Goal: Task Accomplishment & Management: Manage account settings

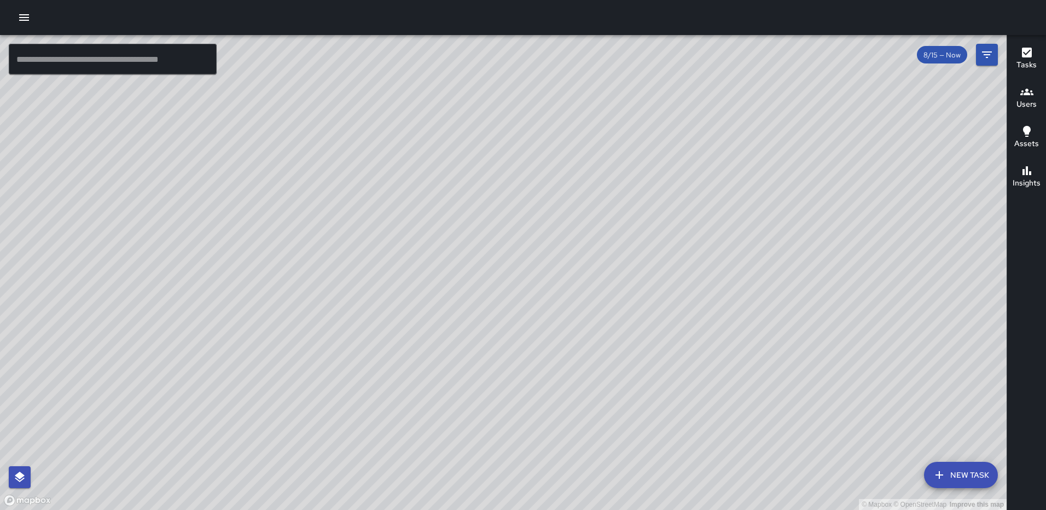
click at [1030, 53] on icon "button" at bounding box center [1027, 53] width 10 height 10
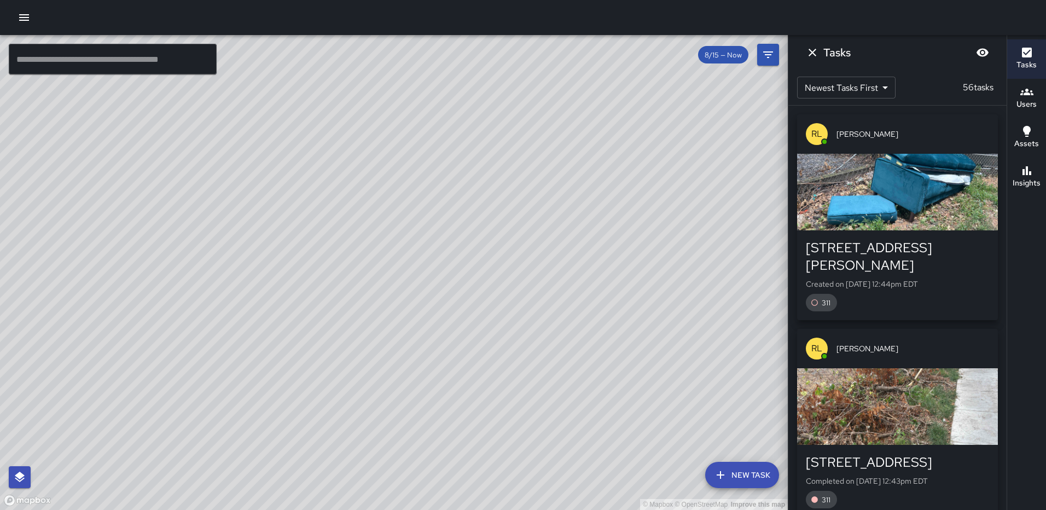
click at [884, 392] on div "button" at bounding box center [897, 406] width 201 height 77
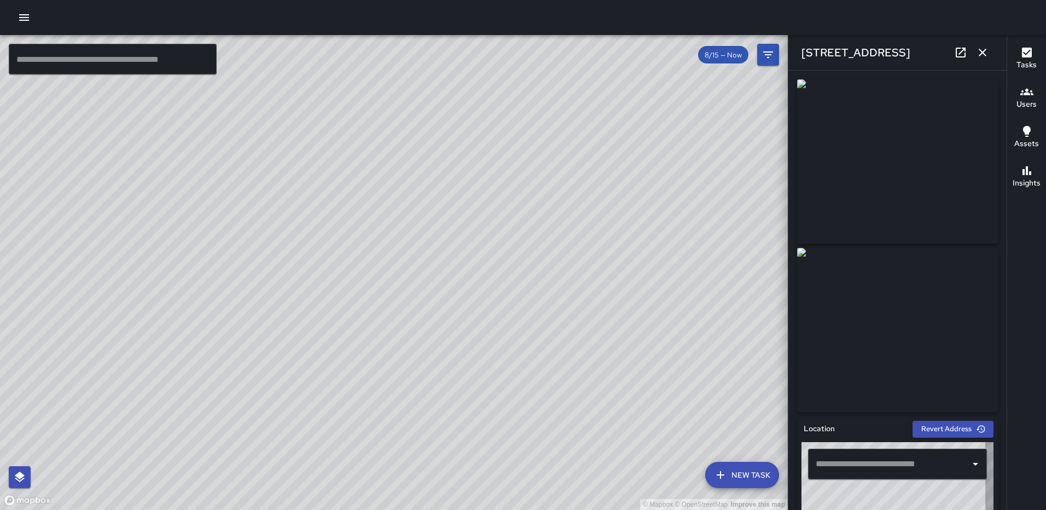
type input "**********"
click at [985, 55] on icon "button" at bounding box center [983, 53] width 8 height 8
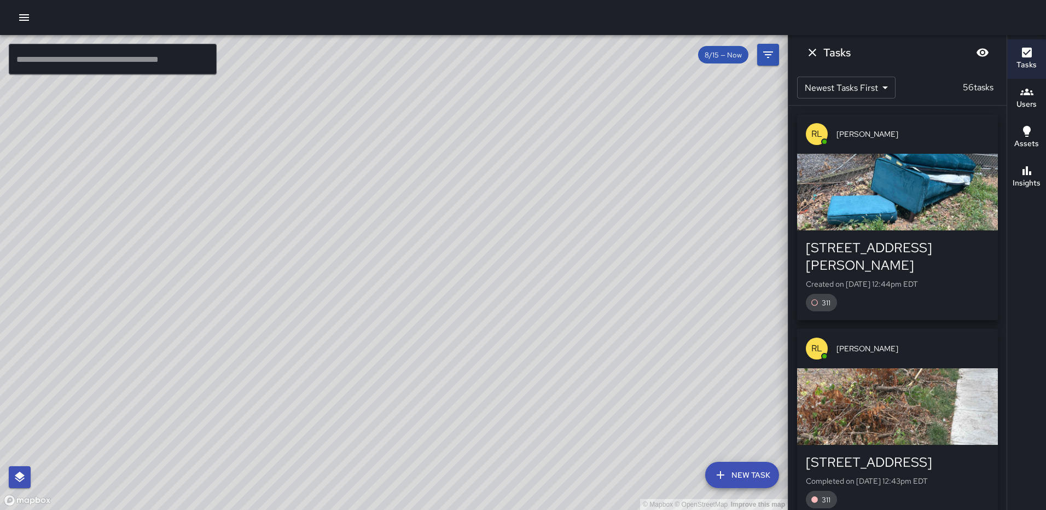
click at [897, 160] on div "button" at bounding box center [897, 192] width 201 height 77
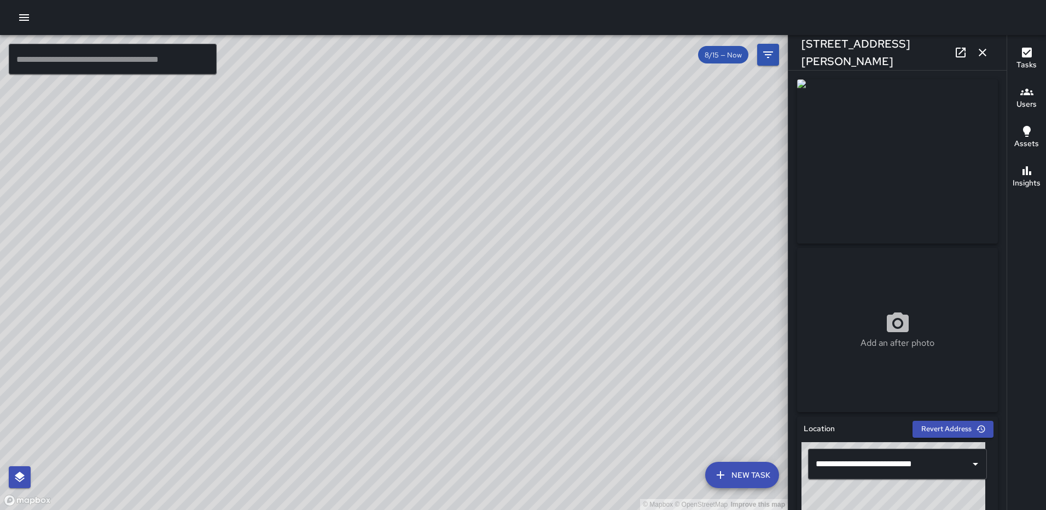
scroll to position [555, 0]
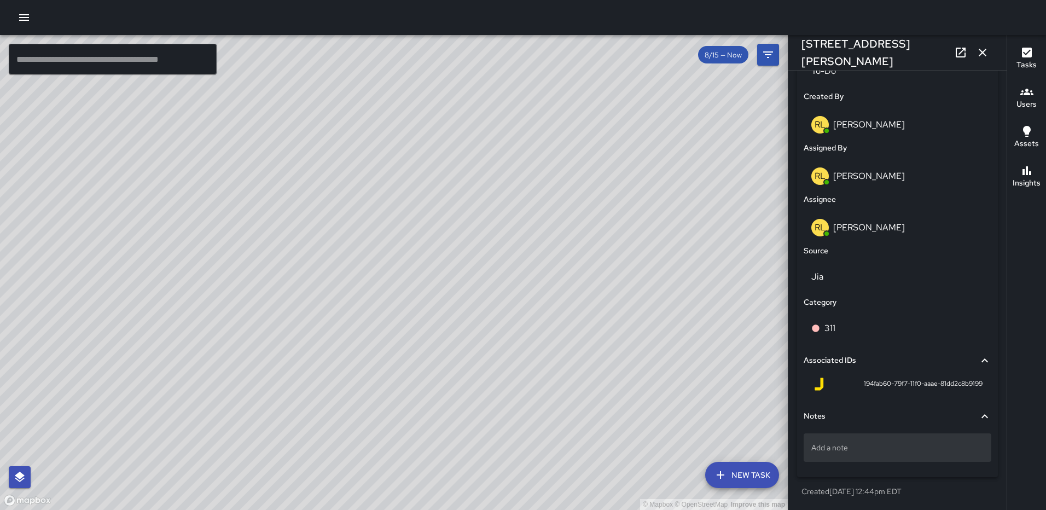
click at [883, 448] on p "Add a note" at bounding box center [897, 447] width 172 height 11
type textarea "**********"
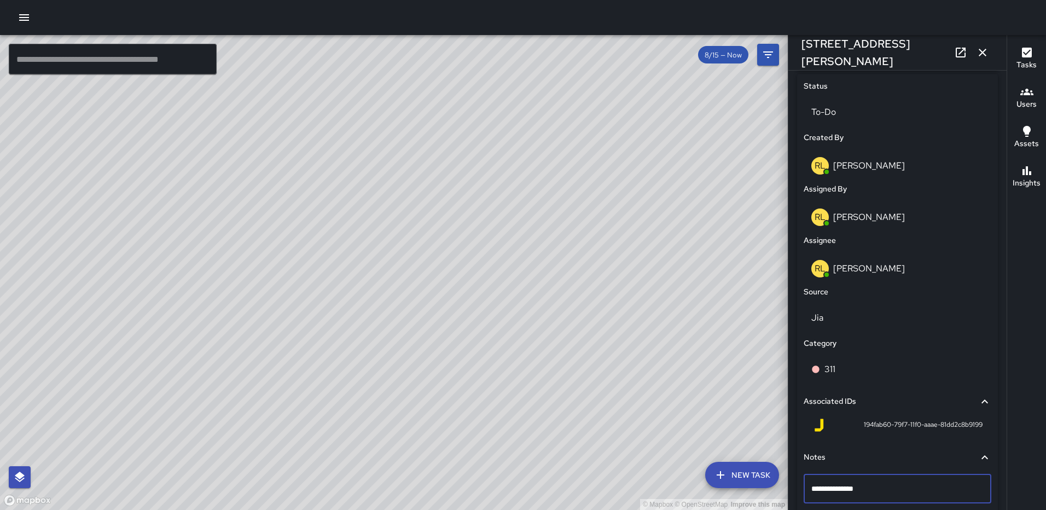
scroll to position [445, 0]
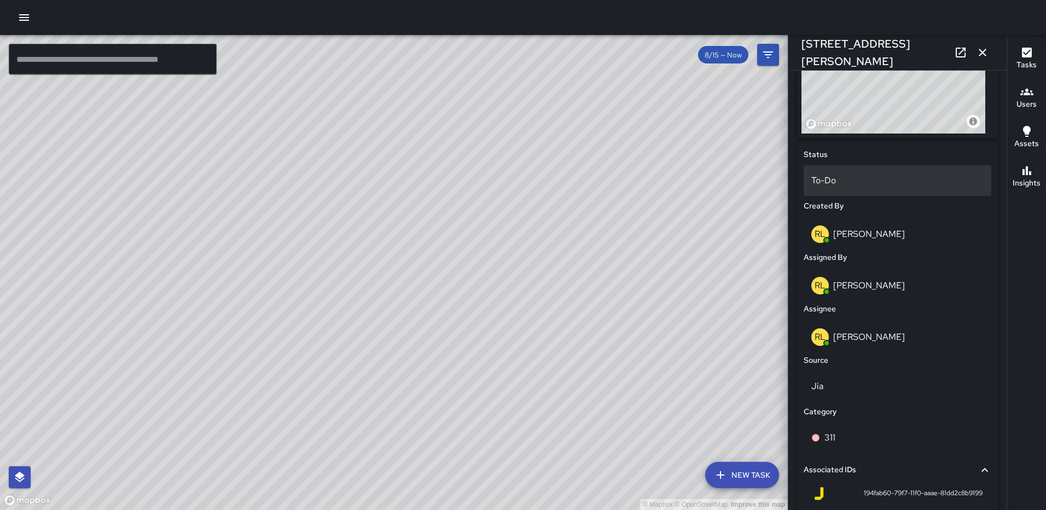
click at [853, 182] on p "To-Do" at bounding box center [897, 180] width 172 height 13
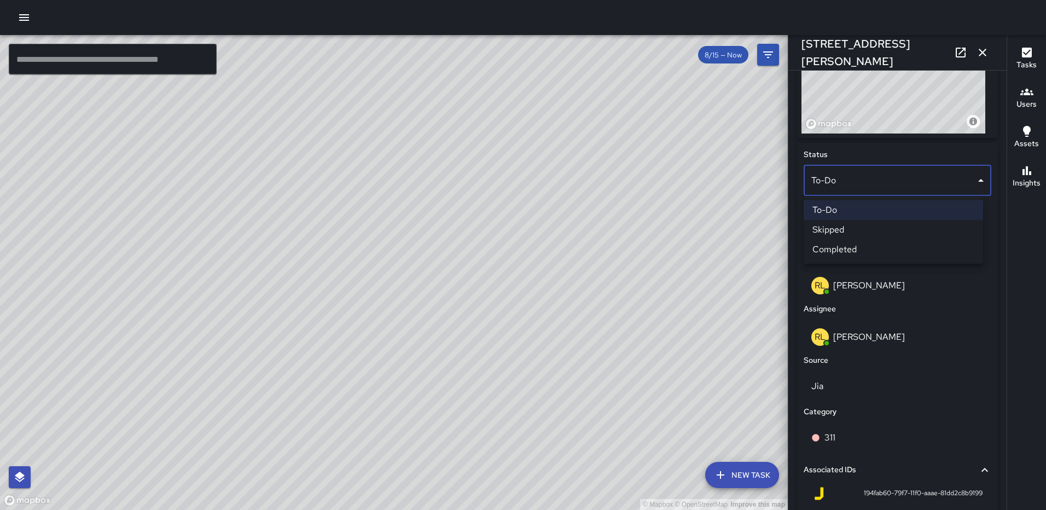
click at [889, 248] on li "Completed" at bounding box center [892, 250] width 179 height 20
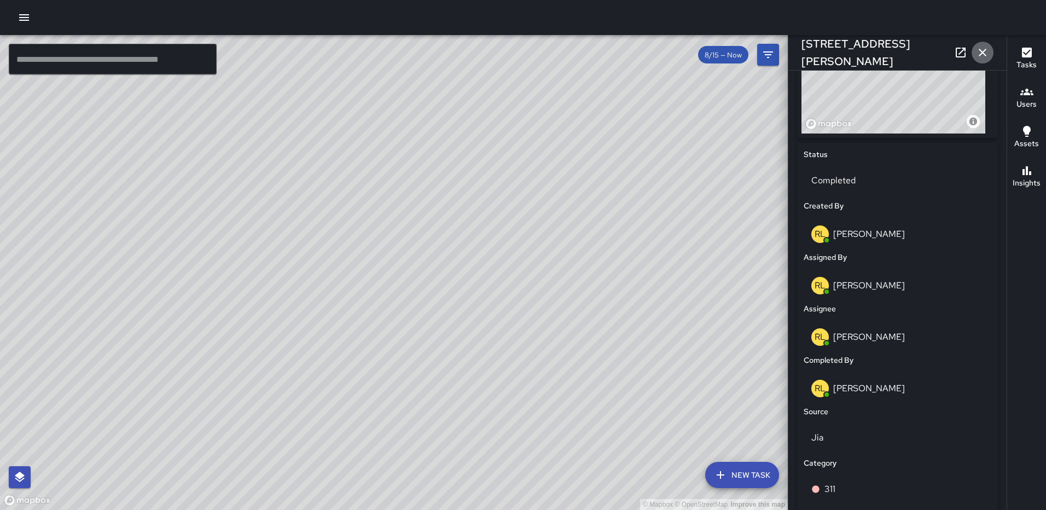
drag, startPoint x: 983, startPoint y: 54, endPoint x: 973, endPoint y: 63, distance: 13.5
click at [983, 54] on icon "button" at bounding box center [982, 52] width 13 height 13
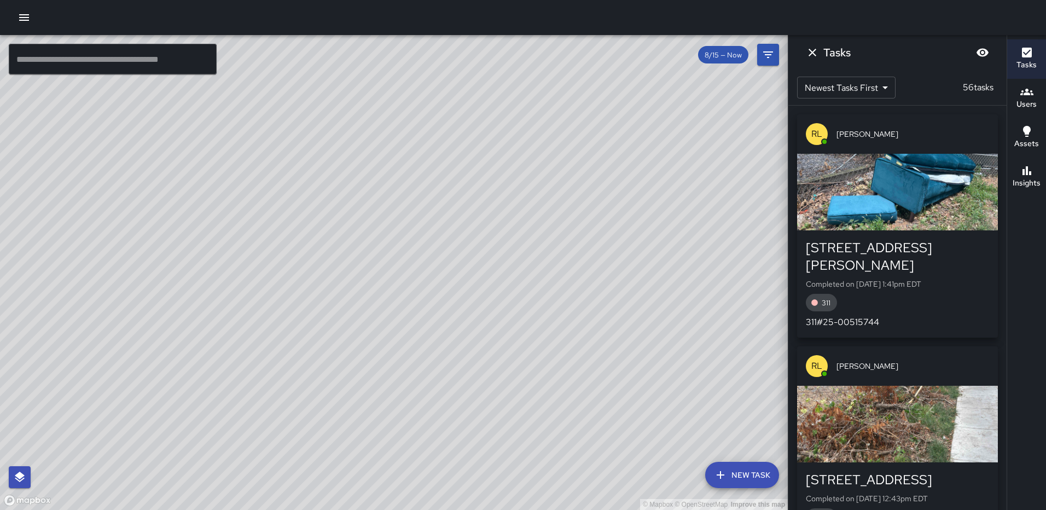
click at [317, 264] on div "© Mapbox © OpenStreetMap Improve this map RL Ruben Lechuga 1200 North Capitol S…" at bounding box center [394, 272] width 788 height 475
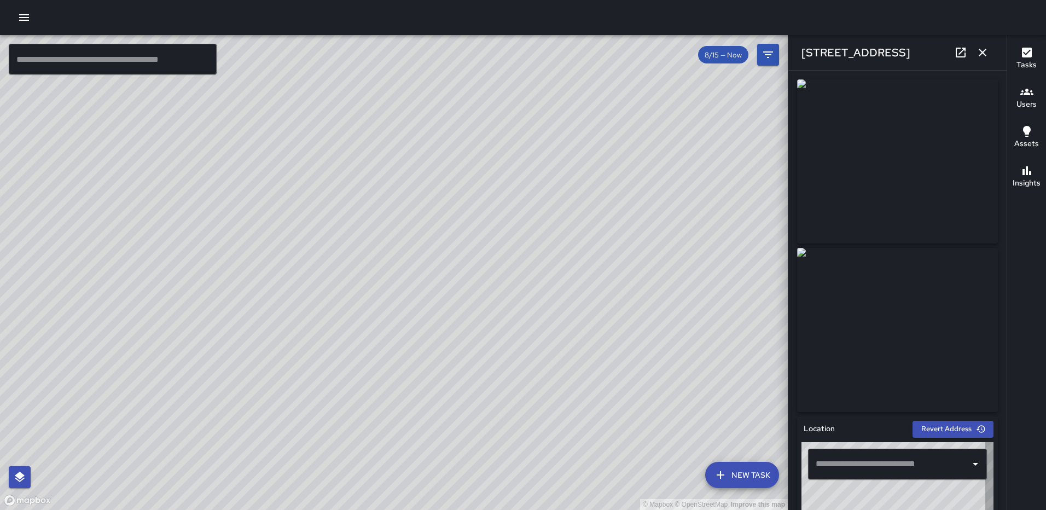
type input "**********"
click at [979, 48] on icon "button" at bounding box center [982, 52] width 13 height 13
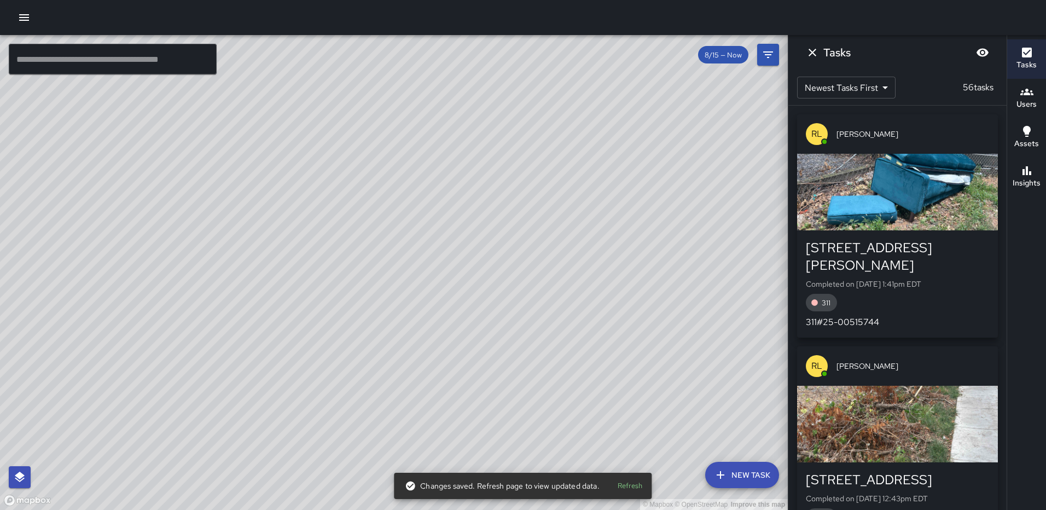
click at [458, 290] on div "© Mapbox © OpenStreetMap Improve this map" at bounding box center [394, 272] width 788 height 475
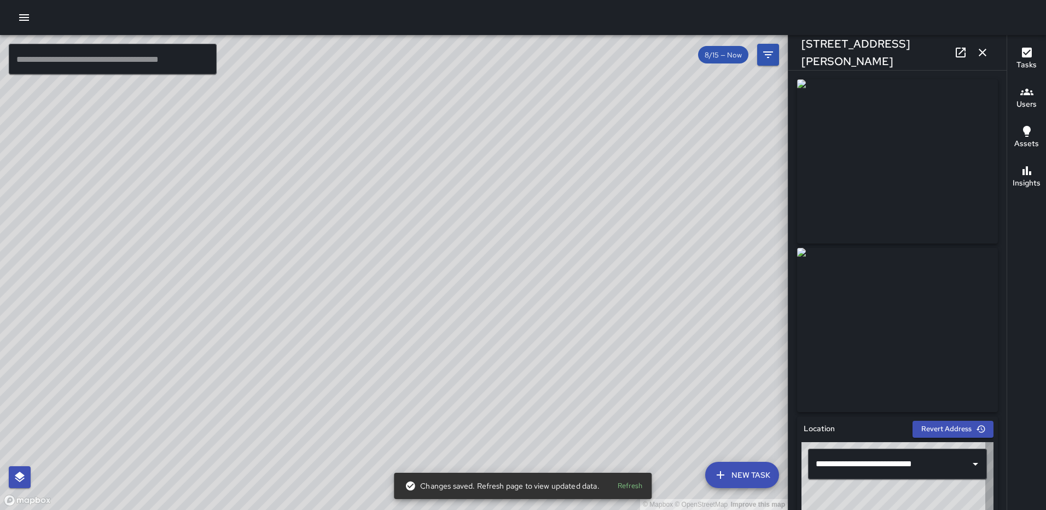
type input "**********"
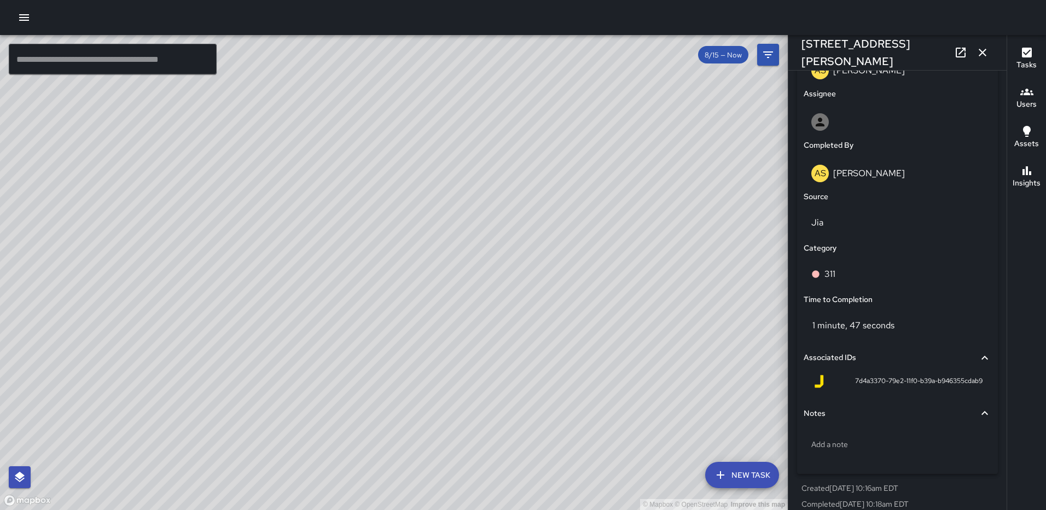
scroll to position [621, 0]
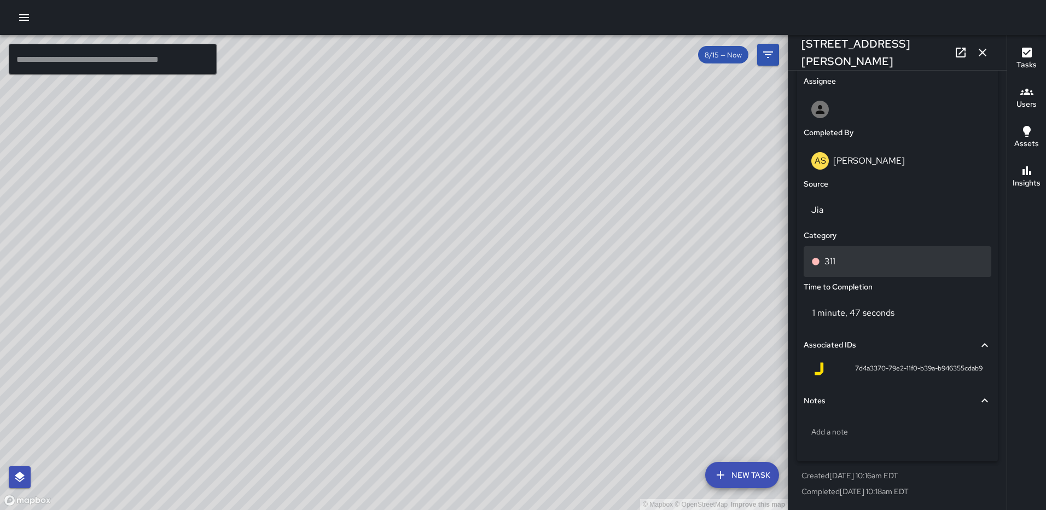
click at [858, 259] on div "311" at bounding box center [897, 261] width 172 height 13
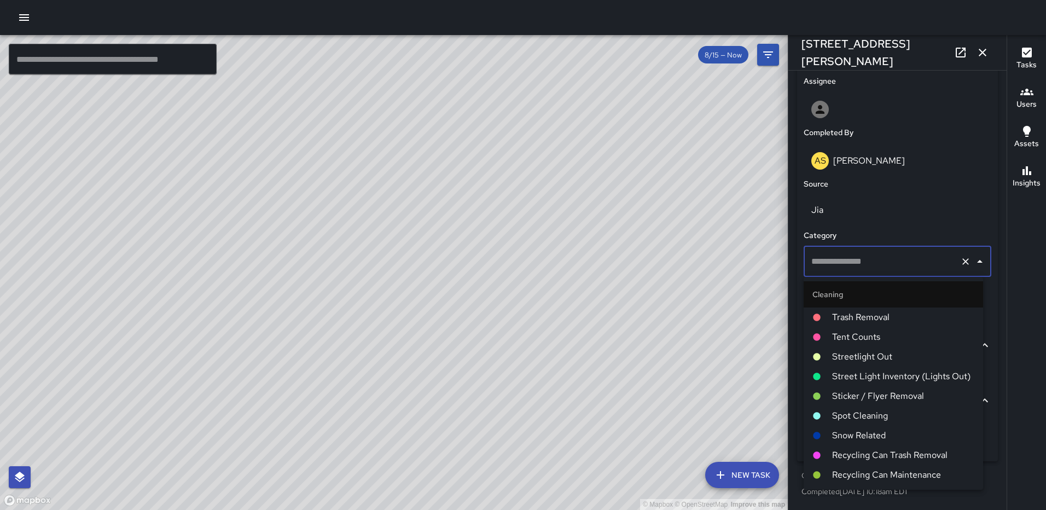
type input "***"
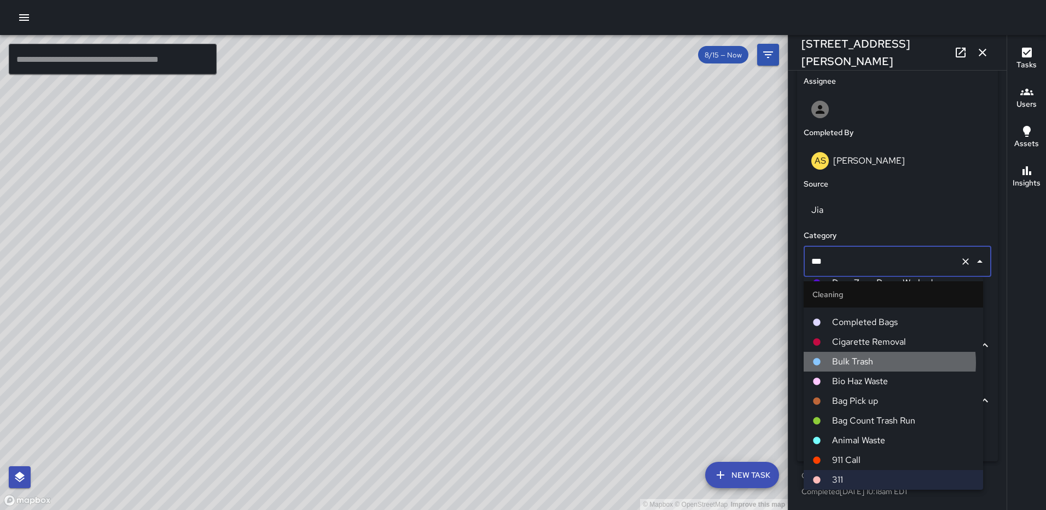
click at [874, 363] on span "Bulk Trash" at bounding box center [903, 361] width 142 height 13
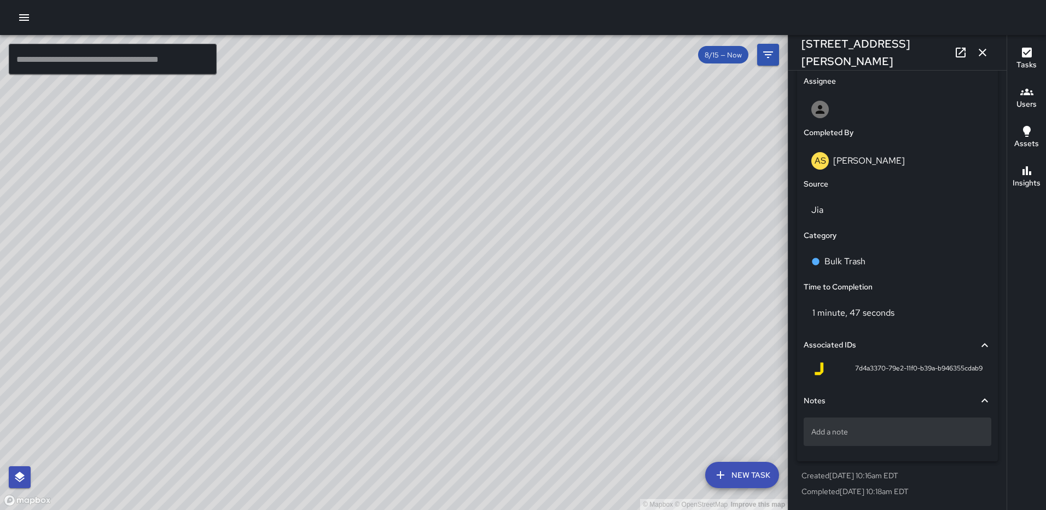
click at [906, 439] on div "Add a note" at bounding box center [897, 431] width 188 height 28
type textarea "**********"
click at [981, 52] on icon "button" at bounding box center [982, 52] width 13 height 13
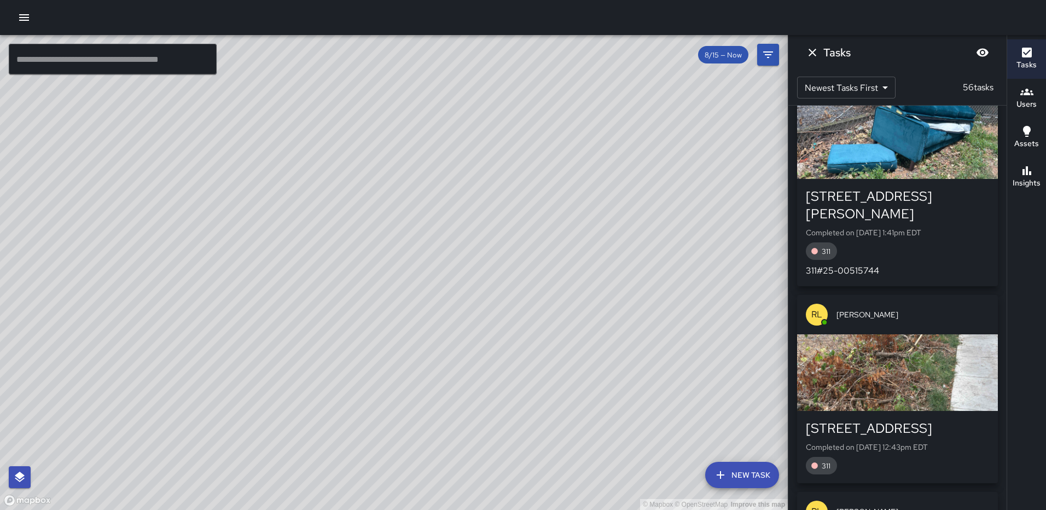
scroll to position [164, 0]
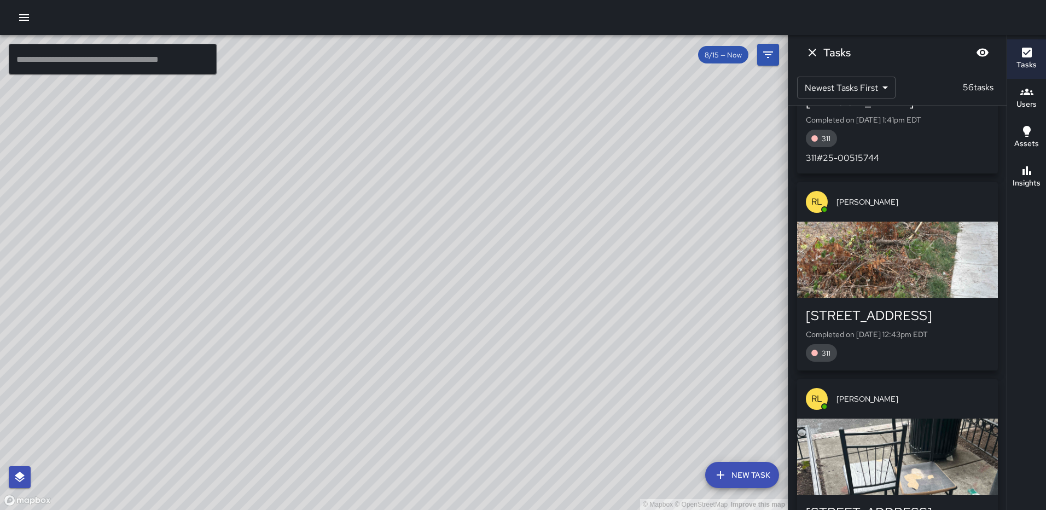
click at [316, 340] on div "© Mapbox © OpenStreetMap Improve this map RL Ruben Lechuga 1200 North Capitol S…" at bounding box center [394, 272] width 788 height 475
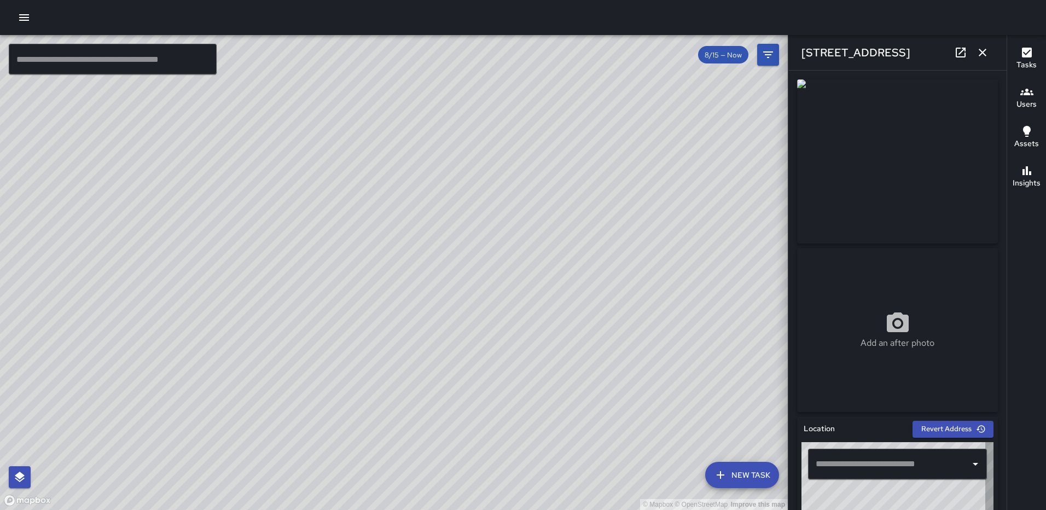
type input "**********"
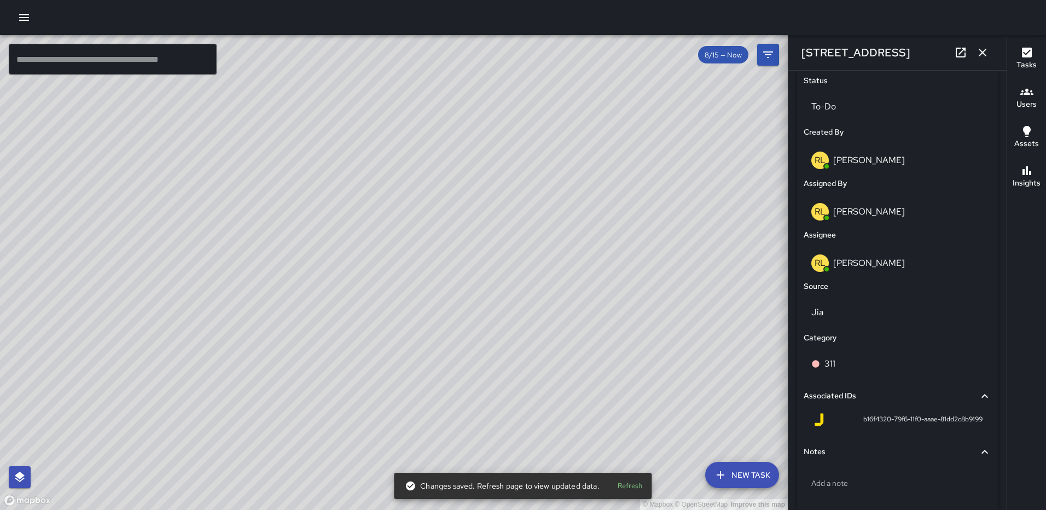
scroll to position [555, 0]
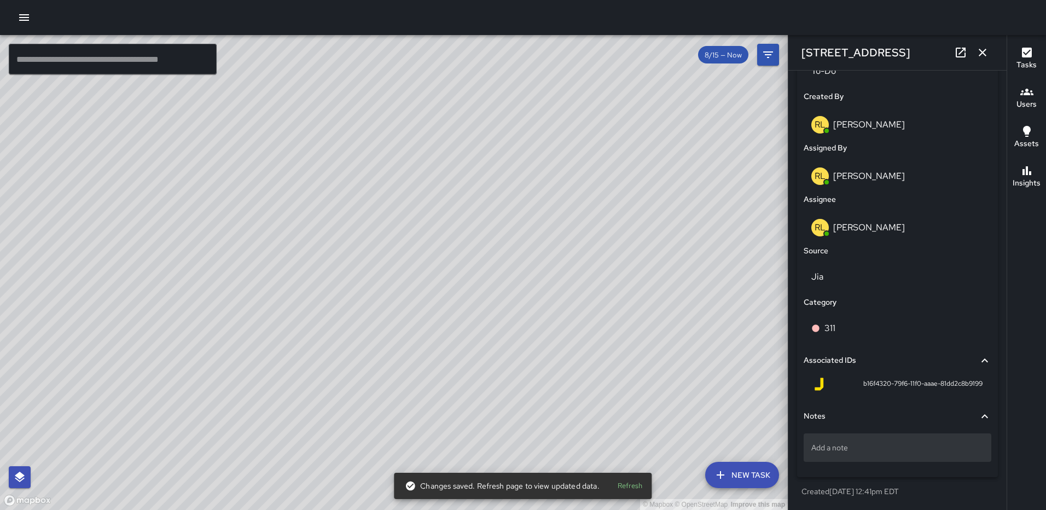
click at [828, 441] on div "Add a note" at bounding box center [897, 447] width 188 height 28
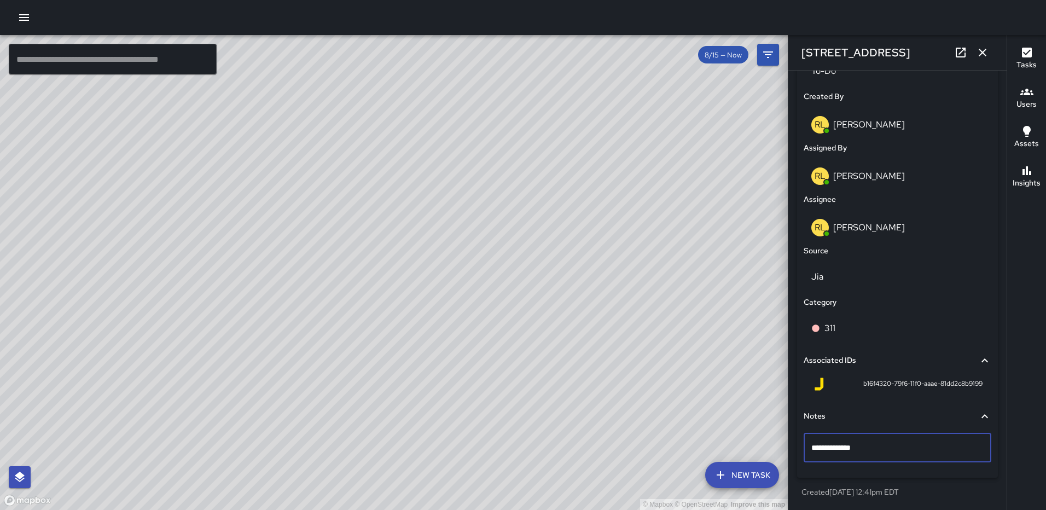
type textarea "**********"
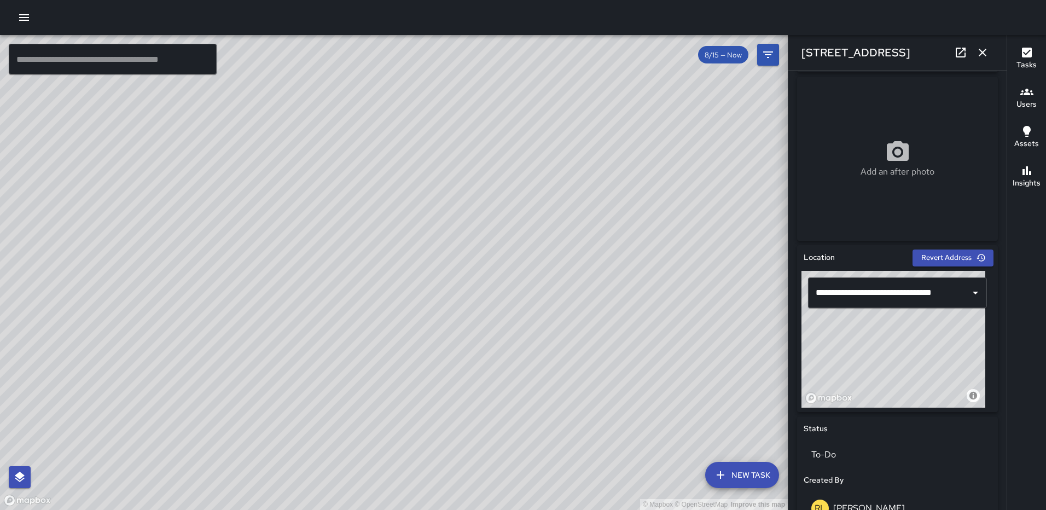
scroll to position [131, 0]
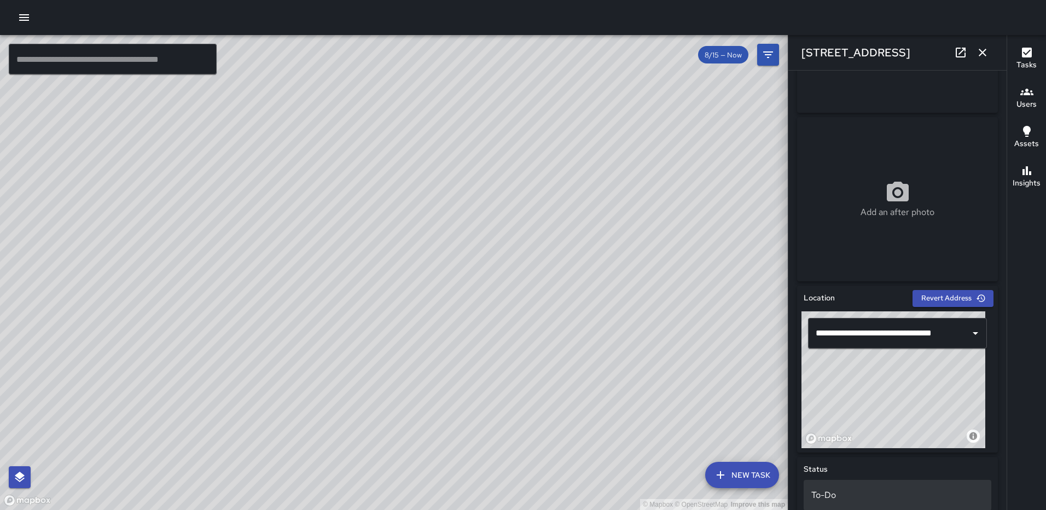
click at [837, 494] on p "To-Do" at bounding box center [897, 494] width 172 height 13
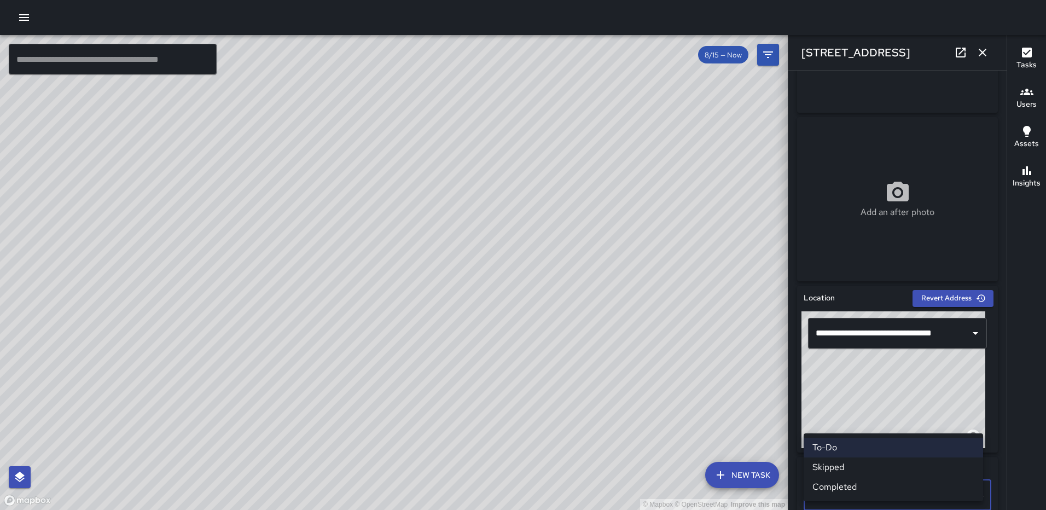
scroll to position [131, 0]
click at [849, 482] on li "Completed" at bounding box center [892, 487] width 179 height 20
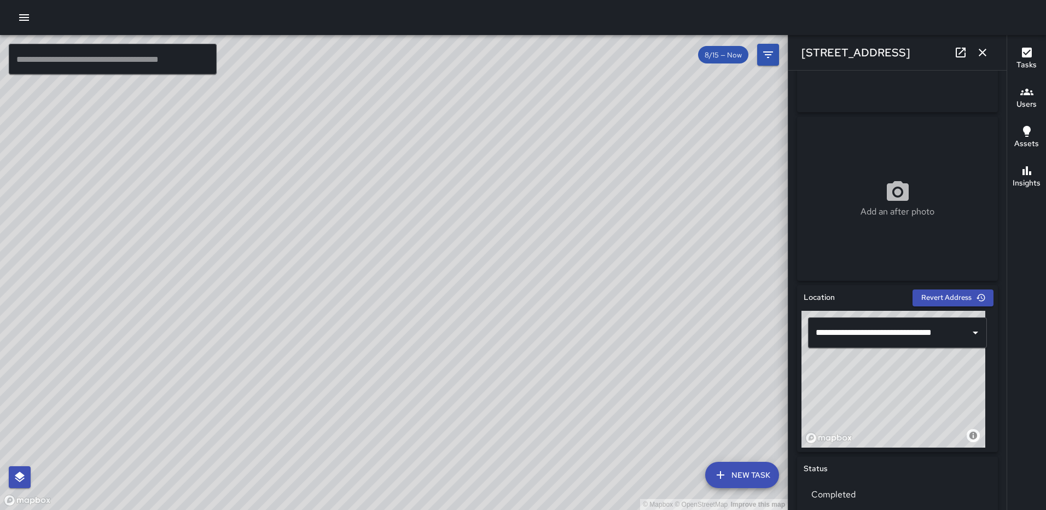
scroll to position [0, 0]
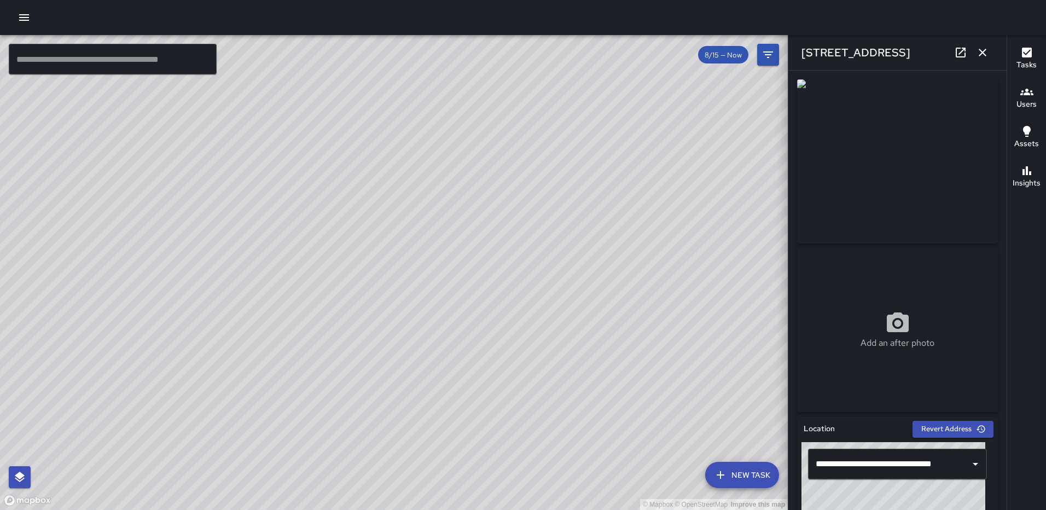
click at [976, 51] on icon "button" at bounding box center [982, 52] width 13 height 13
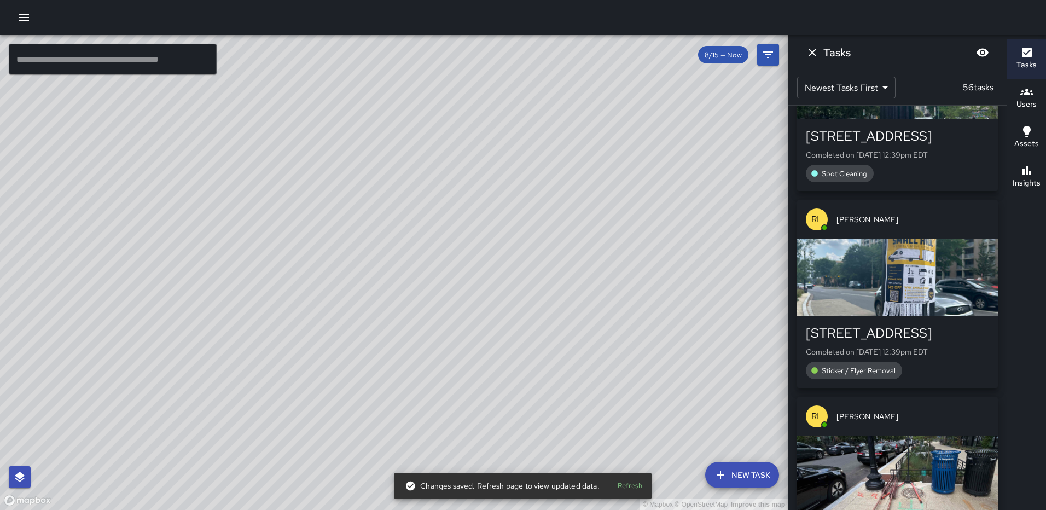
scroll to position [1313, 0]
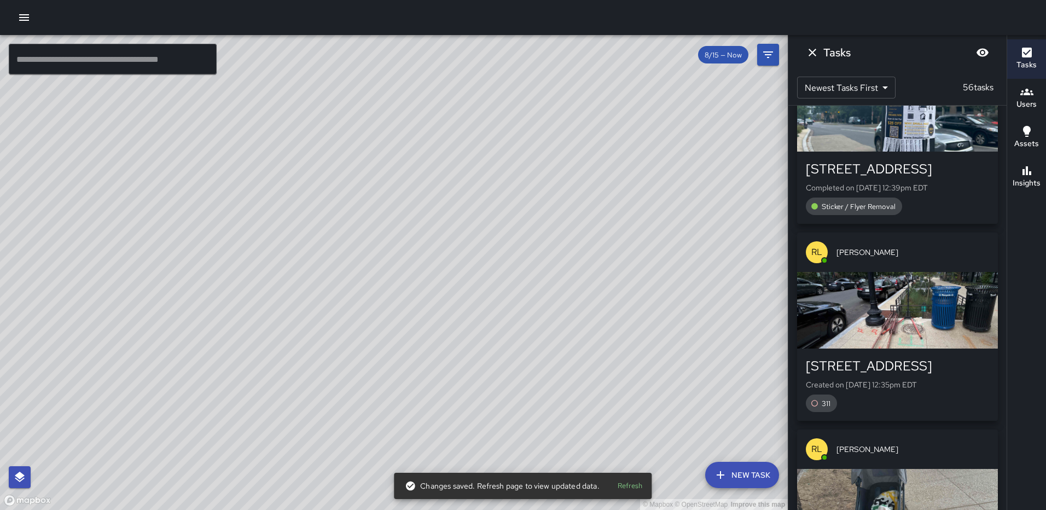
click at [897, 328] on div "button" at bounding box center [897, 310] width 201 height 77
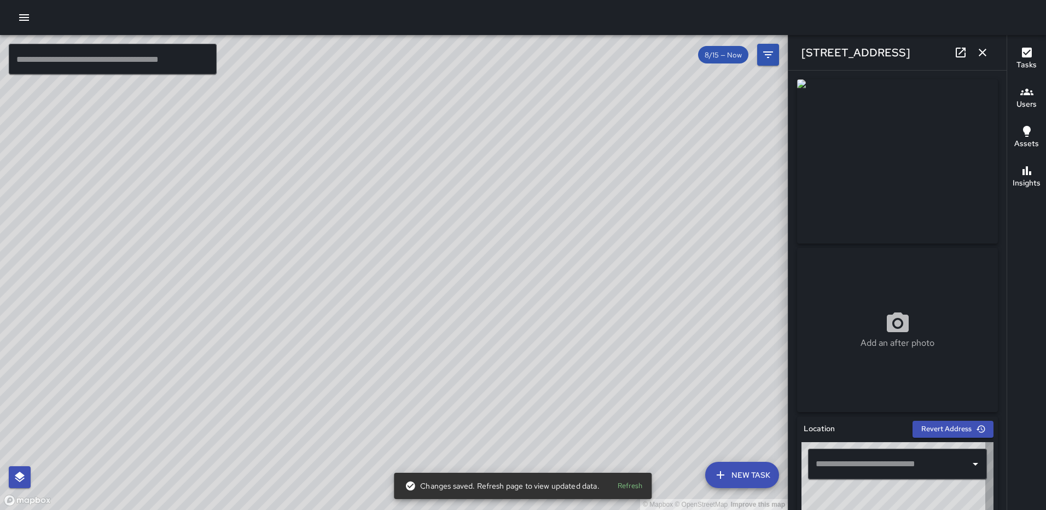
type input "**********"
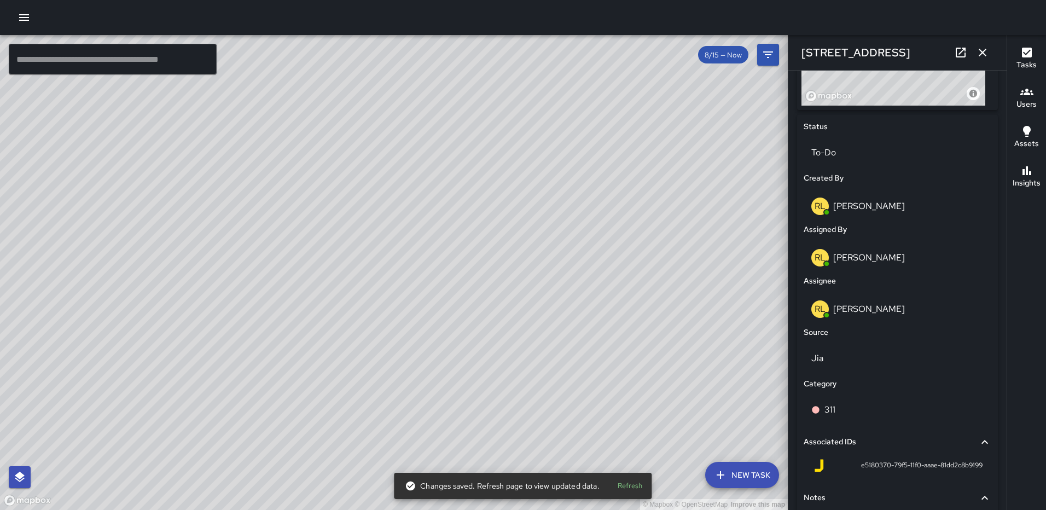
scroll to position [477, 0]
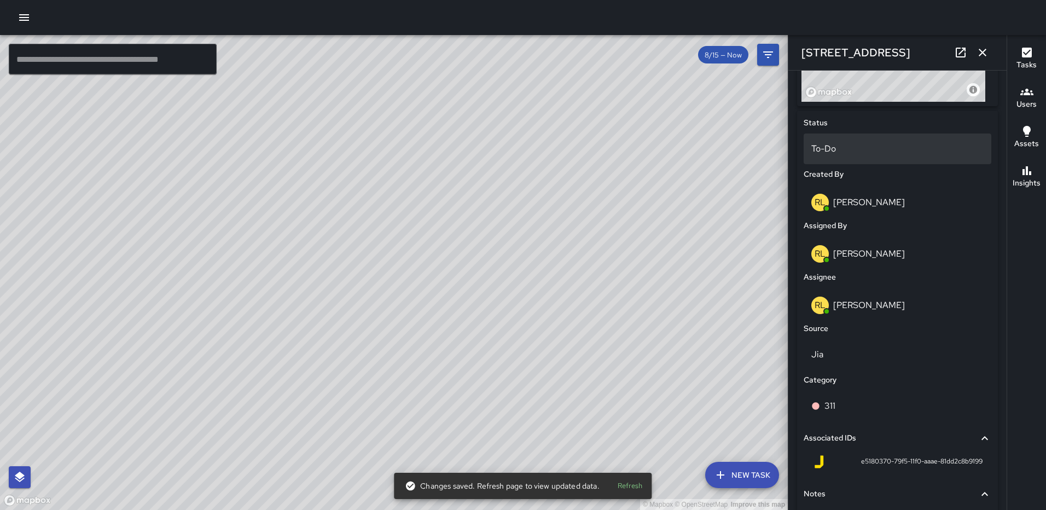
click at [867, 151] on p "To-Do" at bounding box center [897, 148] width 172 height 13
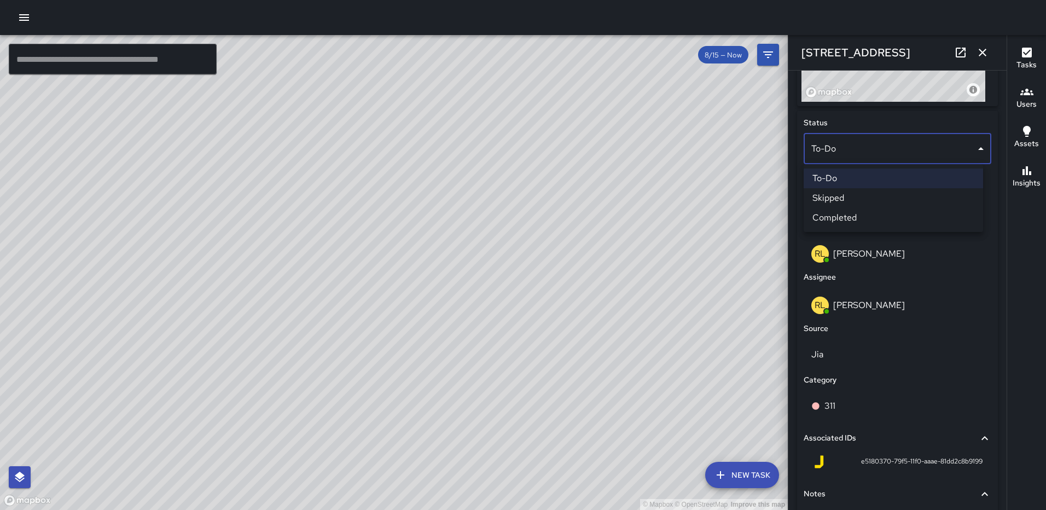
click at [866, 221] on li "Completed" at bounding box center [892, 218] width 179 height 20
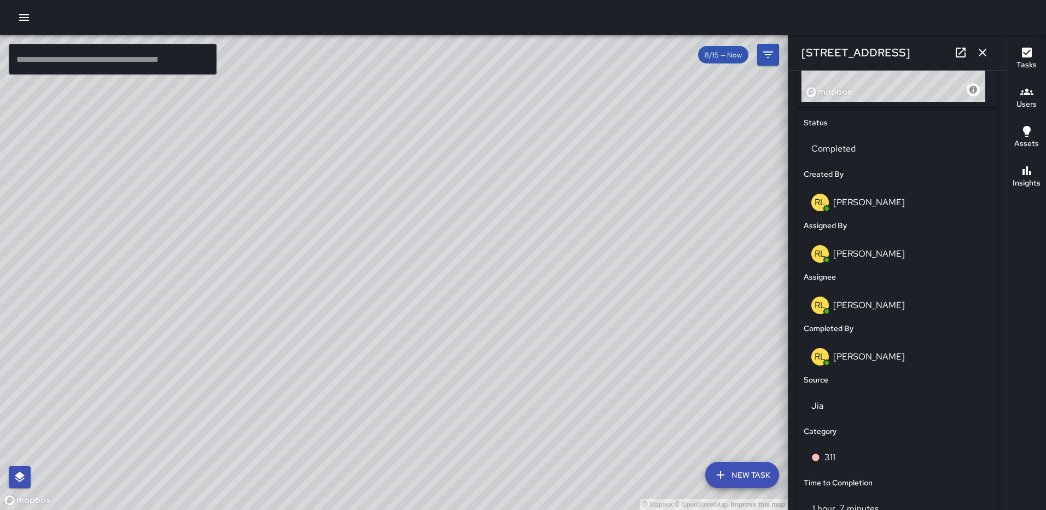
scroll to position [672, 0]
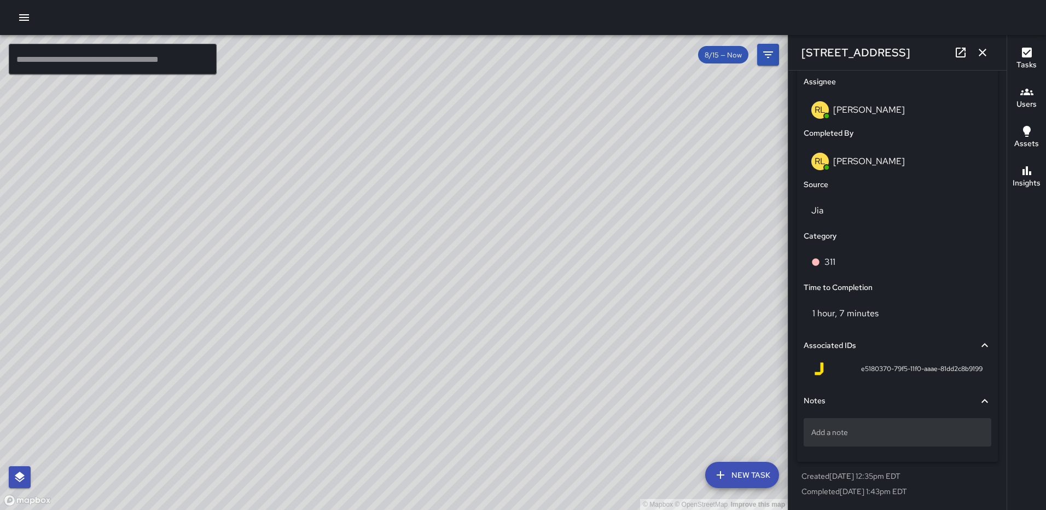
click at [899, 426] on div "Add a note" at bounding box center [897, 432] width 188 height 28
type textarea "**********"
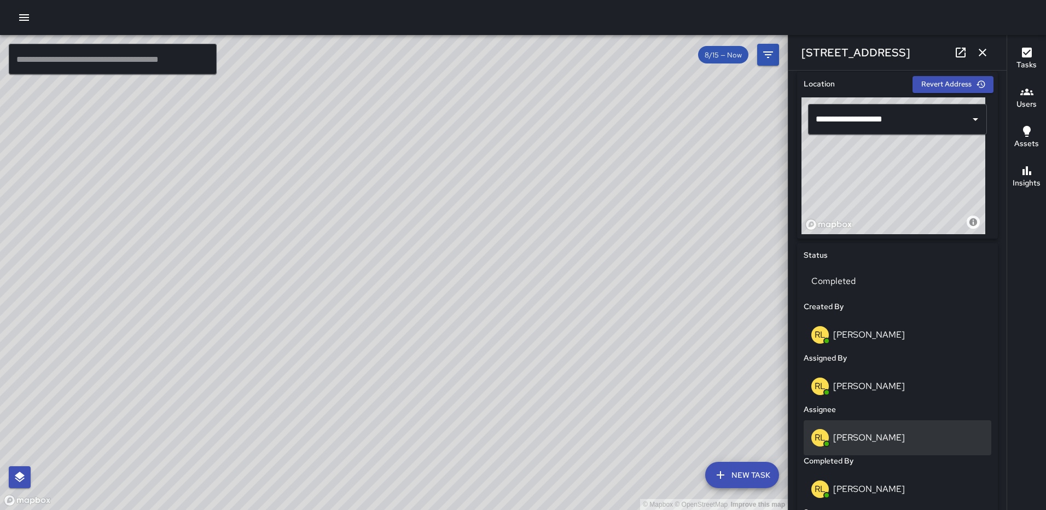
scroll to position [344, 0]
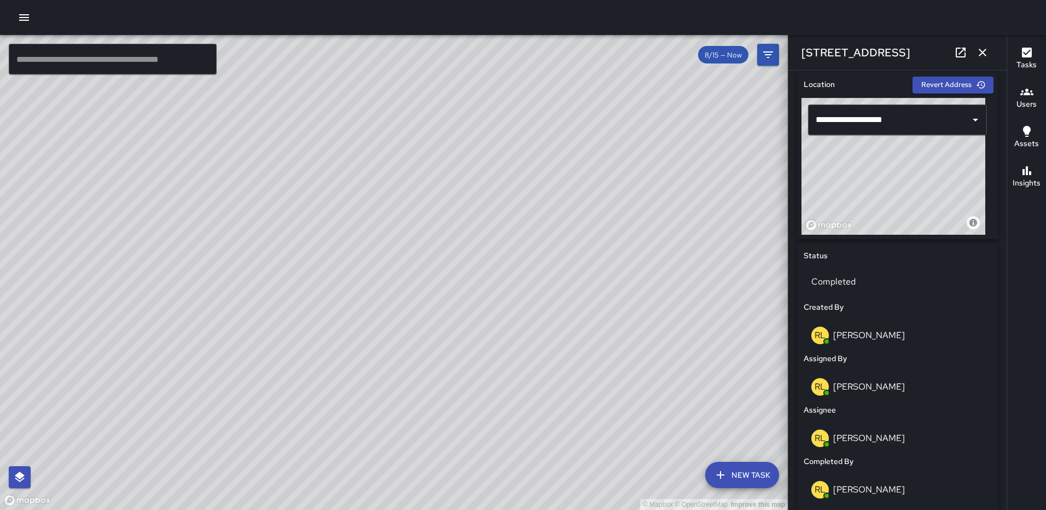
drag, startPoint x: 903, startPoint y: 166, endPoint x: 914, endPoint y: 151, distance: 18.8
click at [914, 151] on div "© Mapbox © OpenStreetMap Improve this map" at bounding box center [893, 166] width 184 height 137
type input "**********"
click at [977, 50] on icon "button" at bounding box center [982, 52] width 13 height 13
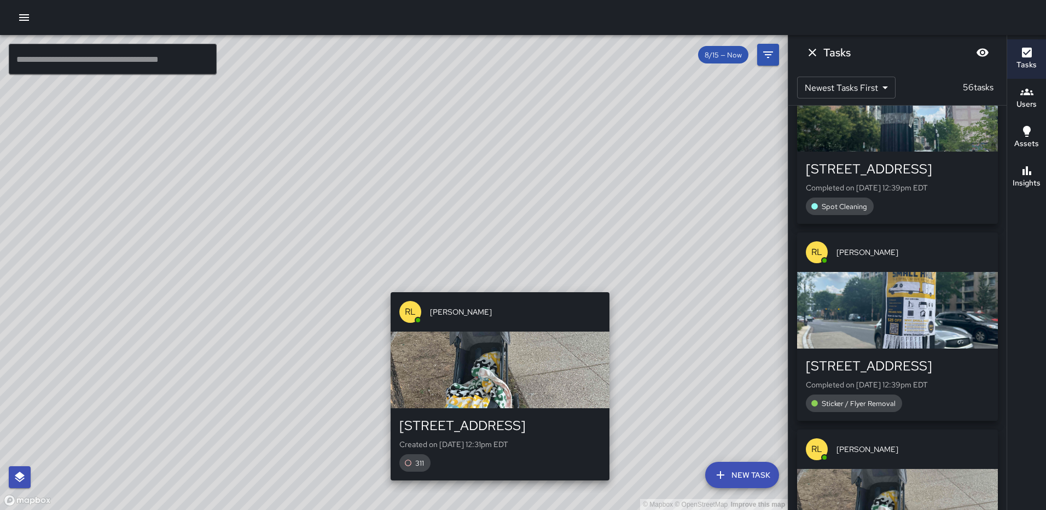
click at [494, 284] on div "© Mapbox © OpenStreetMap Improve this map RL Ruben Lechuga 16 M Street Northeas…" at bounding box center [394, 272] width 788 height 475
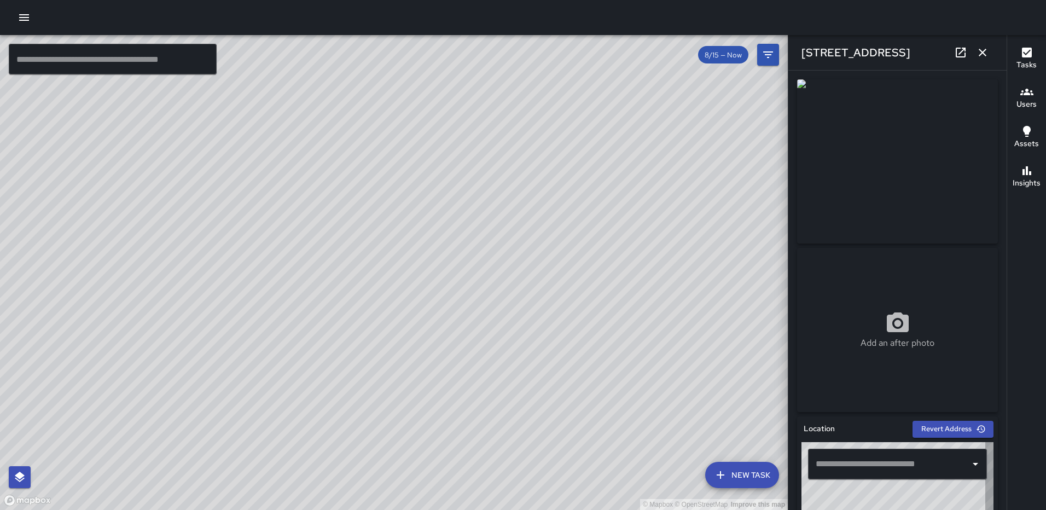
type input "**********"
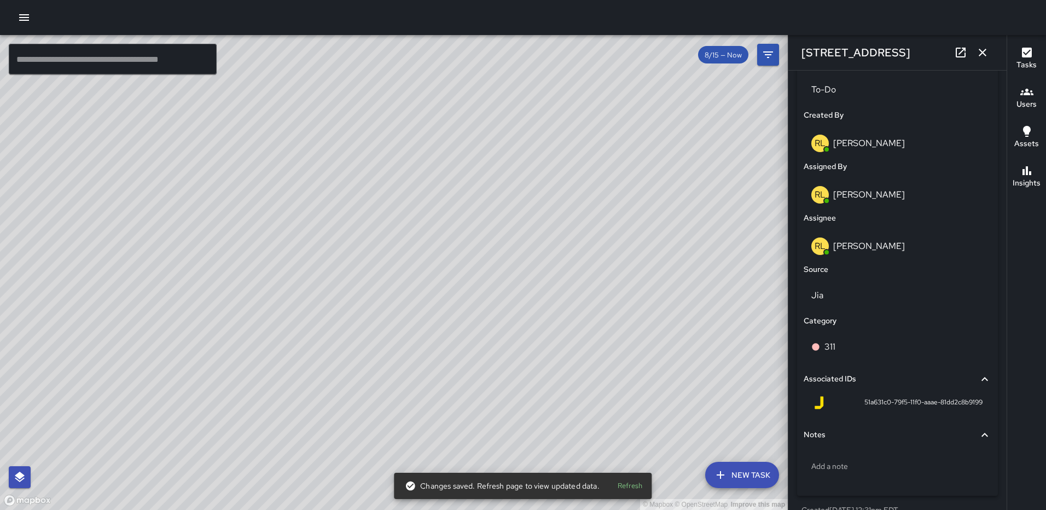
scroll to position [543, 0]
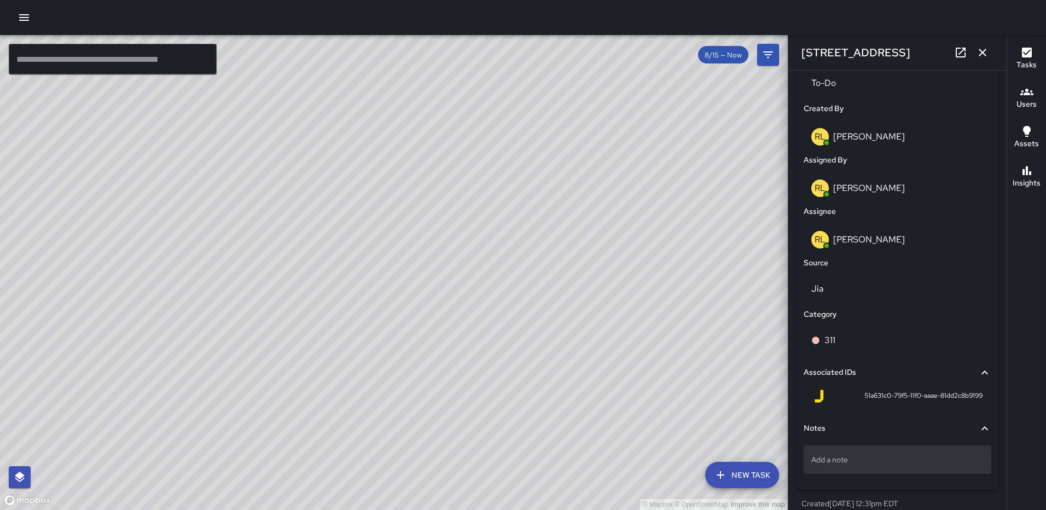
click at [849, 459] on p "Add a note" at bounding box center [897, 459] width 172 height 11
click at [825, 463] on textarea at bounding box center [897, 459] width 172 height 11
type textarea "**********"
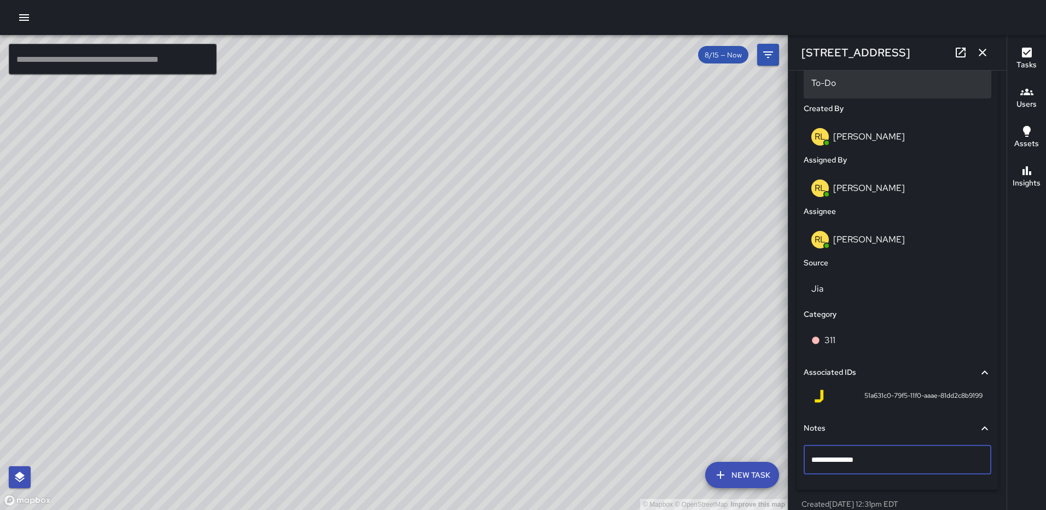
click at [906, 89] on p "To-Do" at bounding box center [897, 83] width 172 height 13
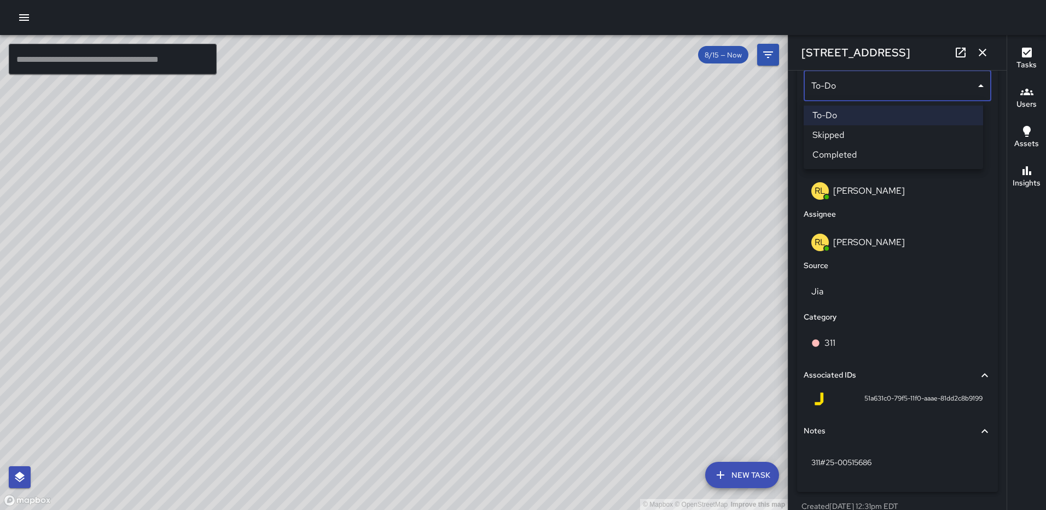
click at [882, 148] on li "Completed" at bounding box center [892, 155] width 179 height 20
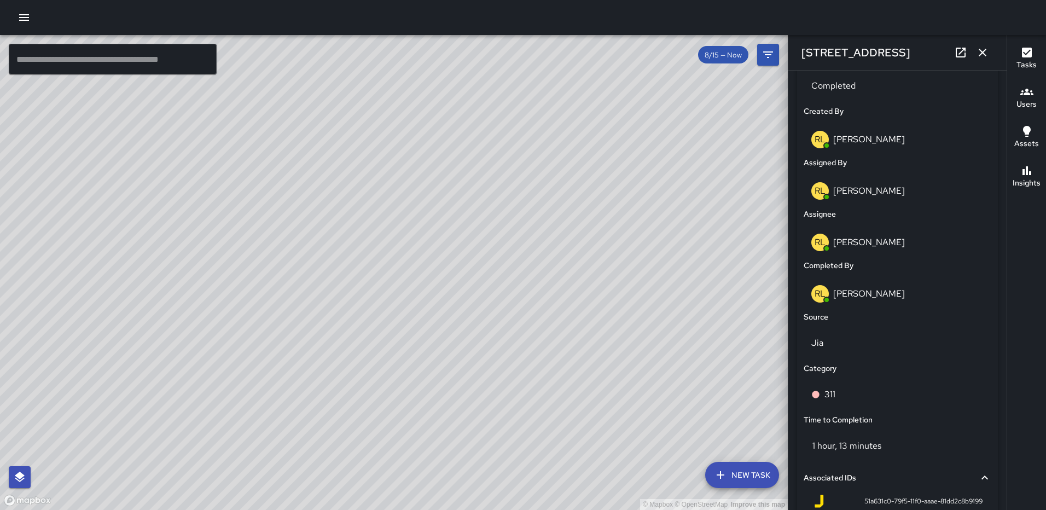
click at [989, 48] on button "button" at bounding box center [982, 53] width 22 height 22
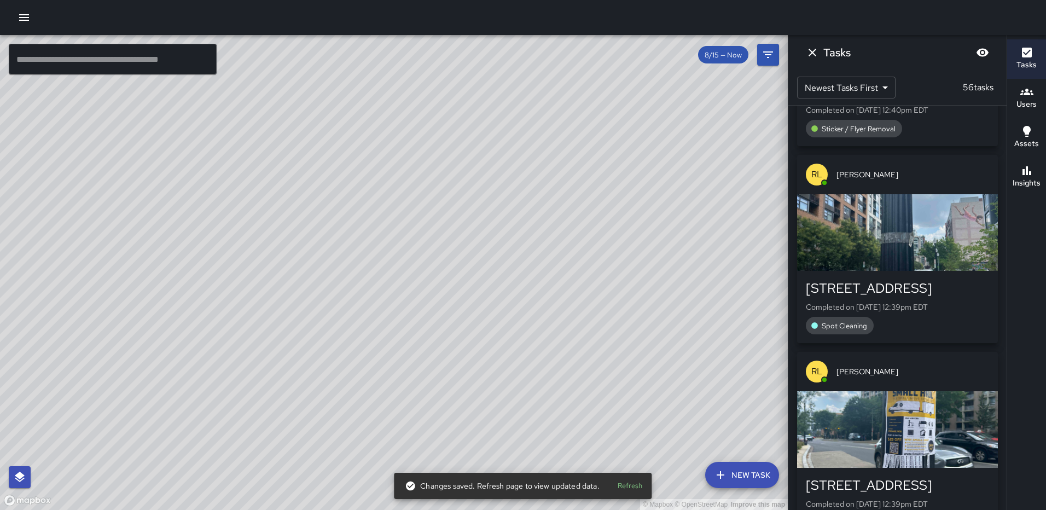
scroll to position [1221, 0]
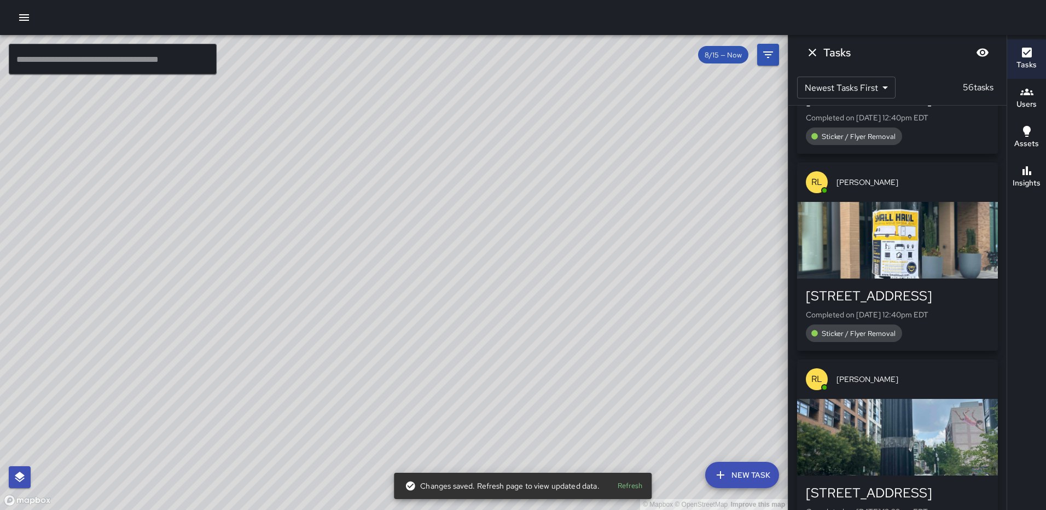
click at [816, 49] on icon "Dismiss" at bounding box center [812, 53] width 8 height 8
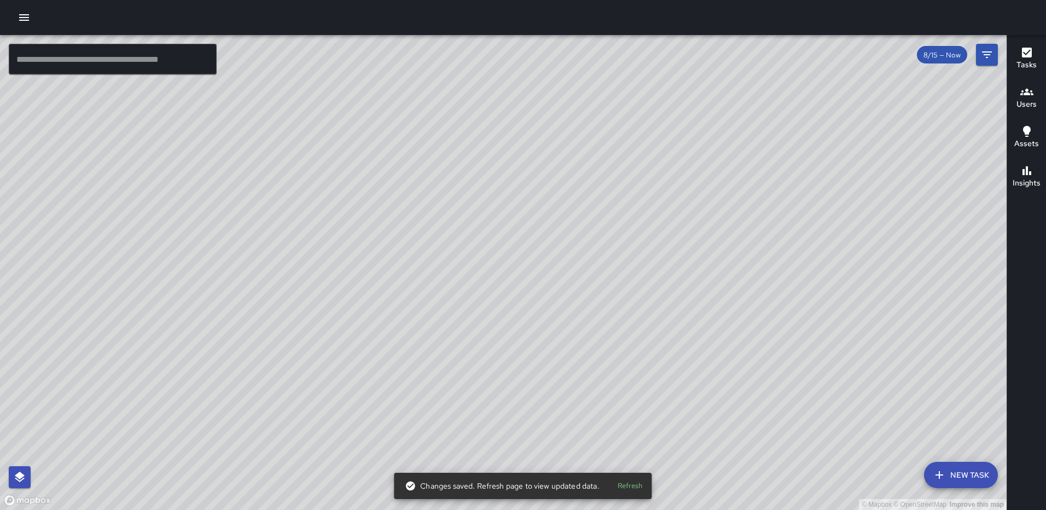
drag, startPoint x: 674, startPoint y: 251, endPoint x: 615, endPoint y: 353, distance: 118.4
click at [615, 353] on div "© Mapbox © OpenStreetMap Improve this map" at bounding box center [503, 272] width 1006 height 475
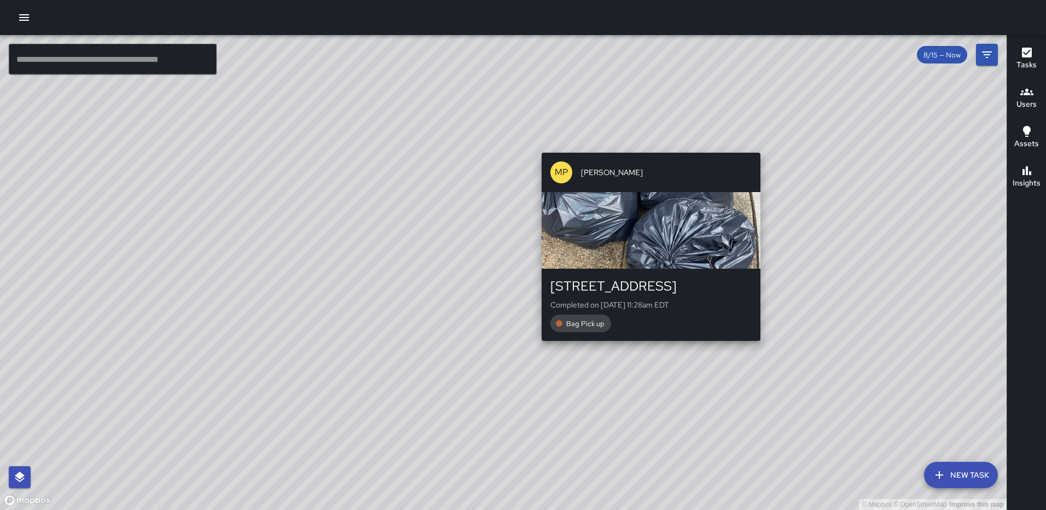
click at [646, 145] on div "© Mapbox © OpenStreetMap Improve this map MP Marlowe Phillips 1335 2nd Street N…" at bounding box center [503, 272] width 1006 height 475
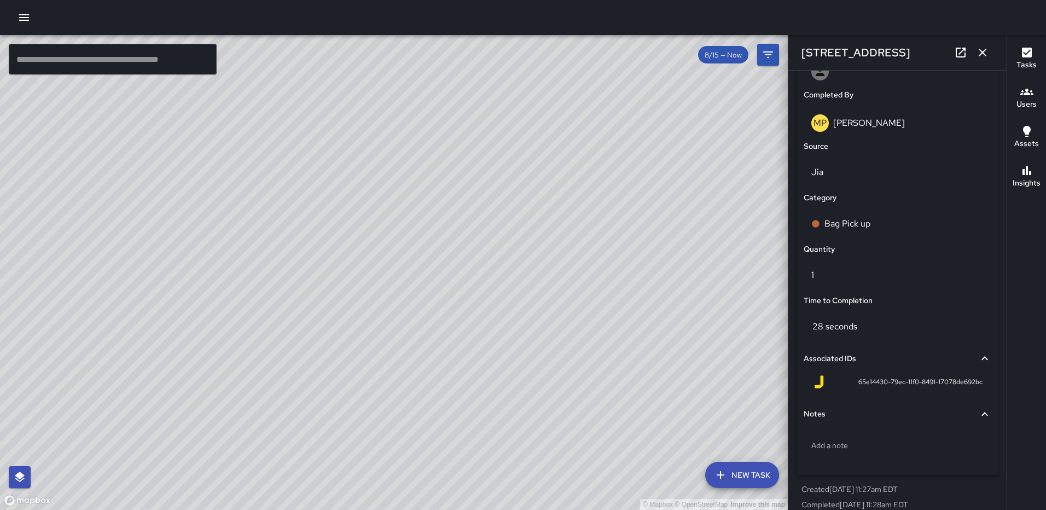
scroll to position [672, 0]
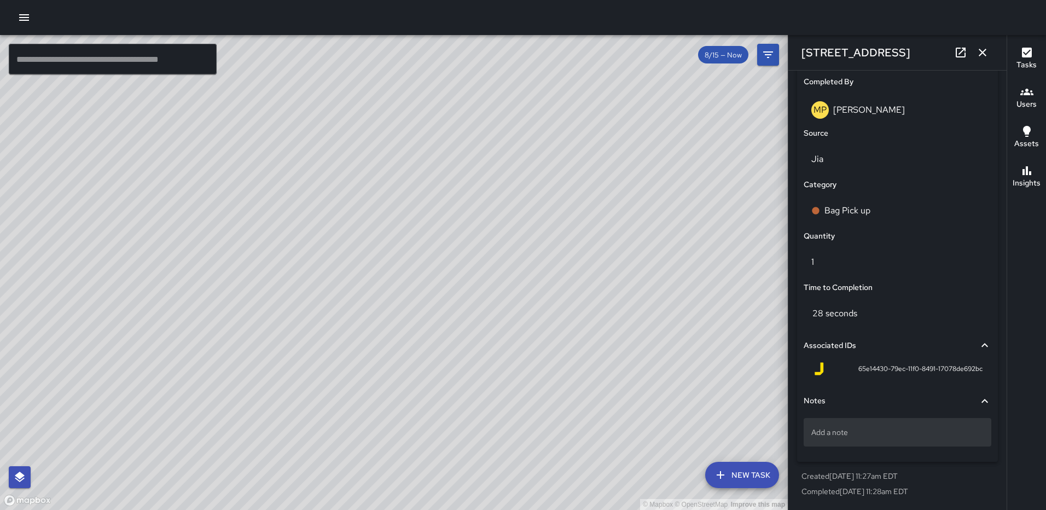
click at [851, 424] on div "Add a note" at bounding box center [897, 432] width 188 height 28
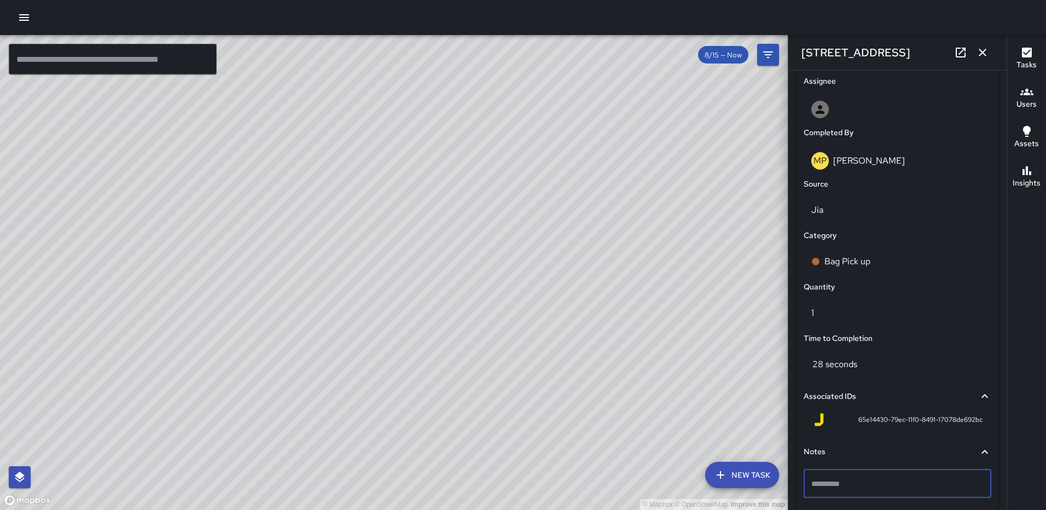
scroll to position [673, 0]
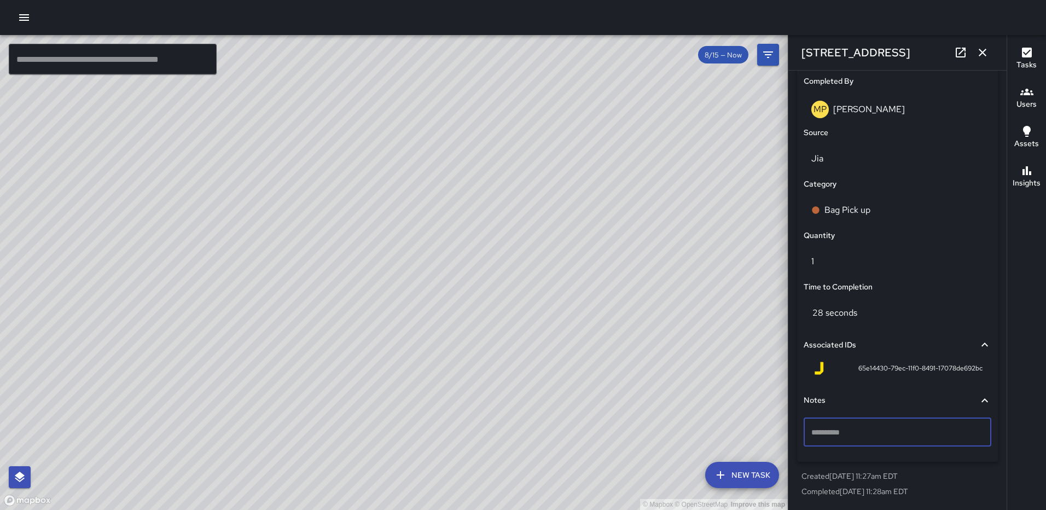
click at [918, 434] on textarea at bounding box center [897, 432] width 172 height 11
type textarea "*****"
click at [982, 55] on icon "button" at bounding box center [982, 52] width 13 height 13
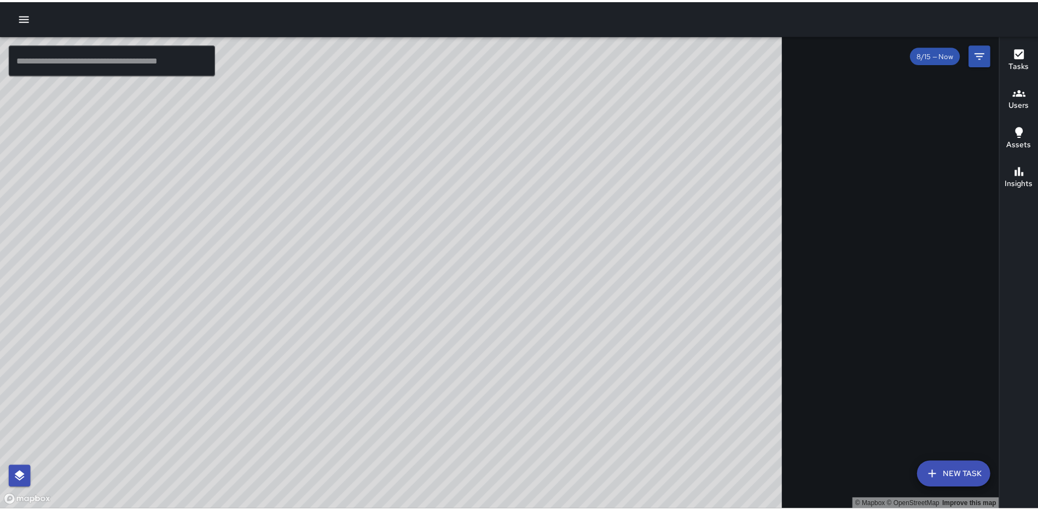
scroll to position [672, 0]
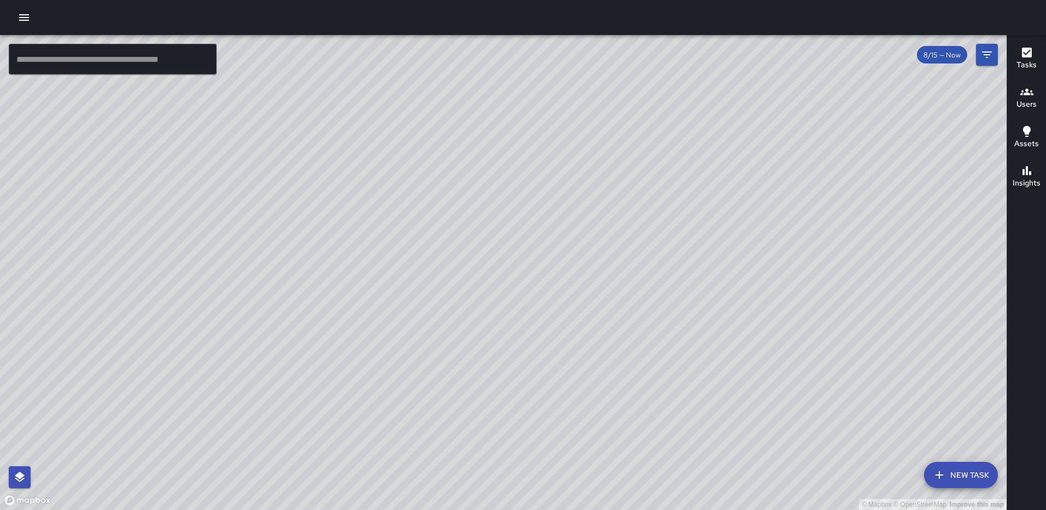
click at [5, 15] on div at bounding box center [523, 17] width 1046 height 35
click at [16, 14] on button "button" at bounding box center [24, 18] width 22 height 22
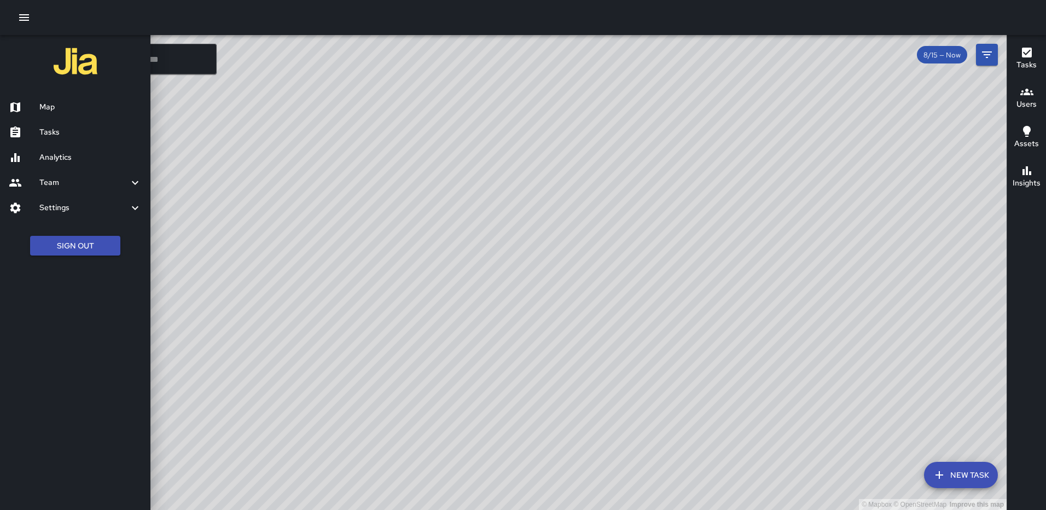
click at [60, 136] on h6 "Tasks" at bounding box center [90, 132] width 102 height 12
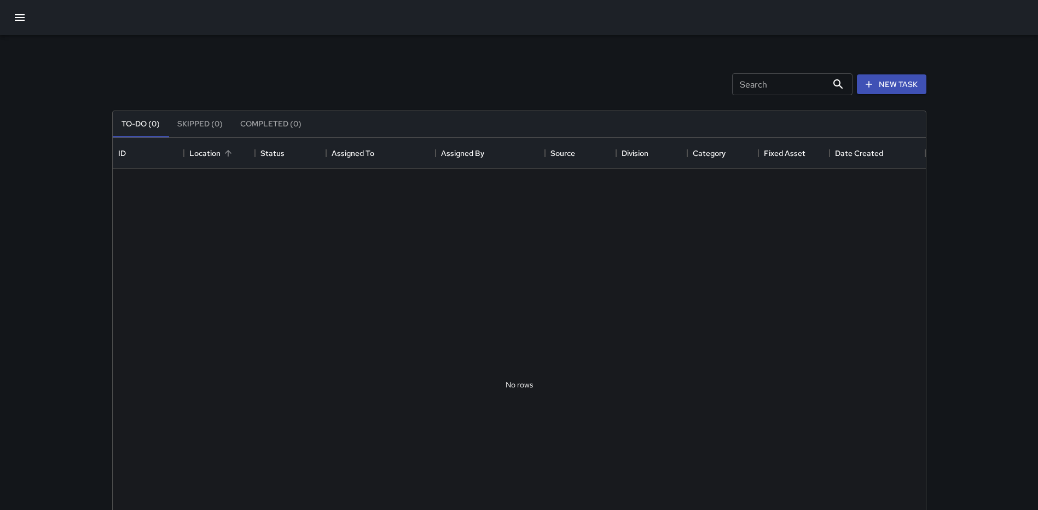
scroll to position [455, 805]
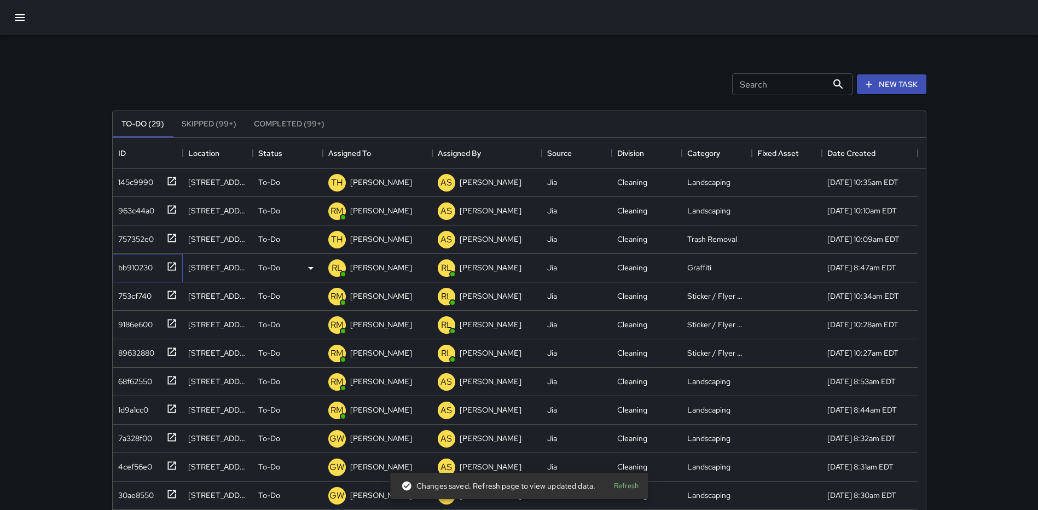
click at [172, 266] on icon at bounding box center [171, 266] width 11 height 11
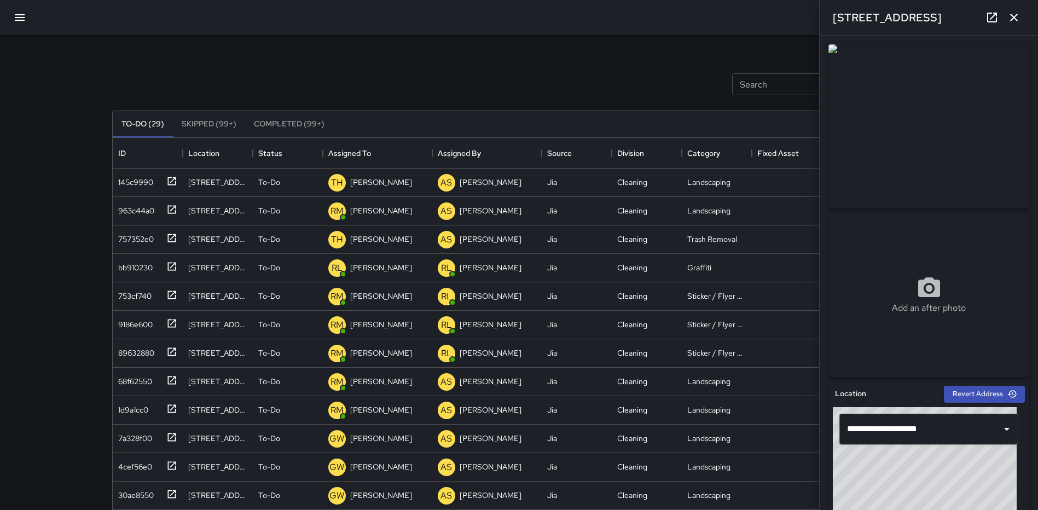
click at [1010, 18] on icon "button" at bounding box center [1013, 17] width 13 height 13
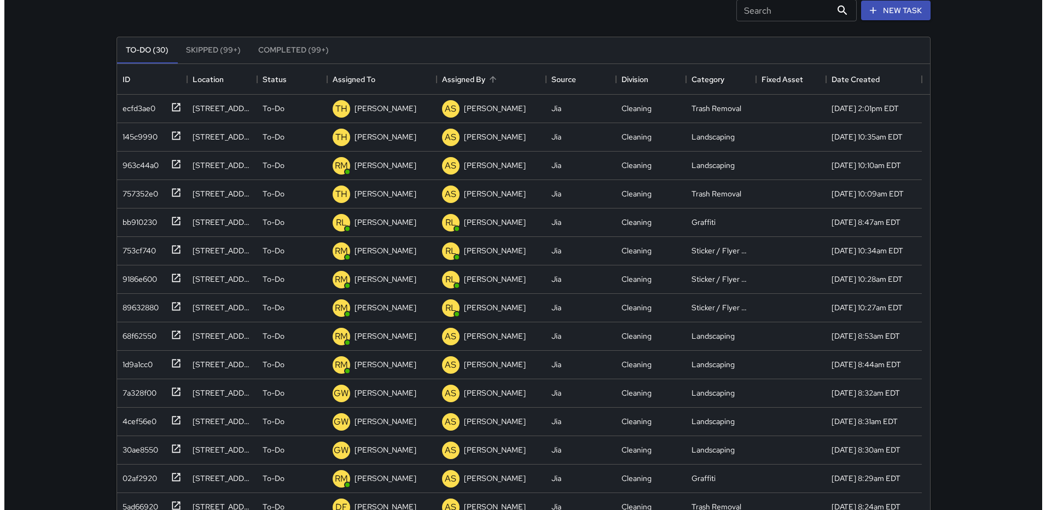
scroll to position [0, 0]
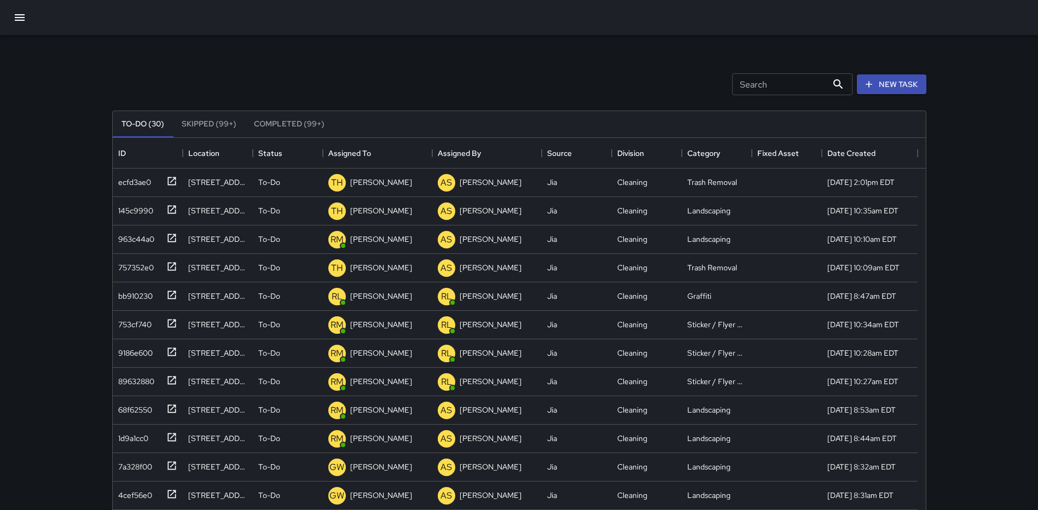
click at [16, 15] on icon "button" at bounding box center [20, 17] width 10 height 7
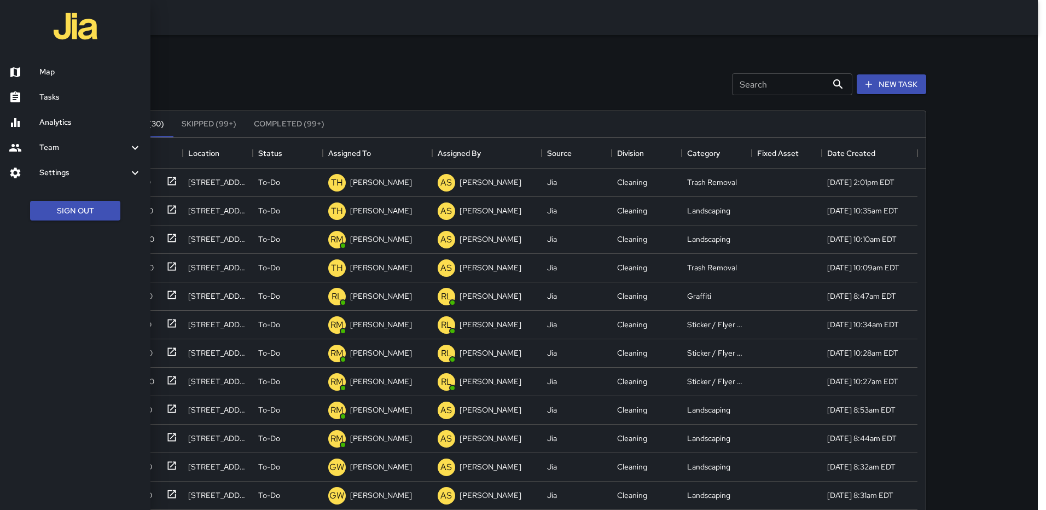
click at [16, 15] on div at bounding box center [75, 27] width 150 height 55
click at [50, 72] on h6 "Map" at bounding box center [90, 72] width 102 height 12
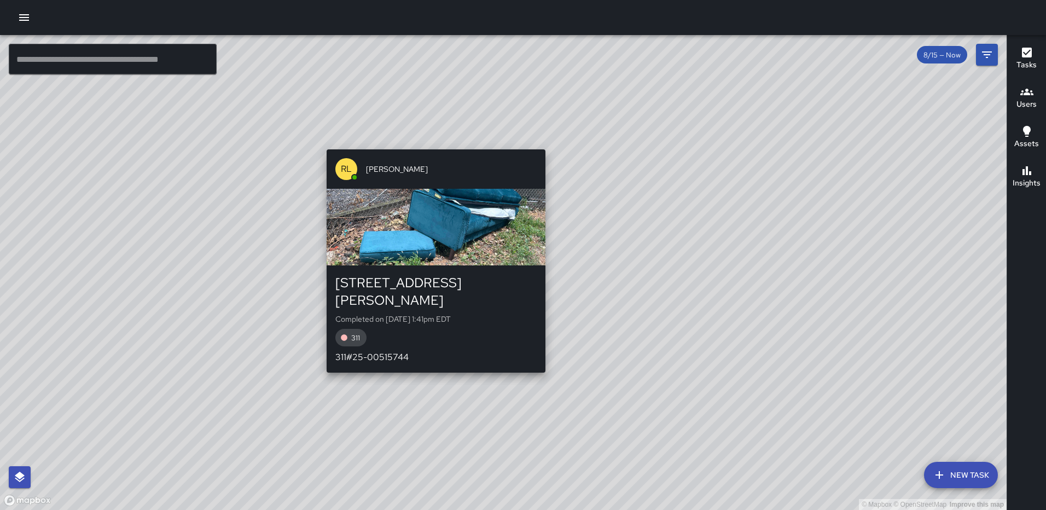
click at [432, 359] on div "RL Ruben Lechuga 38 Patterson Street Northeast Completed on 8/15/2025, 1:41pm E…" at bounding box center [436, 261] width 228 height 232
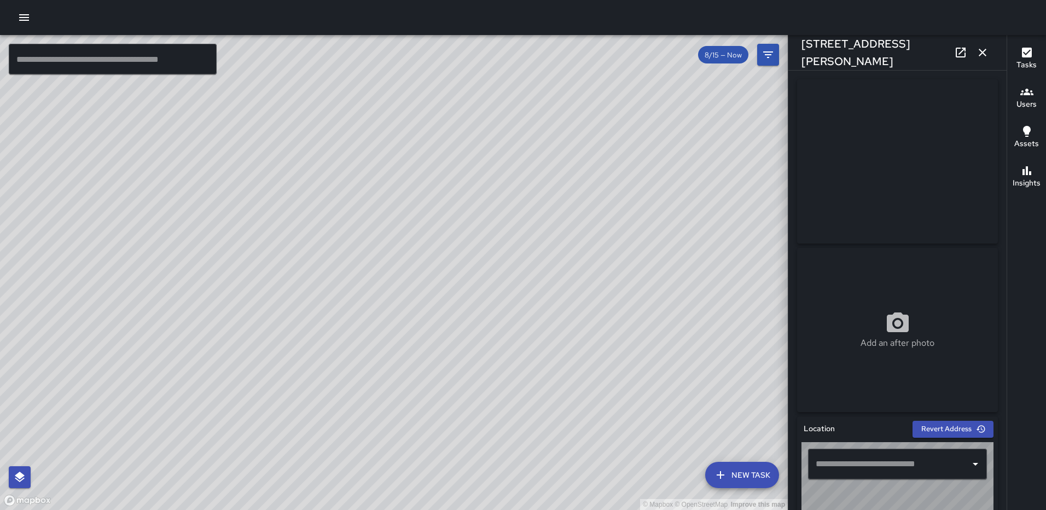
type input "**********"
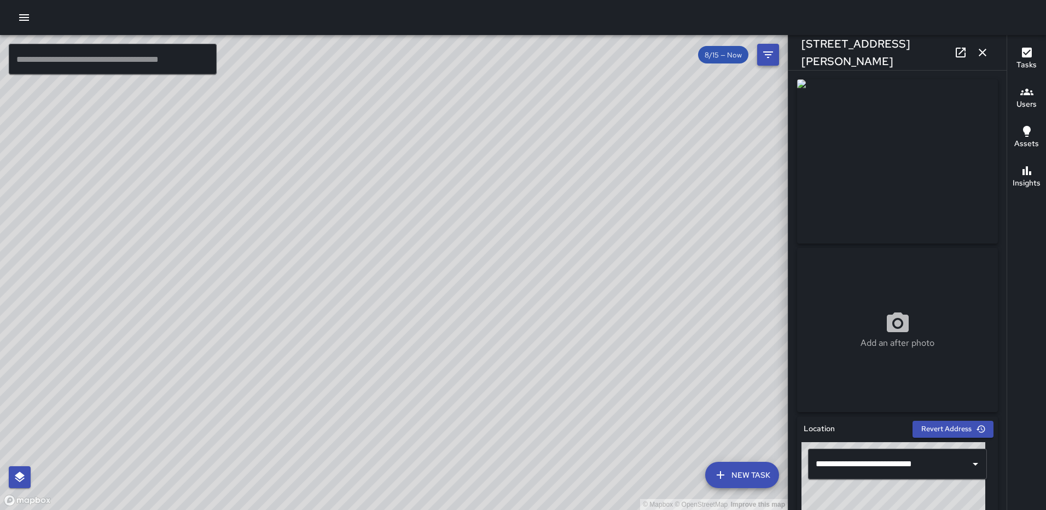
click at [981, 53] on icon "button" at bounding box center [983, 53] width 8 height 8
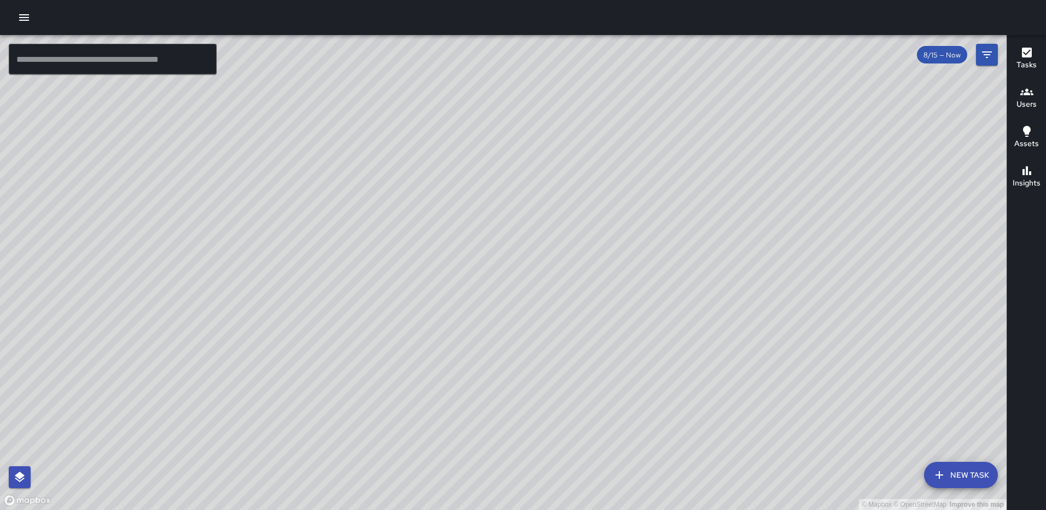
click at [426, 261] on div "© Mapbox © OpenStreetMap Improve this map RL Ruben Lechuga 1200 North Capitol S…" at bounding box center [503, 272] width 1006 height 475
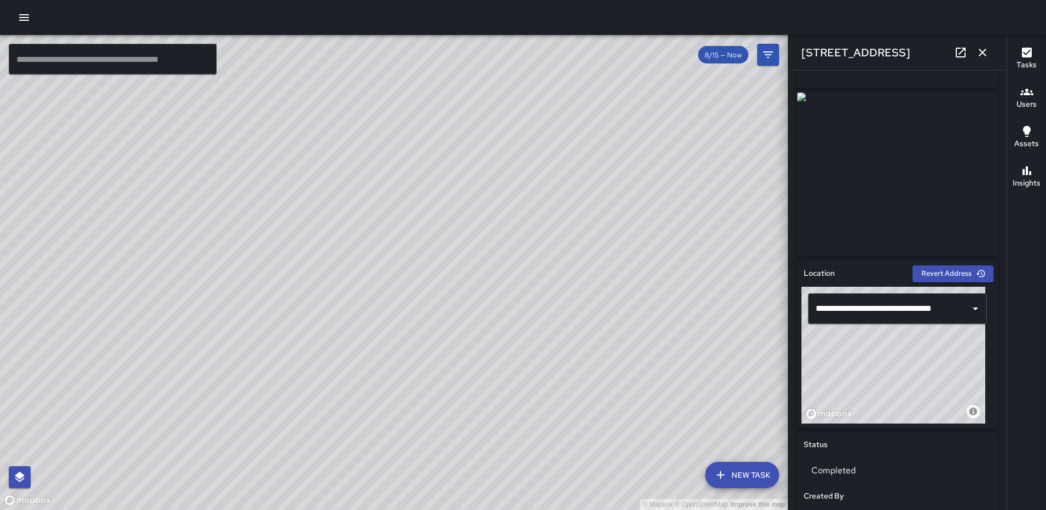
scroll to position [183, 0]
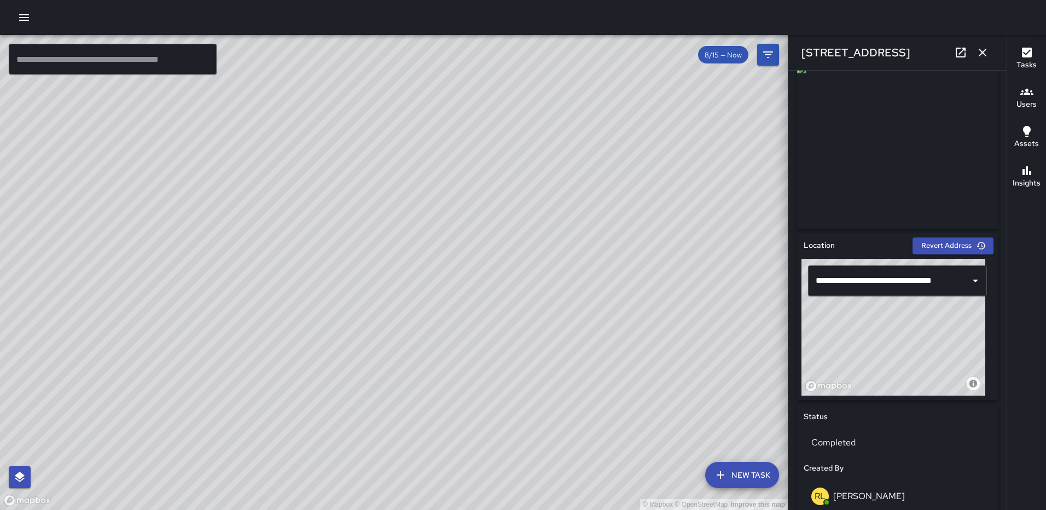
type input "**********"
drag, startPoint x: 917, startPoint y: 314, endPoint x: 884, endPoint y: 301, distance: 35.7
click at [884, 301] on div "**********" at bounding box center [897, 327] width 192 height 137
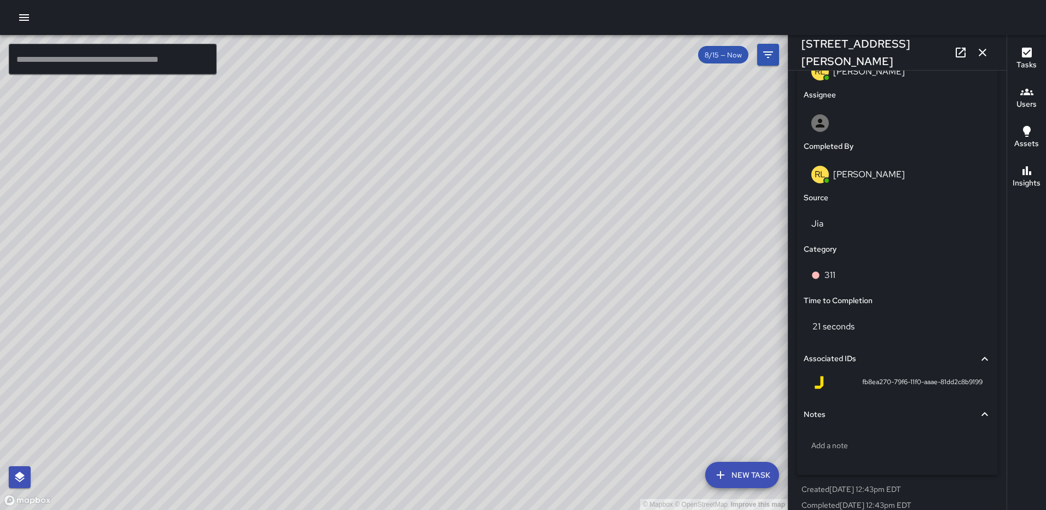
scroll to position [621, 0]
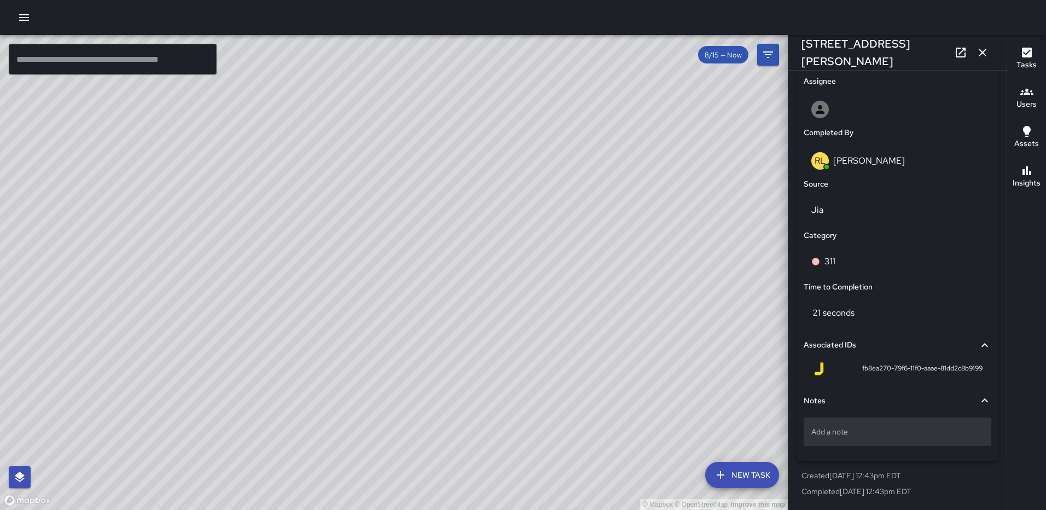
click at [923, 431] on p "Add a note" at bounding box center [897, 431] width 172 height 11
type textarea "**********"
click at [987, 55] on icon "button" at bounding box center [982, 52] width 13 height 13
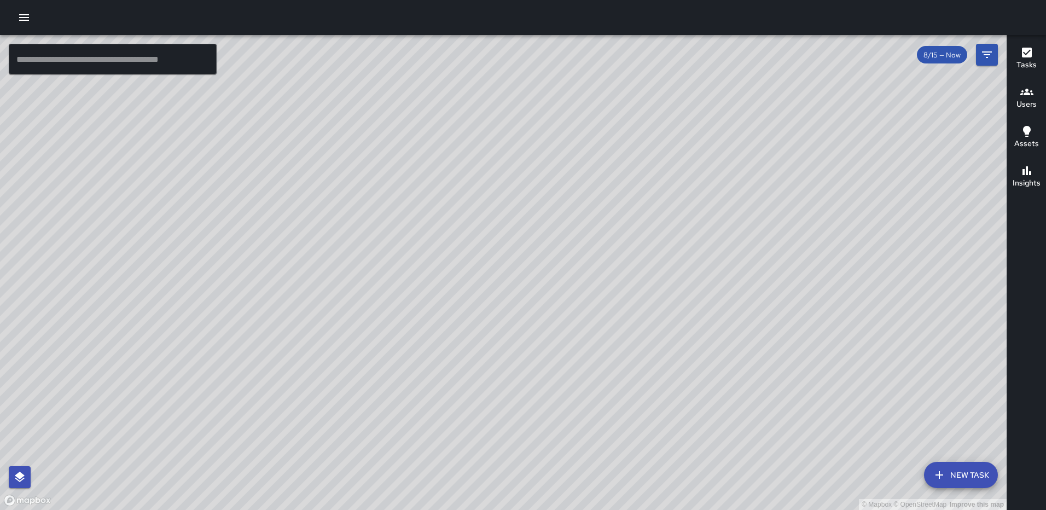
click at [1022, 51] on icon "button" at bounding box center [1027, 53] width 10 height 10
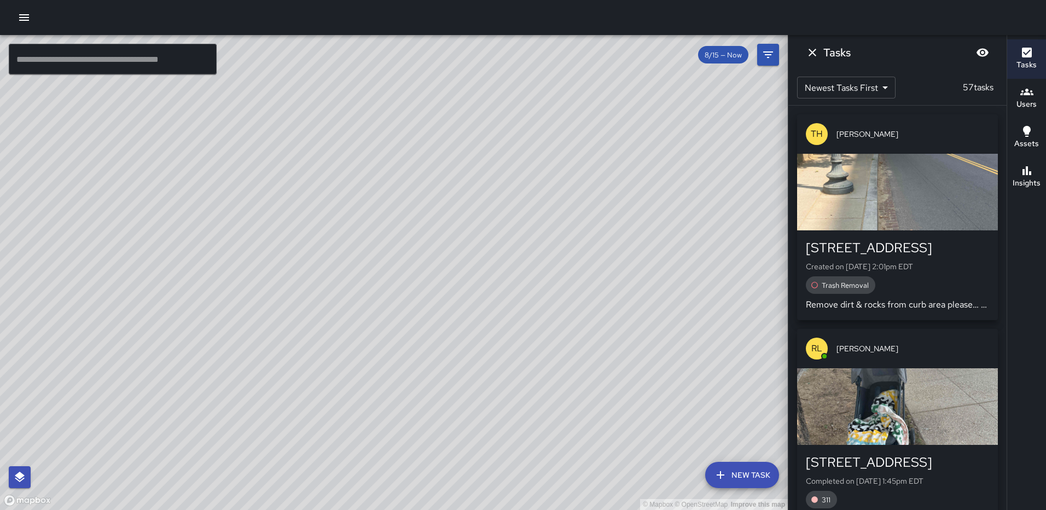
click at [896, 199] on div "button" at bounding box center [897, 192] width 201 height 77
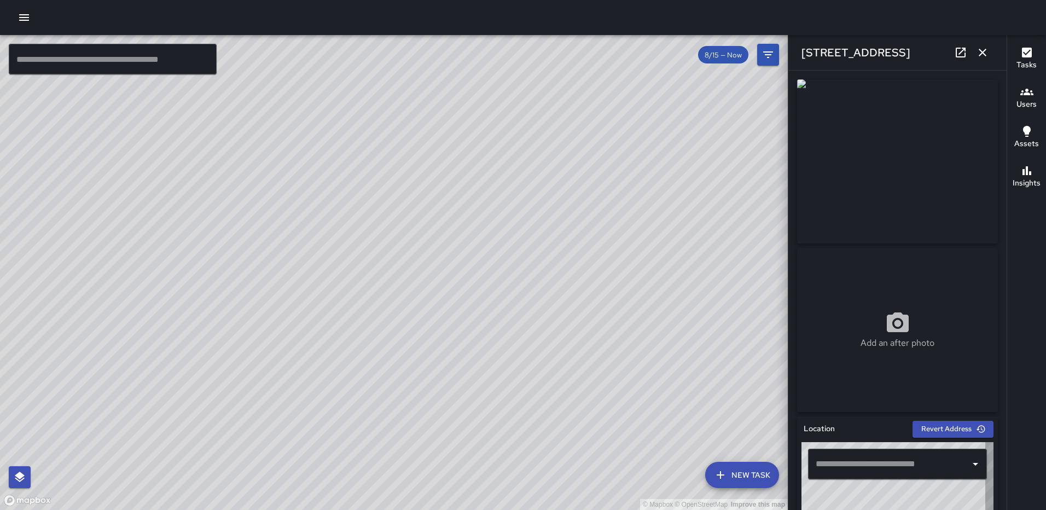
type input "**********"
click at [981, 58] on icon "button" at bounding box center [982, 52] width 13 height 13
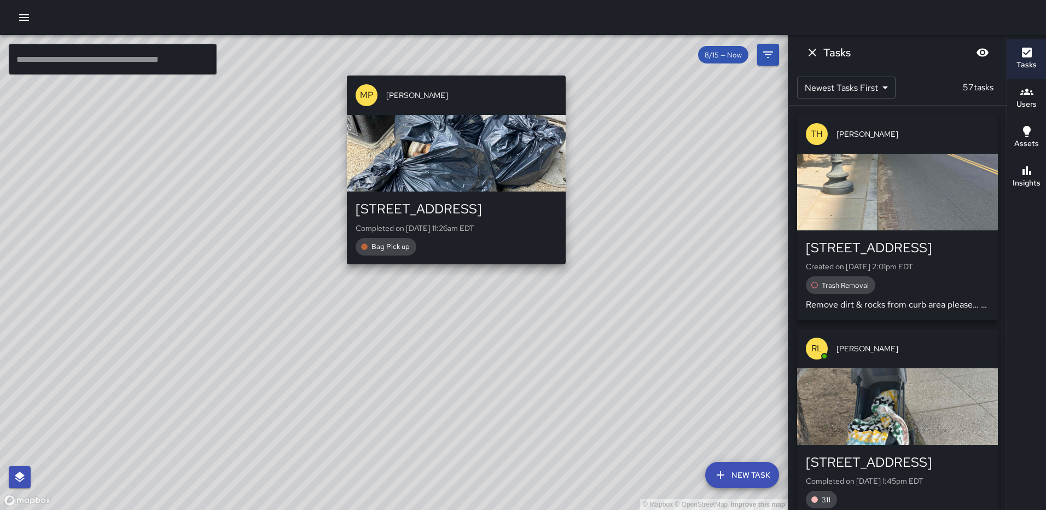
click at [452, 67] on div "© Mapbox © OpenStreetMap Improve this map MP Marlowe Phillips 1275 First Street…" at bounding box center [394, 272] width 788 height 475
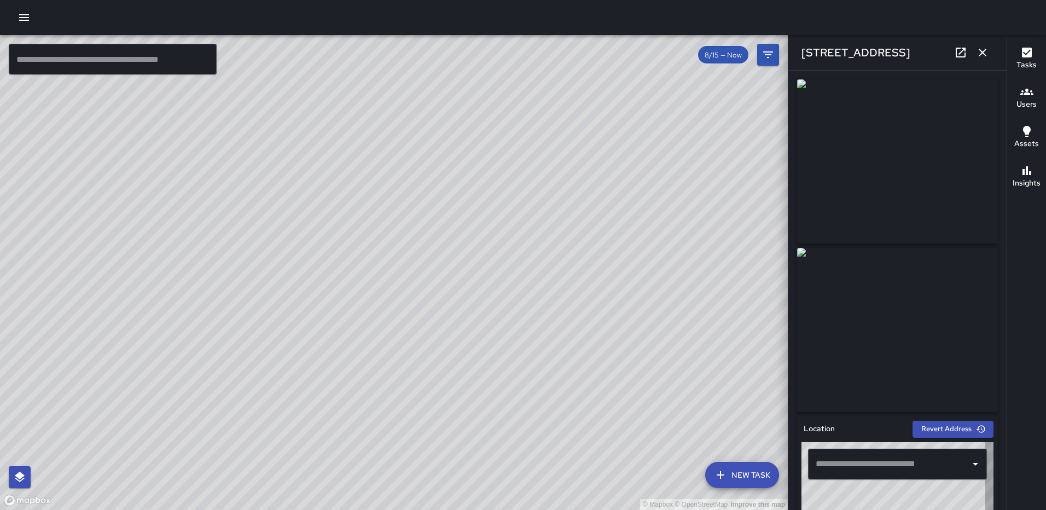
type input "**********"
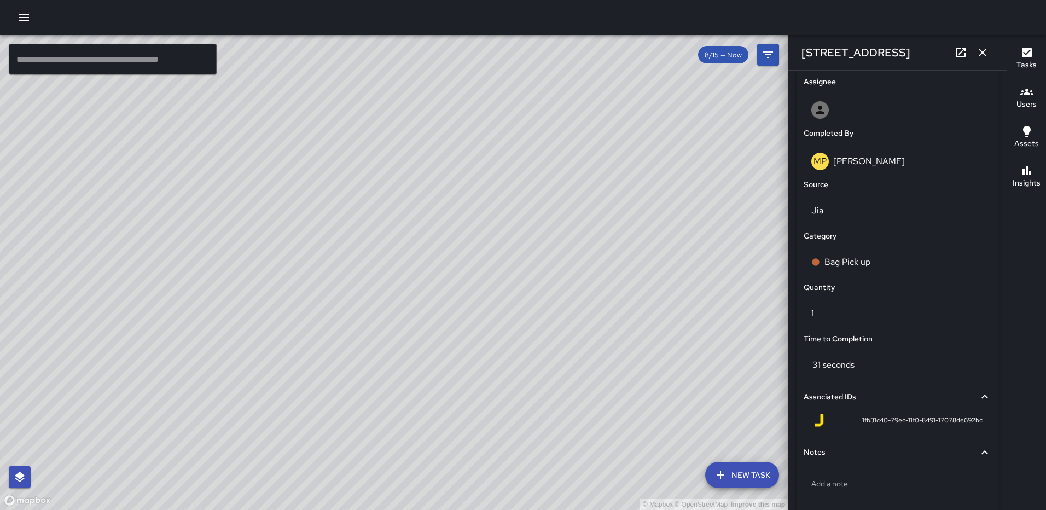
scroll to position [672, 0]
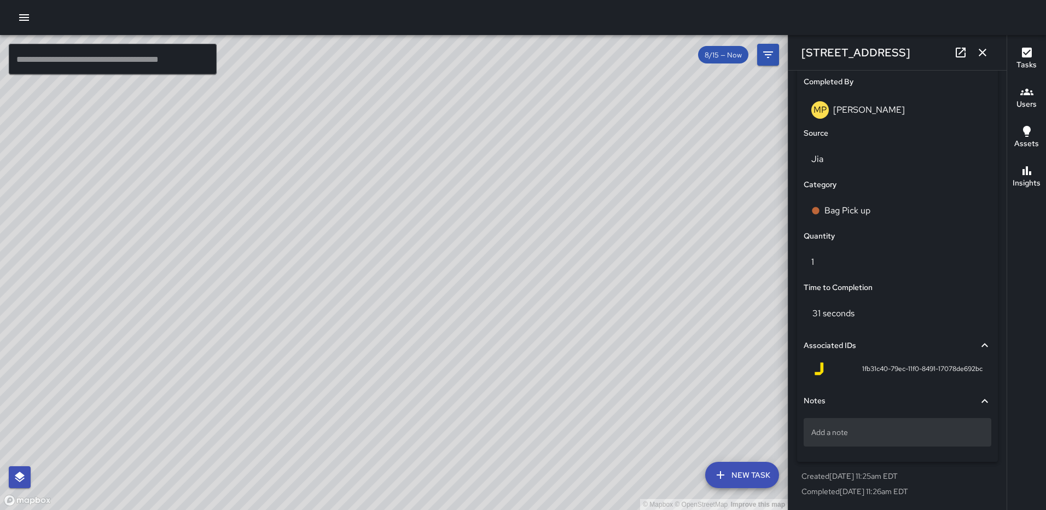
click at [916, 428] on p "Add a note" at bounding box center [897, 432] width 172 height 11
type textarea "*****"
click at [981, 48] on icon "button" at bounding box center [982, 52] width 13 height 13
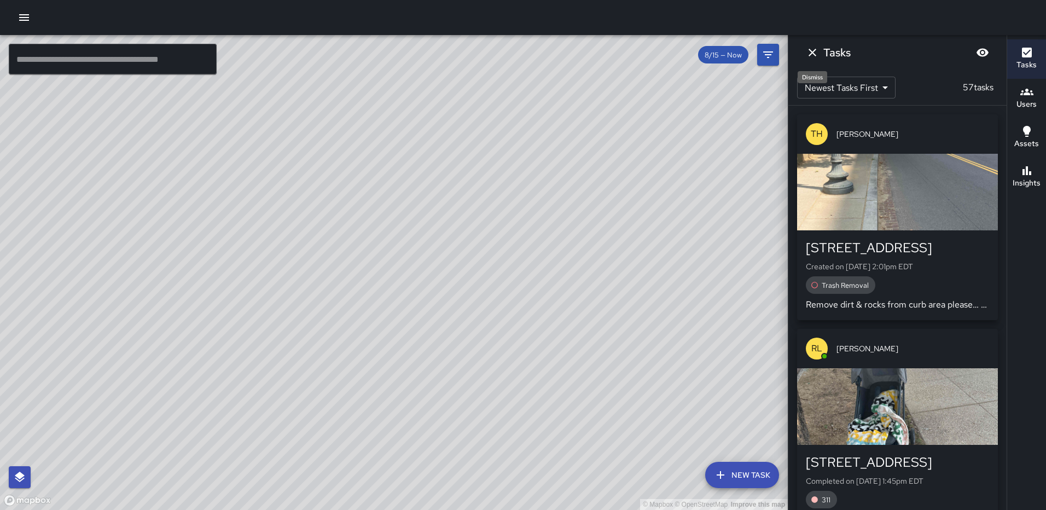
click at [811, 54] on icon "Dismiss" at bounding box center [812, 53] width 8 height 8
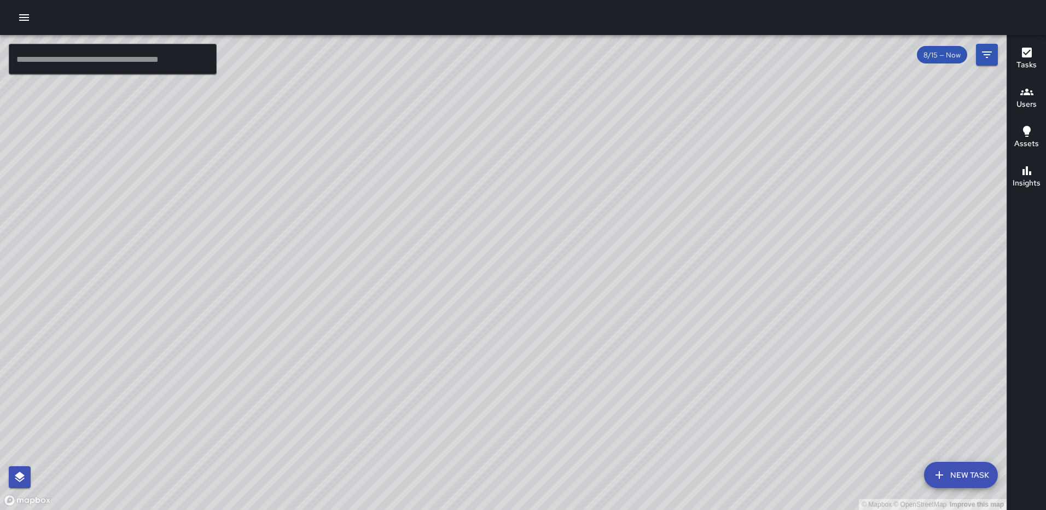
click at [832, 86] on div "© Mapbox © OpenStreetMap Improve this map" at bounding box center [503, 272] width 1006 height 475
click at [832, 90] on div "© Mapbox © OpenStreetMap Improve this map MP Marlowe Phillips 1335 2nd Street N…" at bounding box center [503, 272] width 1006 height 475
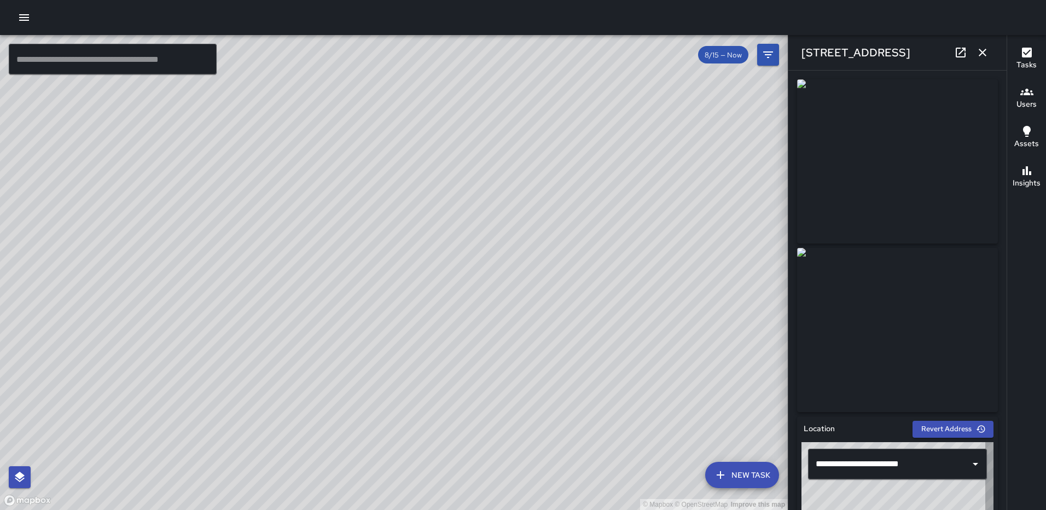
type input "**********"
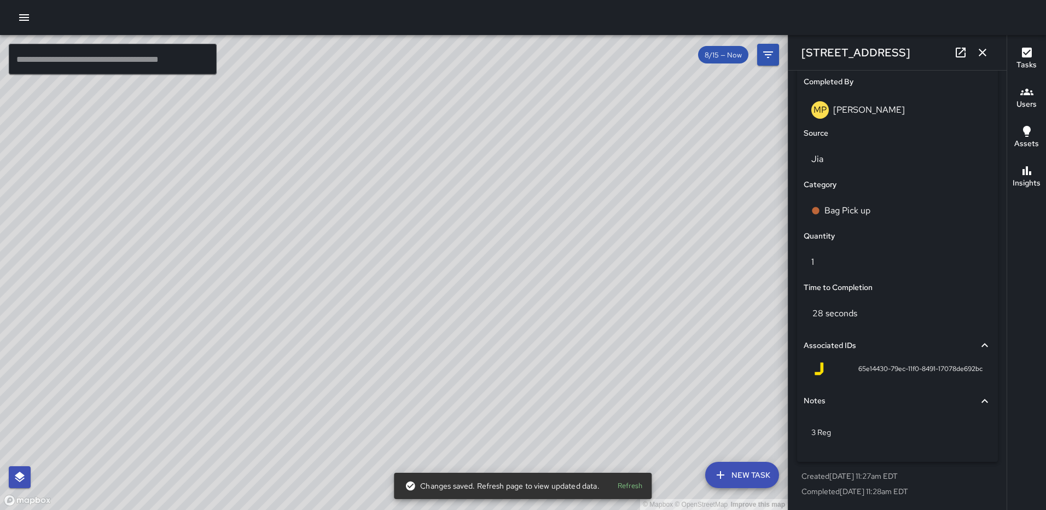
drag, startPoint x: 981, startPoint y: 53, endPoint x: 935, endPoint y: 113, distance: 75.7
click at [981, 53] on icon "button" at bounding box center [983, 53] width 8 height 8
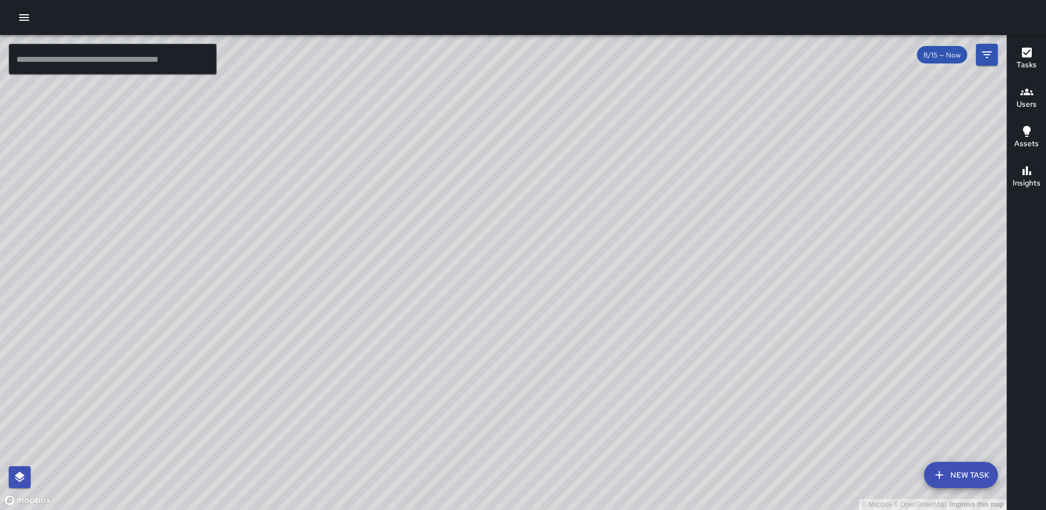
click at [170, 458] on div "© Mapbox © OpenStreetMap Improve this map MP Marlowe Phillips 1275 First Street…" at bounding box center [503, 272] width 1006 height 475
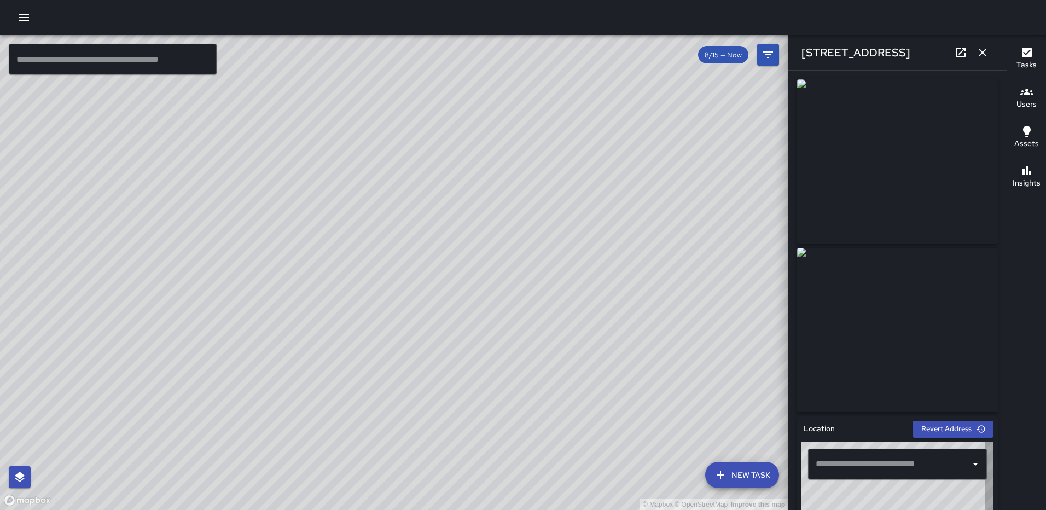
type input "**********"
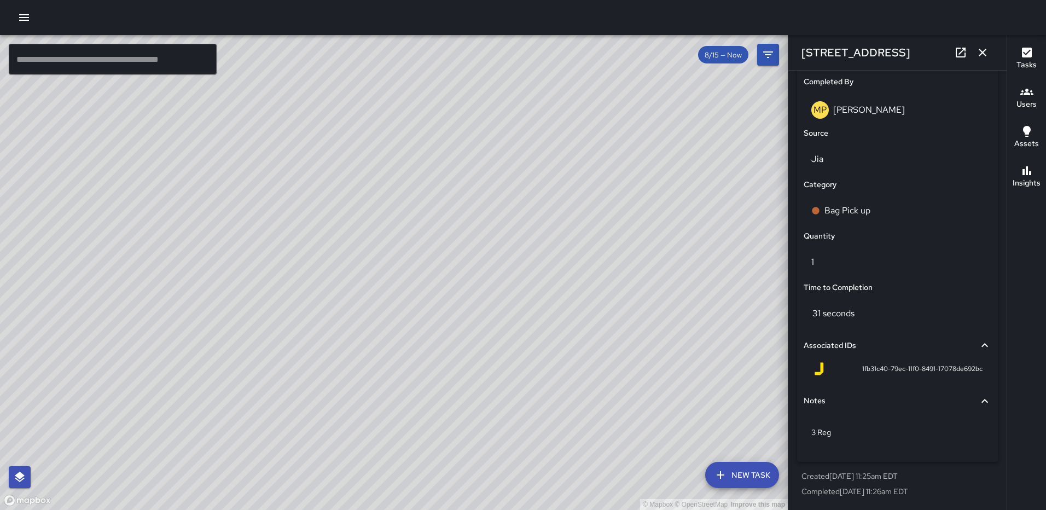
click at [983, 48] on icon "button" at bounding box center [982, 52] width 13 height 13
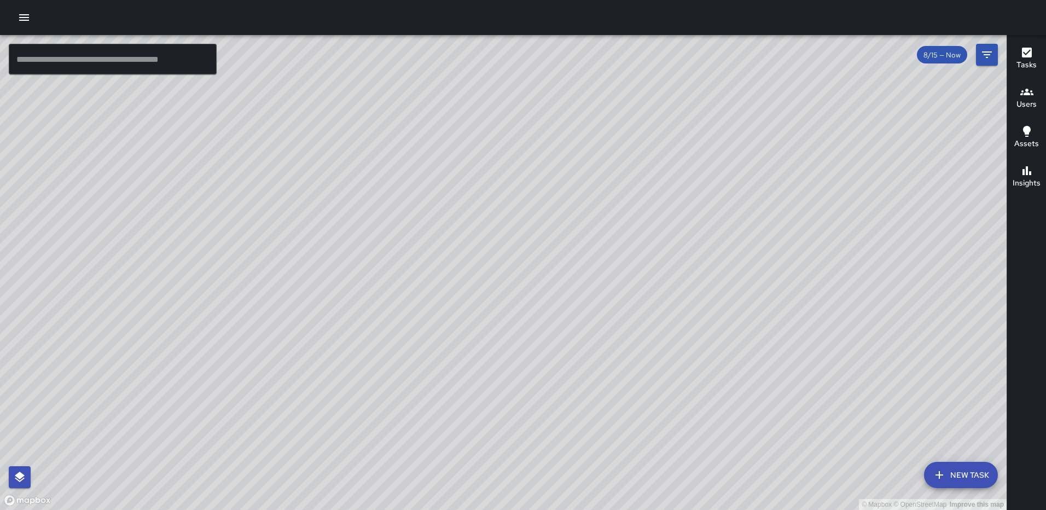
click at [707, 48] on div "© Mapbox © OpenStreetMap Improve this map MP Marlowe Phillips 105 Harry Thomas …" at bounding box center [503, 272] width 1006 height 475
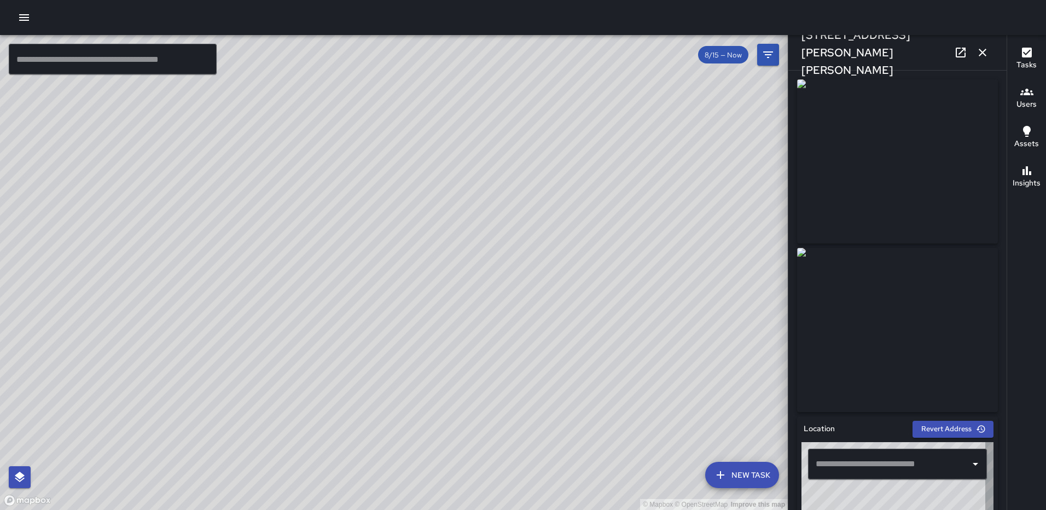
type input "**********"
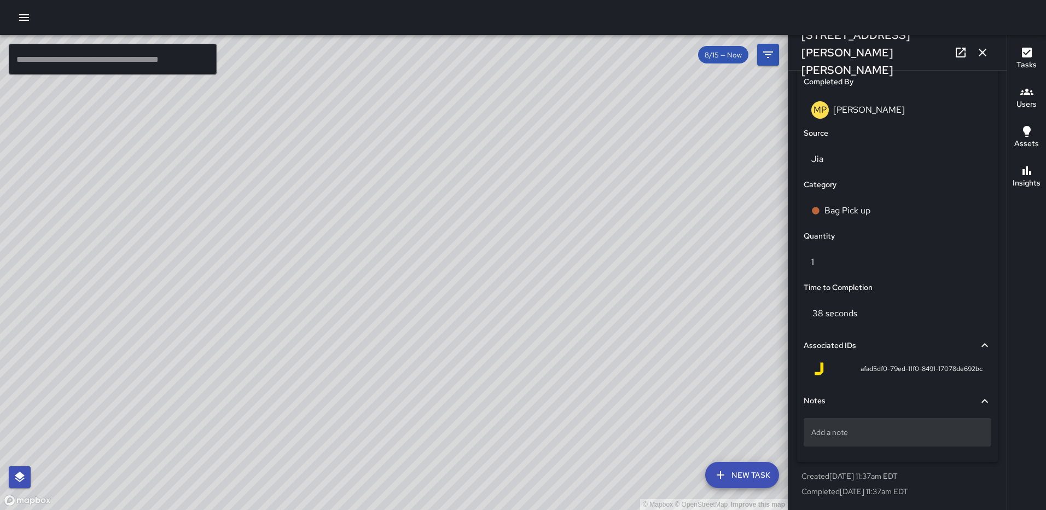
click at [918, 435] on p "Add a note" at bounding box center [897, 432] width 172 height 11
type textarea "*****"
click at [980, 53] on icon "button" at bounding box center [982, 52] width 13 height 13
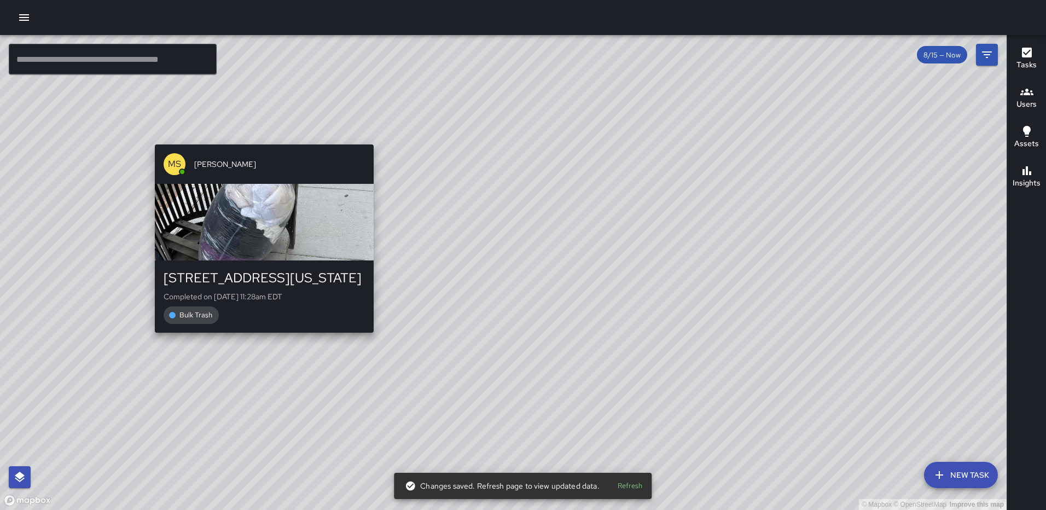
click at [259, 339] on div "© Mapbox © OpenStreetMap Improve this map MS Mekhi Smith 75 Florida Avenue Nort…" at bounding box center [503, 272] width 1006 height 475
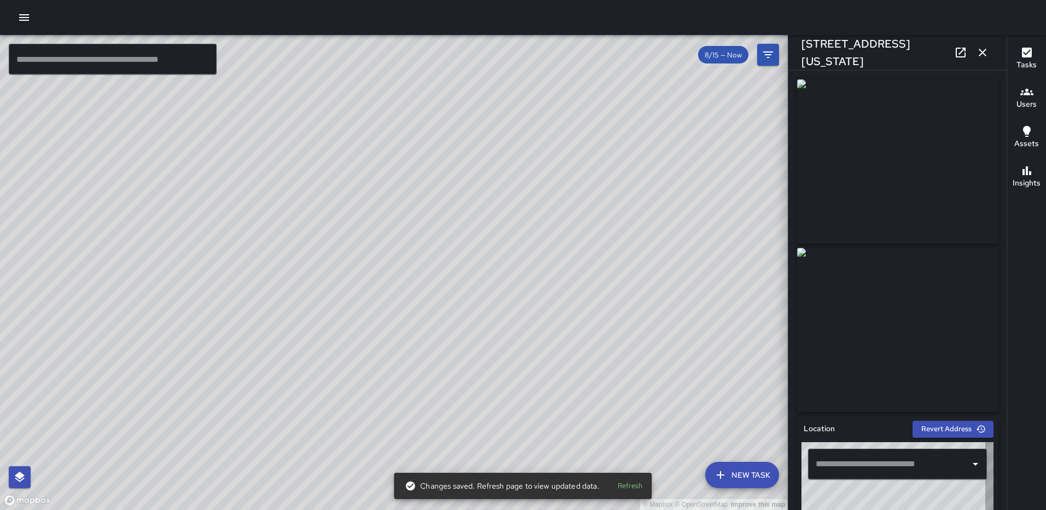
type input "**********"
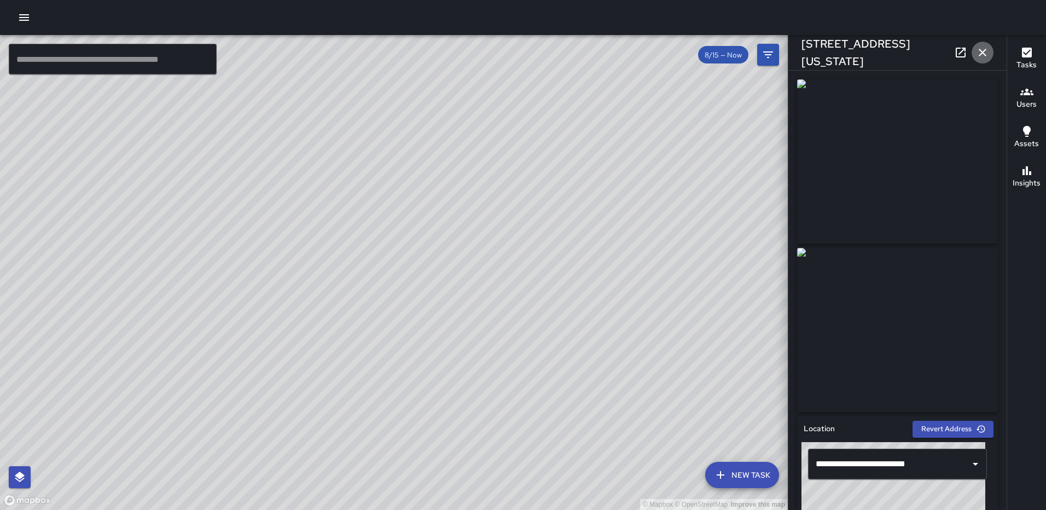
click at [986, 51] on icon "button" at bounding box center [982, 52] width 13 height 13
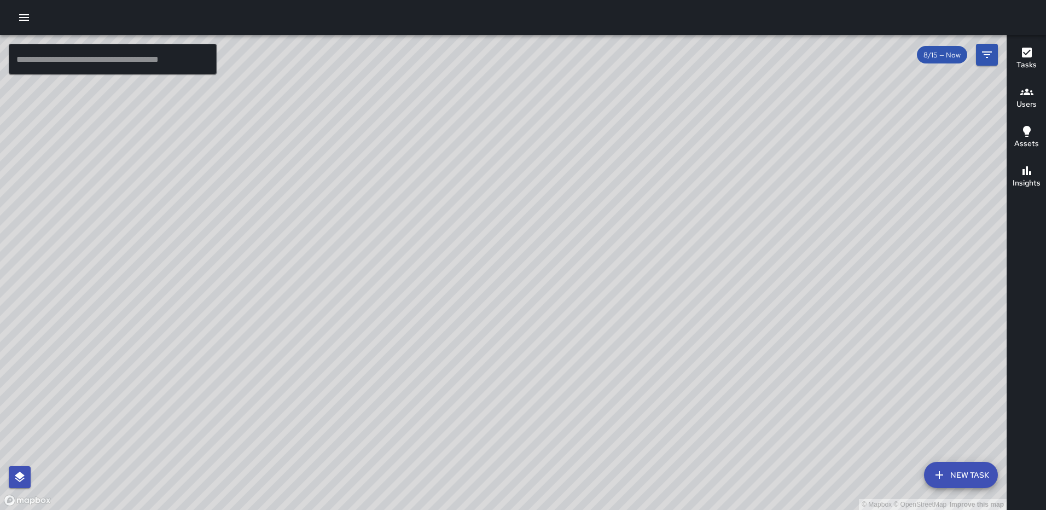
drag, startPoint x: 525, startPoint y: 450, endPoint x: 469, endPoint y: 207, distance: 248.5
click at [478, 199] on div "© Mapbox © OpenStreetMap Improve this map" at bounding box center [503, 272] width 1006 height 475
click at [991, 56] on icon "Filters" at bounding box center [986, 54] width 13 height 13
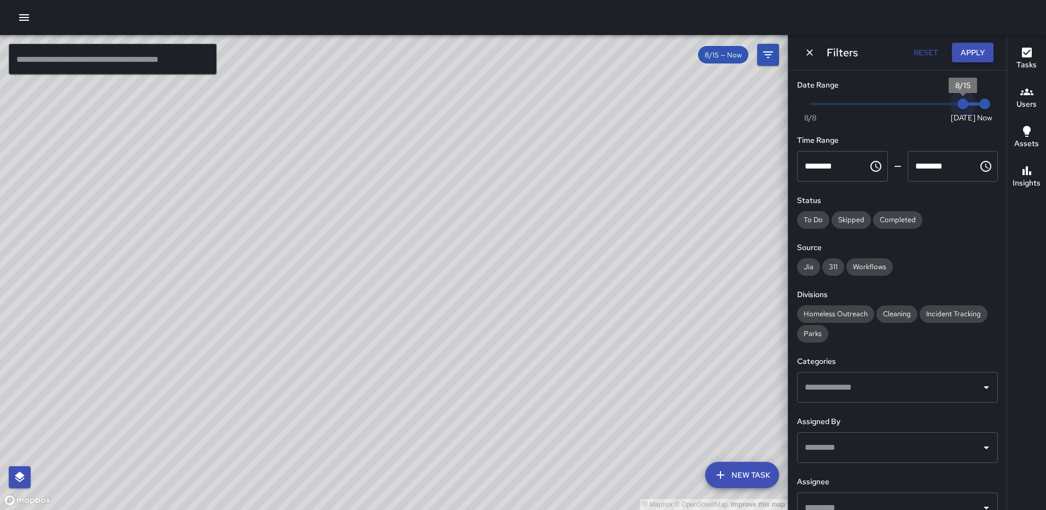
type input "*"
drag, startPoint x: 958, startPoint y: 104, endPoint x: 939, endPoint y: 103, distance: 19.2
click at [939, 103] on span "8/14" at bounding box center [940, 103] width 11 height 11
click at [855, 392] on input "text" at bounding box center [889, 387] width 174 height 21
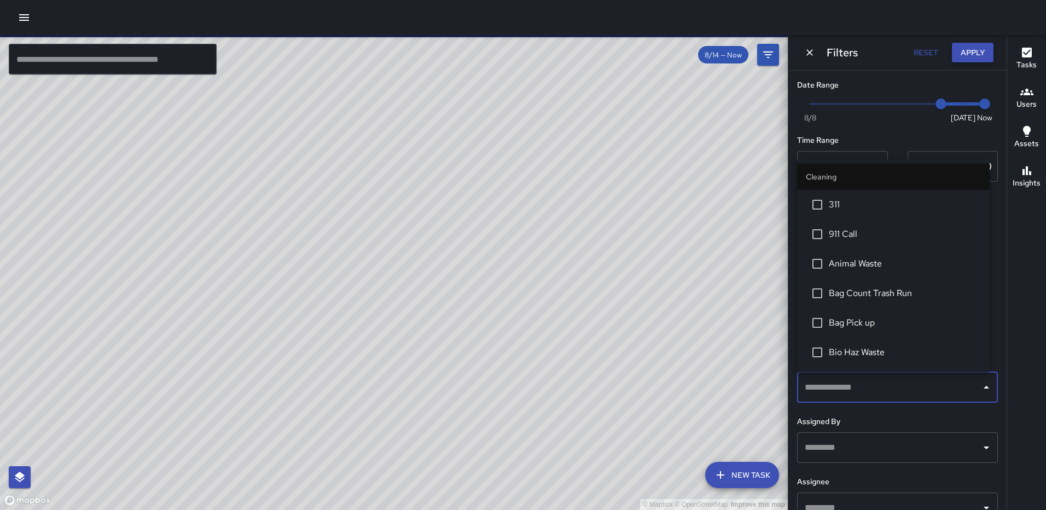
click at [854, 293] on span "Bag Count Trash Run" at bounding box center [905, 293] width 152 height 13
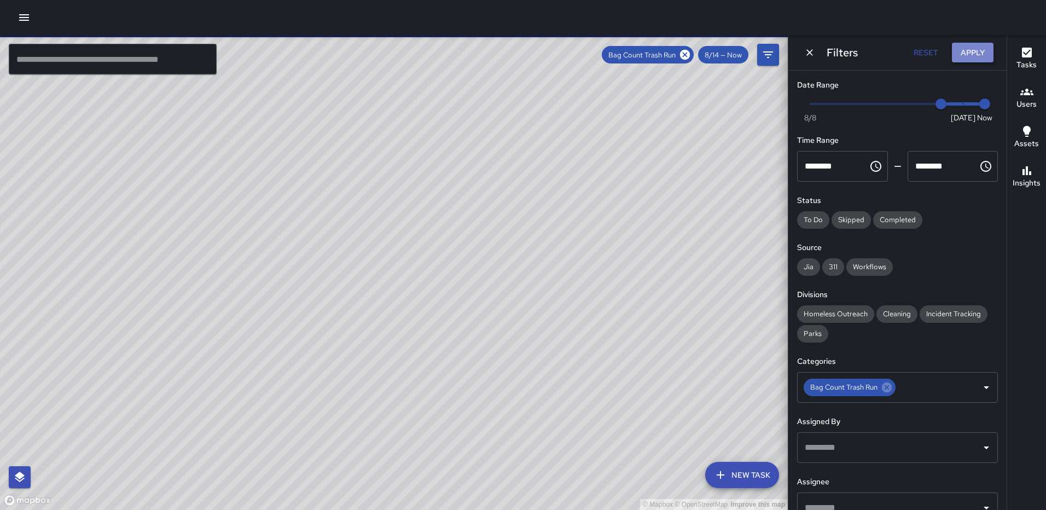
click at [971, 47] on button "Apply" at bounding box center [973, 53] width 42 height 20
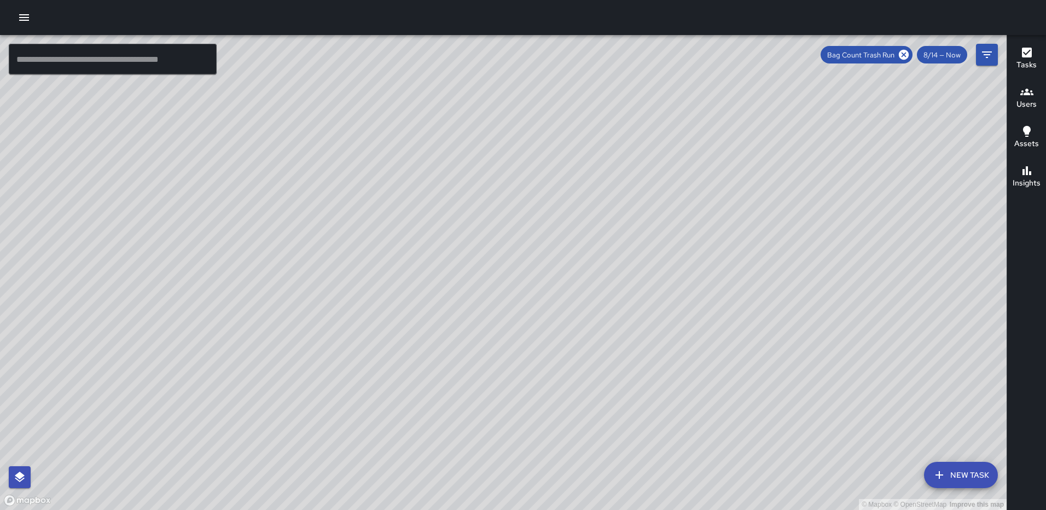
click at [1022, 51] on icon "button" at bounding box center [1027, 53] width 10 height 10
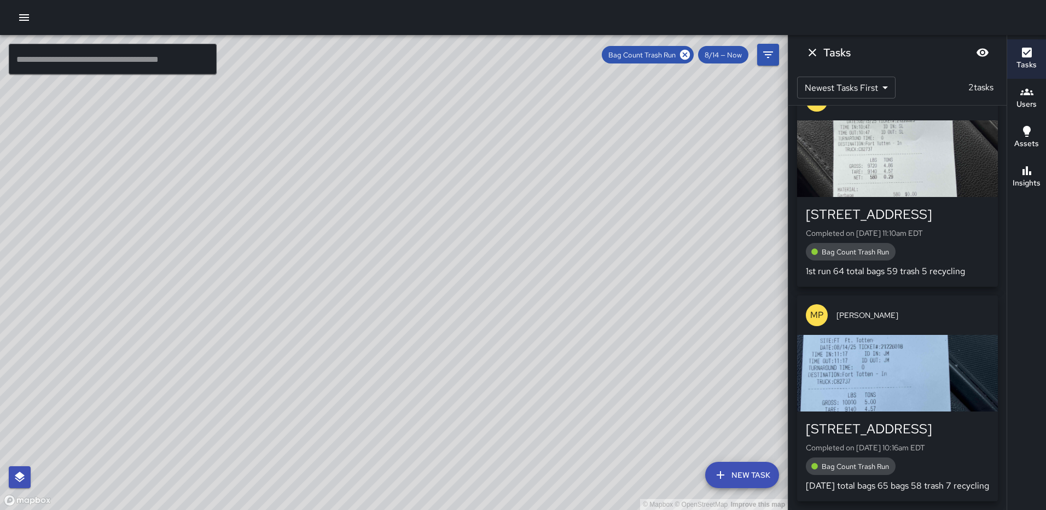
scroll to position [51, 0]
click at [872, 336] on div "button" at bounding box center [897, 373] width 201 height 77
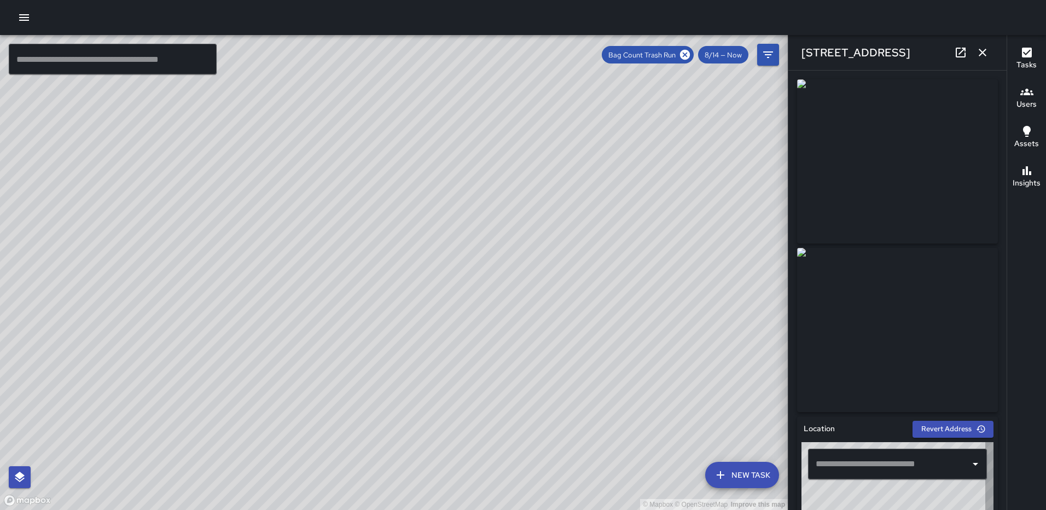
type input "**********"
click at [957, 52] on icon at bounding box center [961, 53] width 10 height 10
click at [984, 50] on icon "button" at bounding box center [982, 52] width 13 height 13
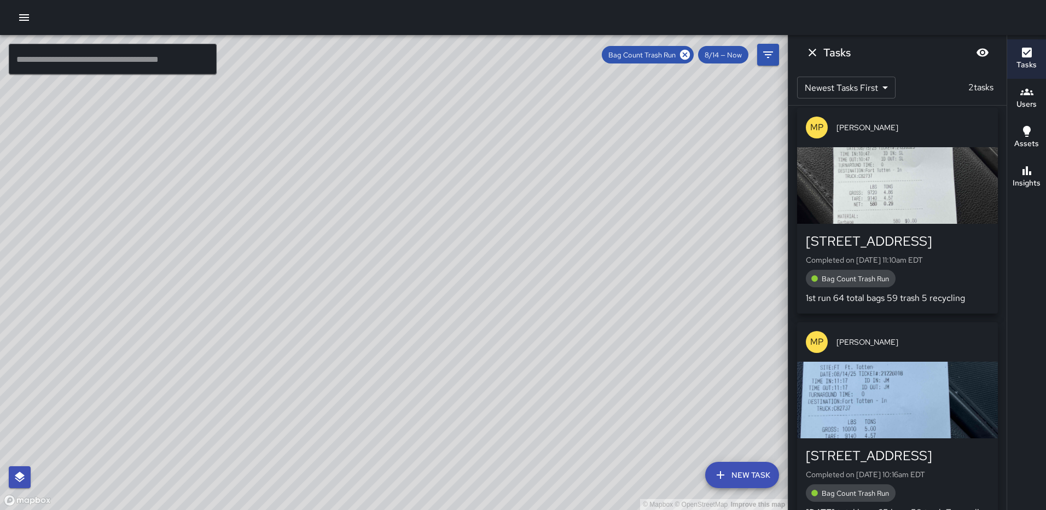
scroll to position [0, 0]
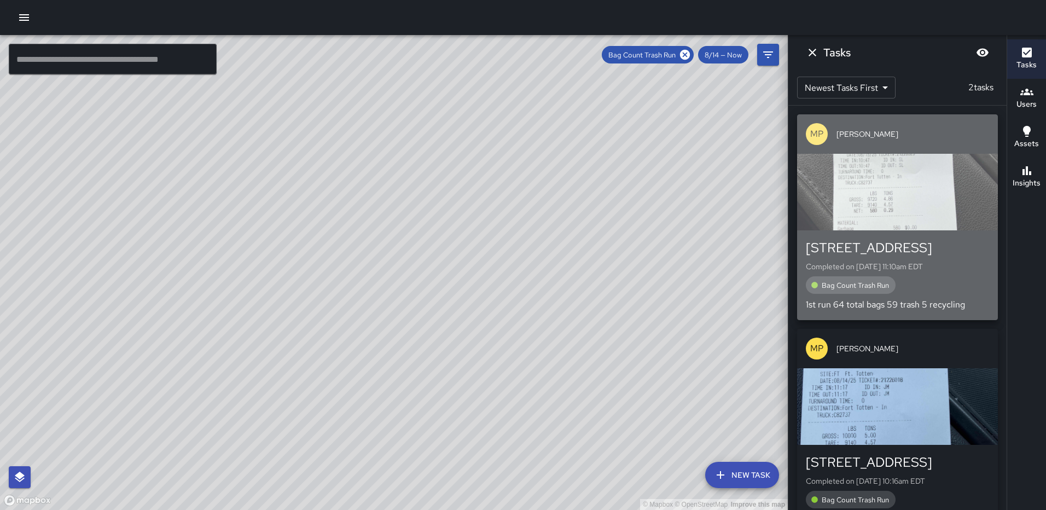
click at [915, 194] on div "button" at bounding box center [897, 192] width 201 height 77
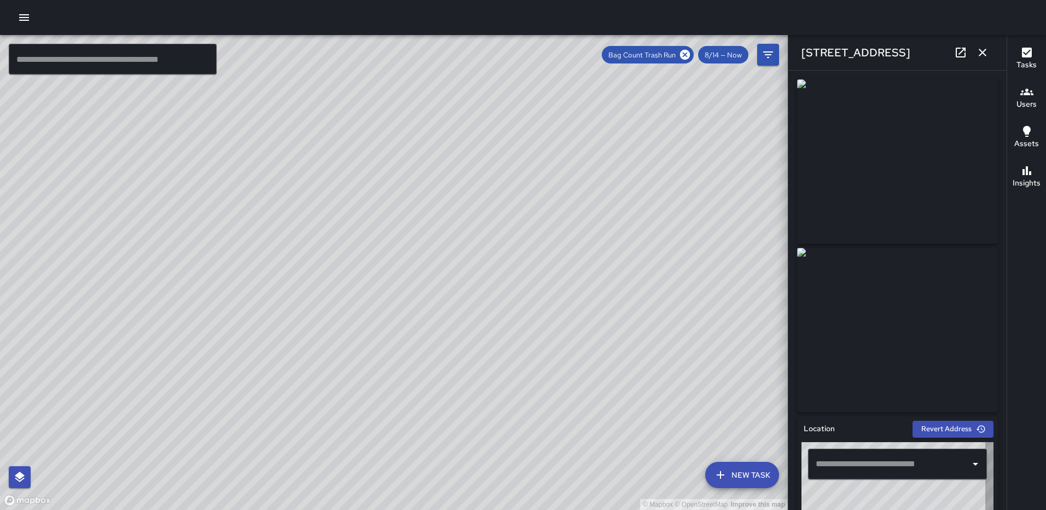
type input "**********"
click at [955, 49] on icon at bounding box center [960, 52] width 13 height 13
click at [981, 49] on icon "button" at bounding box center [982, 52] width 13 height 13
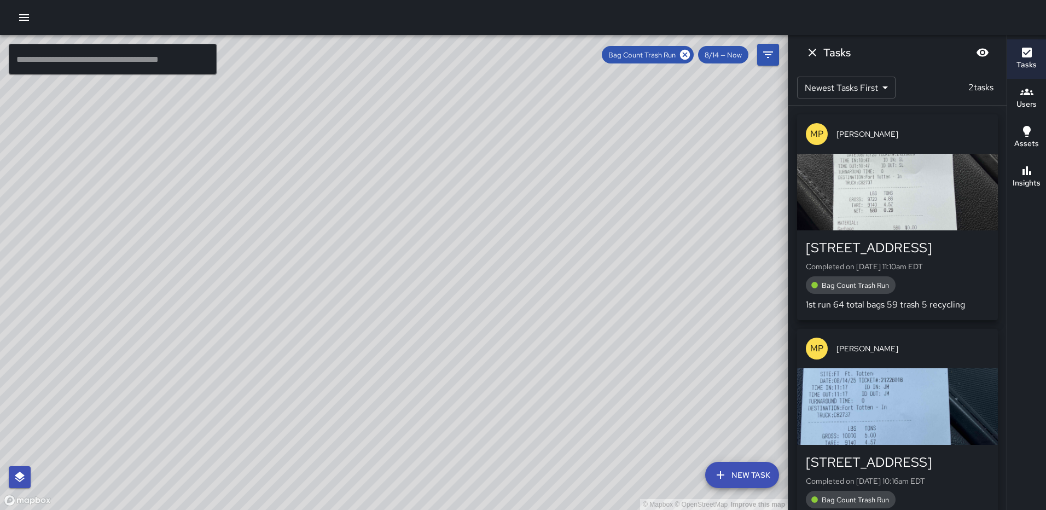
scroll to position [51, 0]
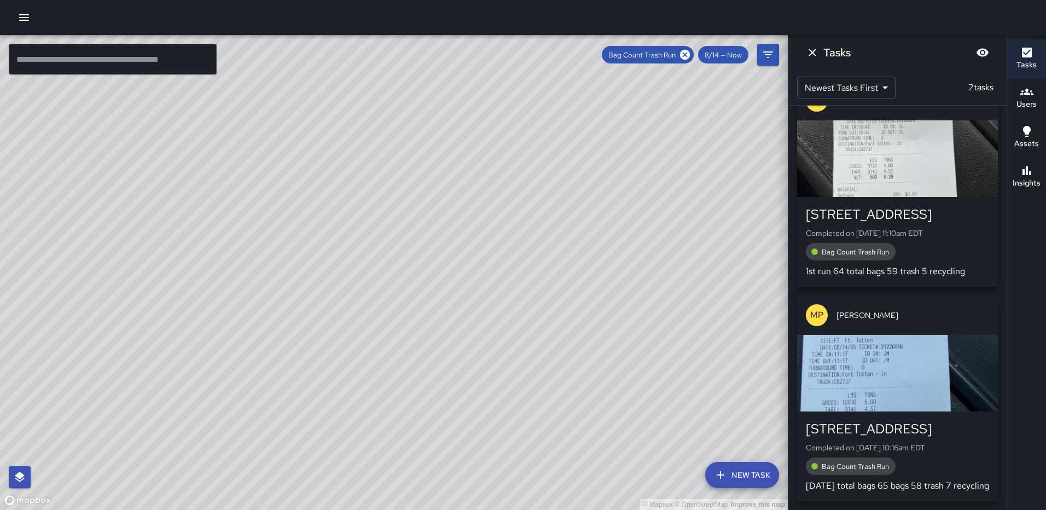
click at [811, 49] on icon "Dismiss" at bounding box center [812, 52] width 13 height 13
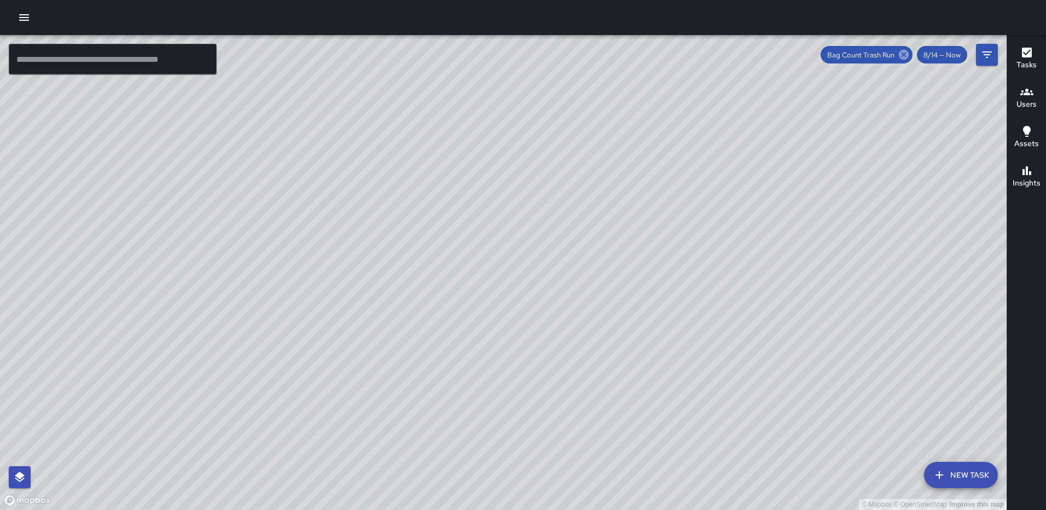
click at [907, 49] on icon at bounding box center [904, 55] width 12 height 12
click at [1029, 55] on icon "button" at bounding box center [1027, 53] width 10 height 10
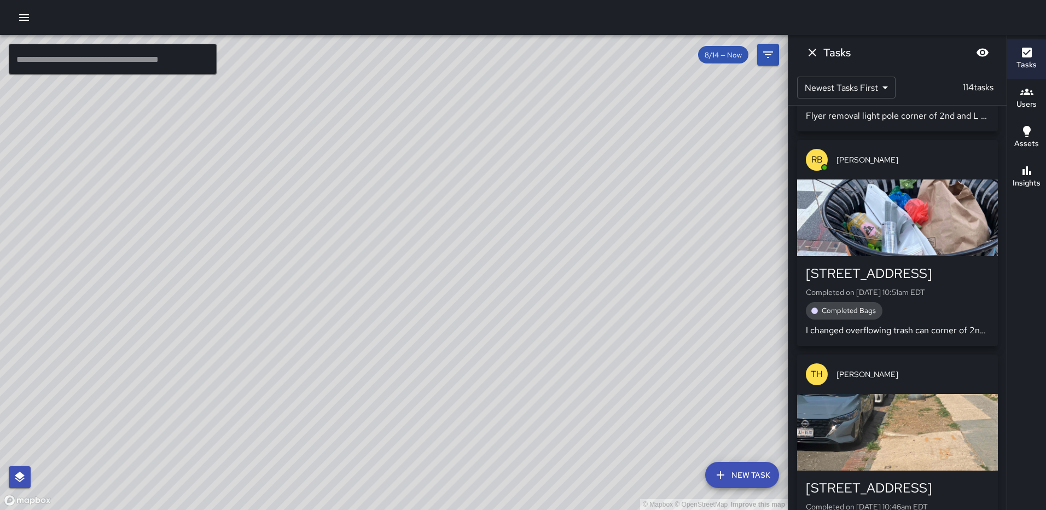
scroll to position [4481, 0]
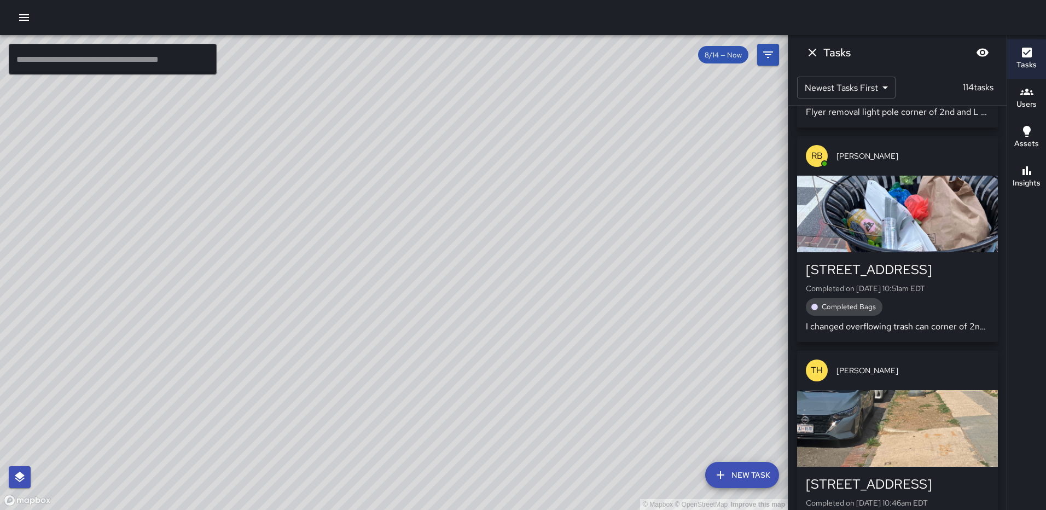
click at [896, 390] on div "button" at bounding box center [897, 428] width 201 height 77
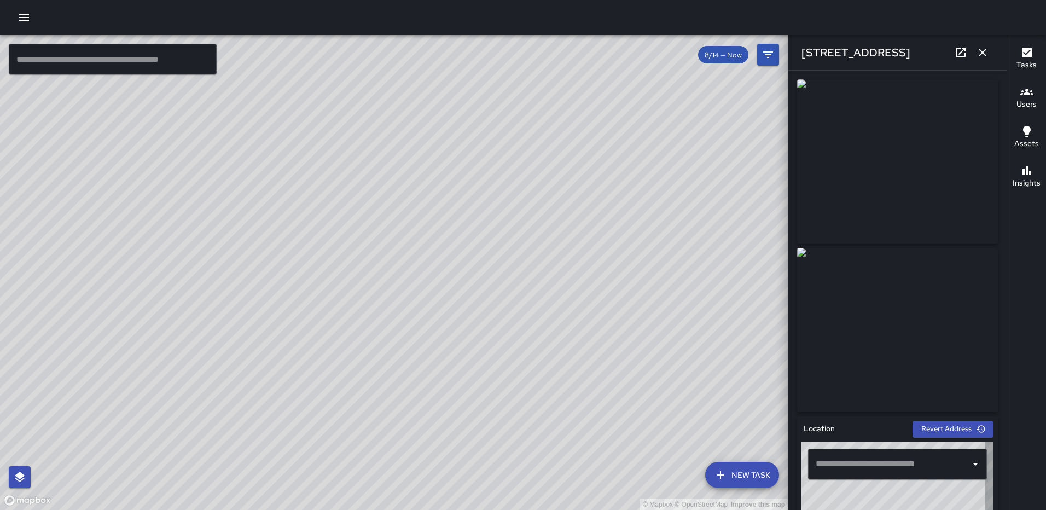
type input "**********"
click at [980, 50] on icon "button" at bounding box center [983, 53] width 8 height 8
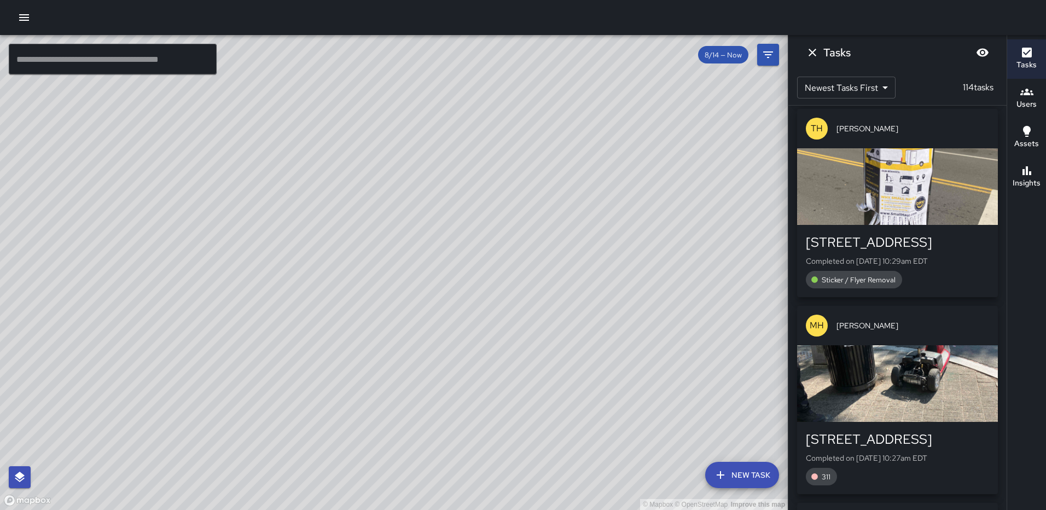
scroll to position [6013, 0]
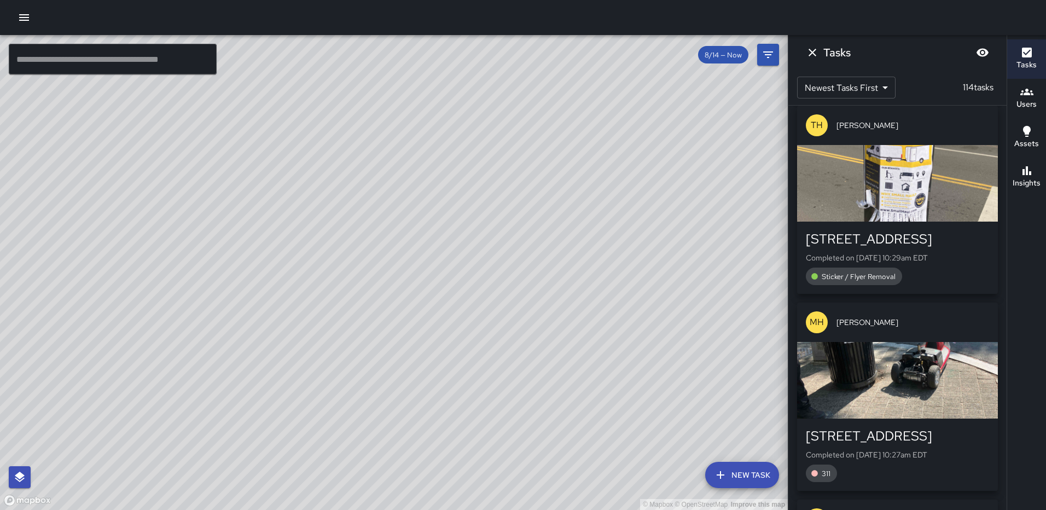
click at [880, 342] on div "button" at bounding box center [897, 380] width 201 height 77
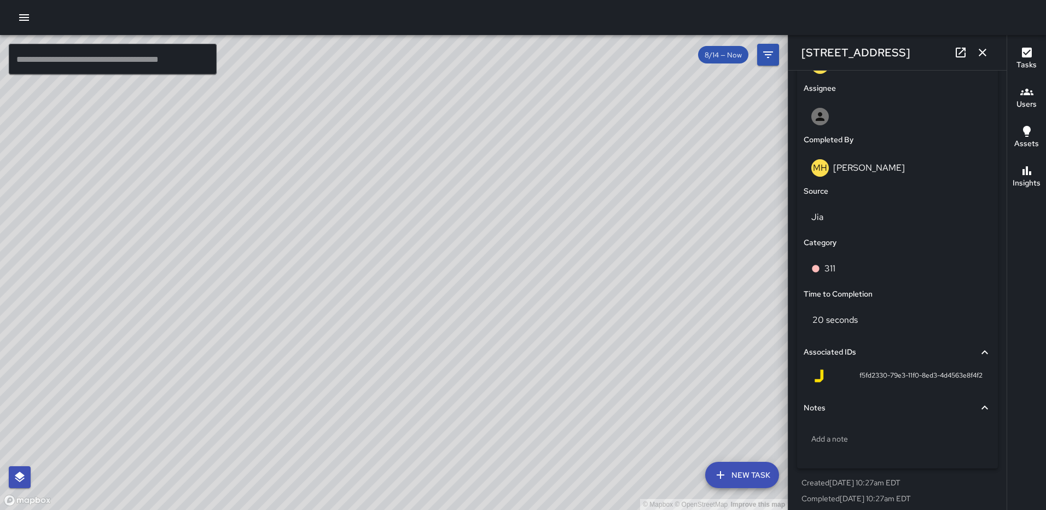
scroll to position [621, 0]
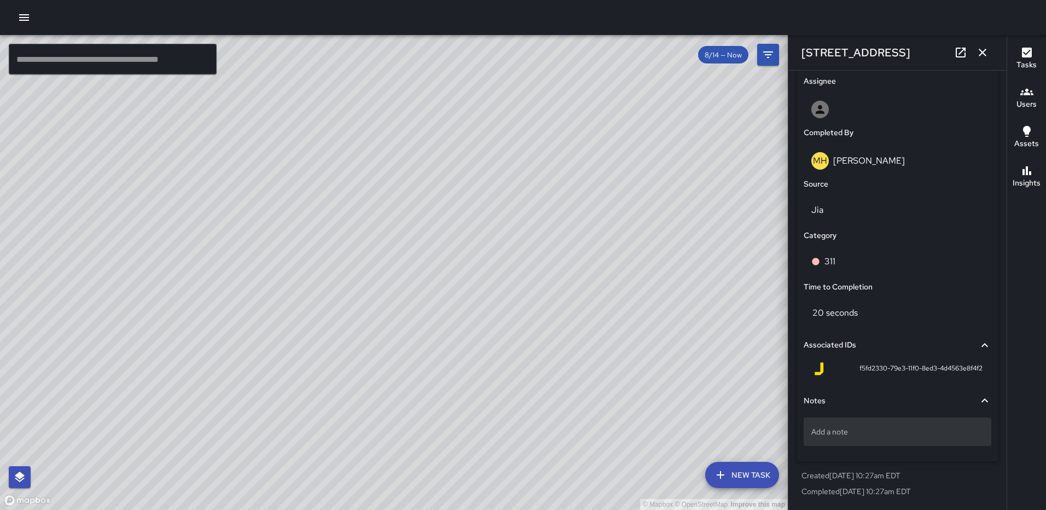
click at [855, 424] on div "Add a note" at bounding box center [897, 431] width 188 height 28
click at [828, 427] on p "Add a note" at bounding box center [897, 431] width 172 height 11
type textarea "**********"
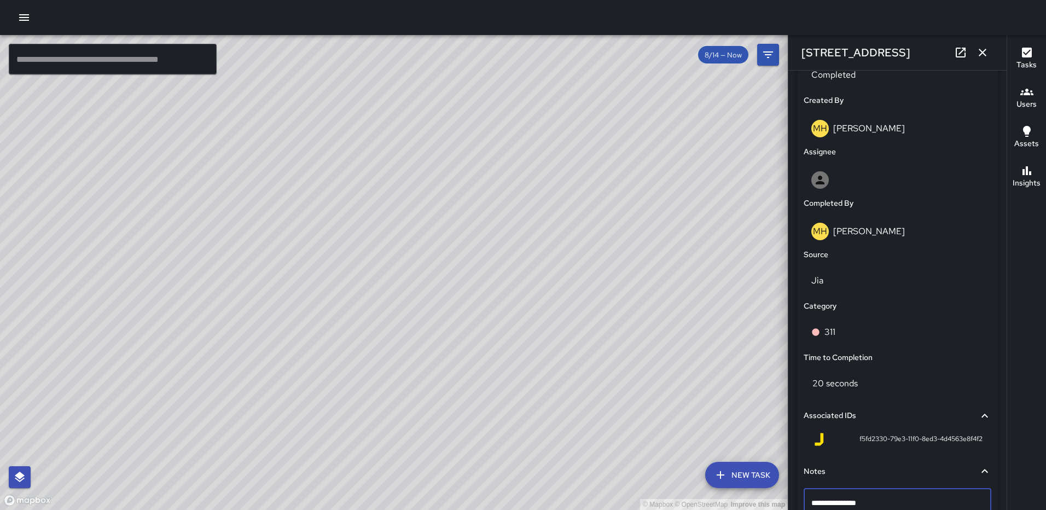
scroll to position [403, 0]
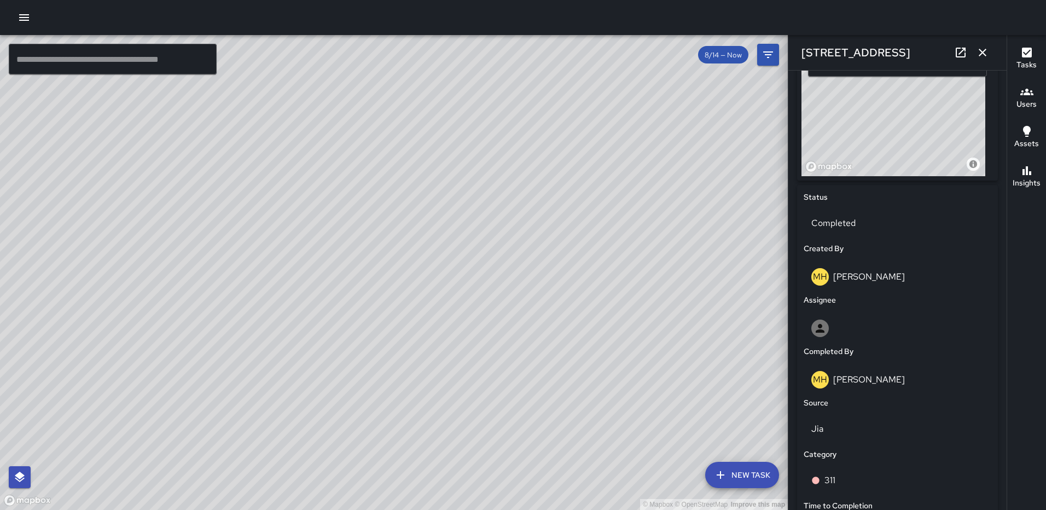
click at [916, 125] on div "© Mapbox © OpenStreetMap Improve this map" at bounding box center [893, 107] width 184 height 137
click at [979, 48] on icon "button" at bounding box center [982, 52] width 13 height 13
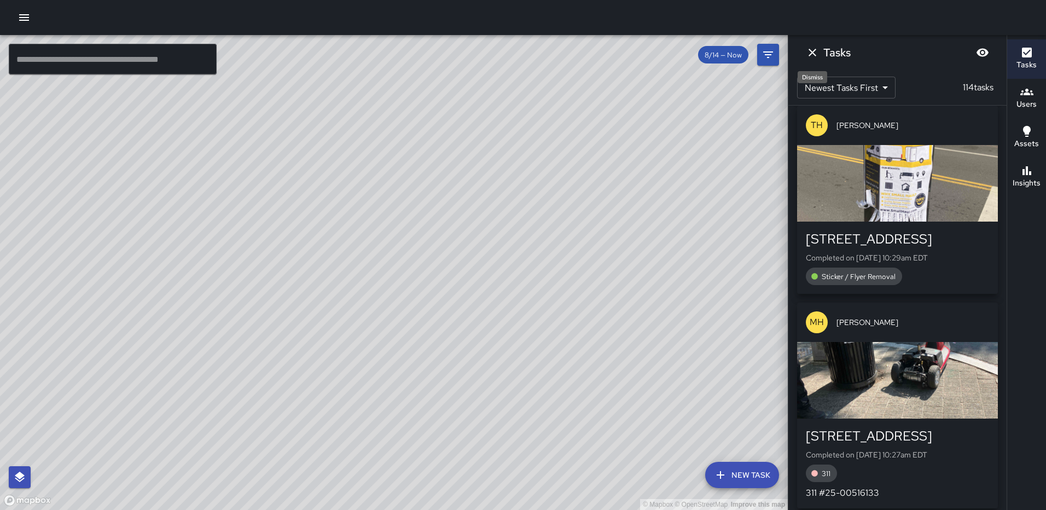
click at [818, 51] on icon "Dismiss" at bounding box center [812, 52] width 13 height 13
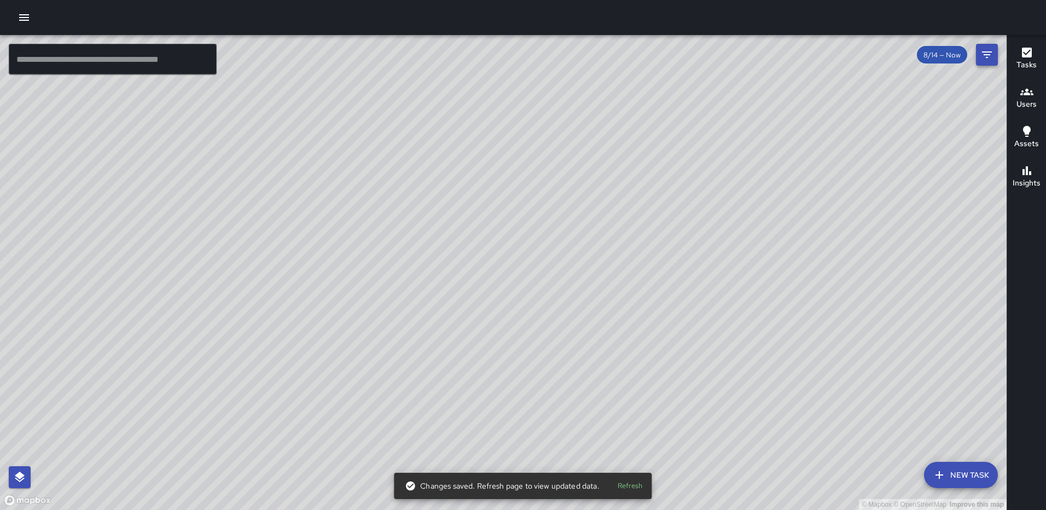
click at [983, 53] on icon "Filters" at bounding box center [986, 54] width 13 height 13
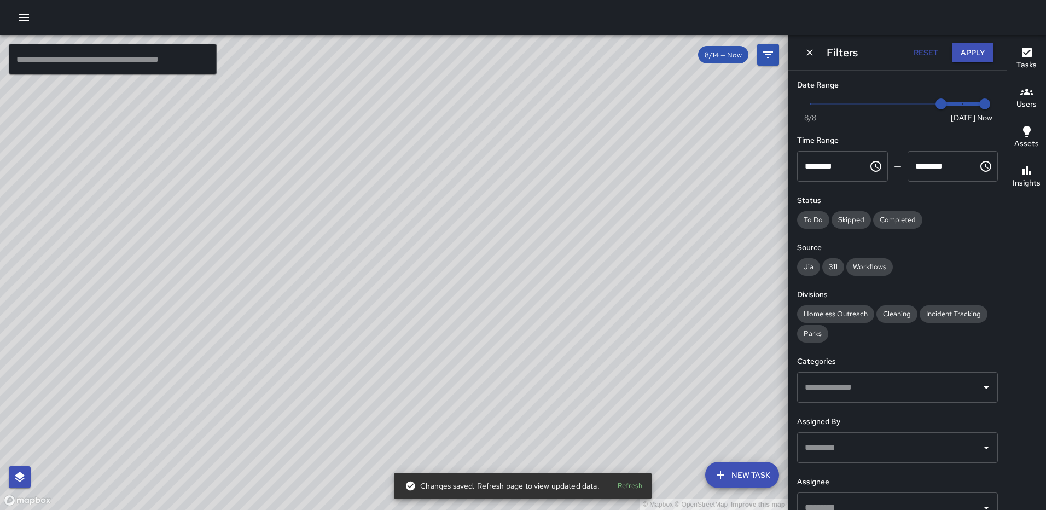
click at [876, 391] on input "text" at bounding box center [889, 387] width 174 height 21
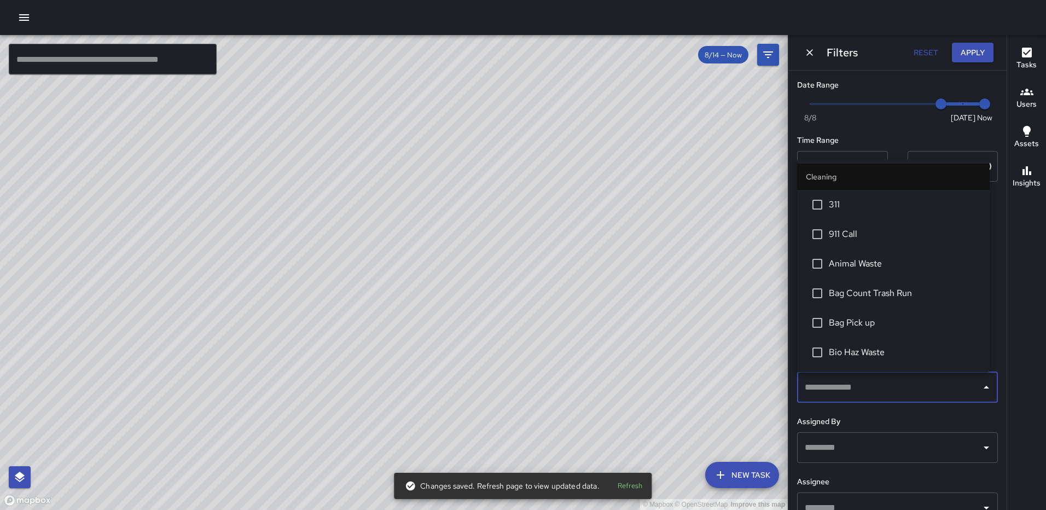
click at [849, 209] on span "311" at bounding box center [905, 204] width 152 height 13
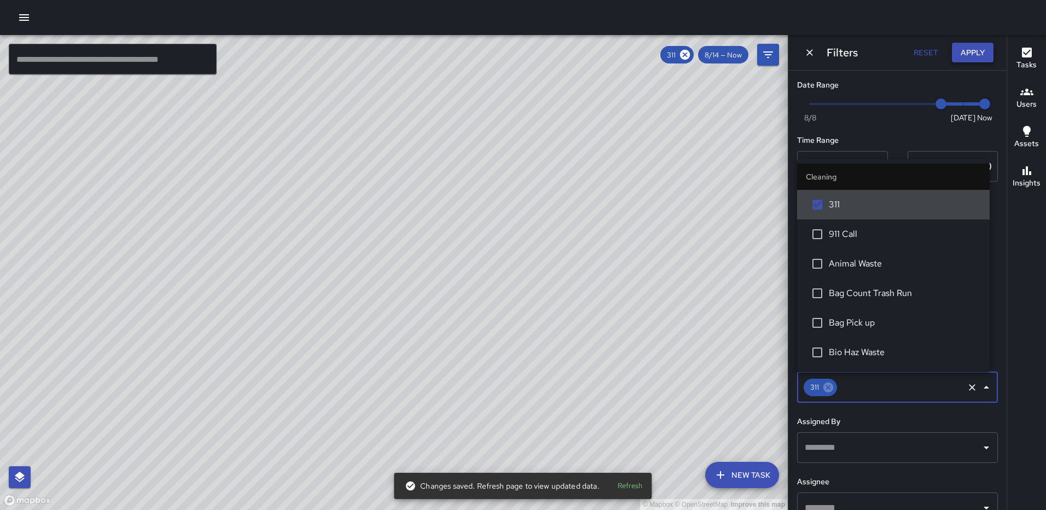
click at [977, 45] on button "Apply" at bounding box center [973, 53] width 42 height 20
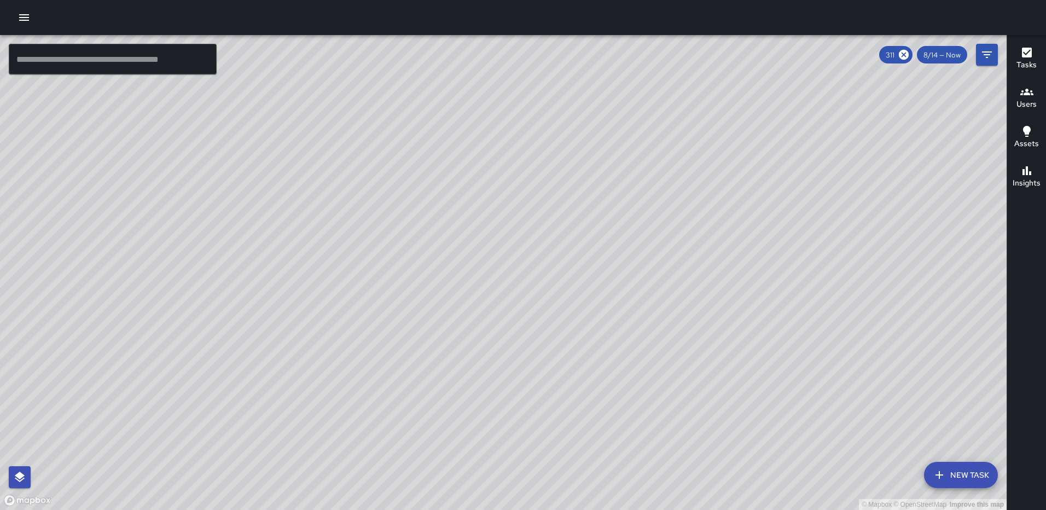
click at [1037, 49] on button "Tasks" at bounding box center [1026, 58] width 39 height 39
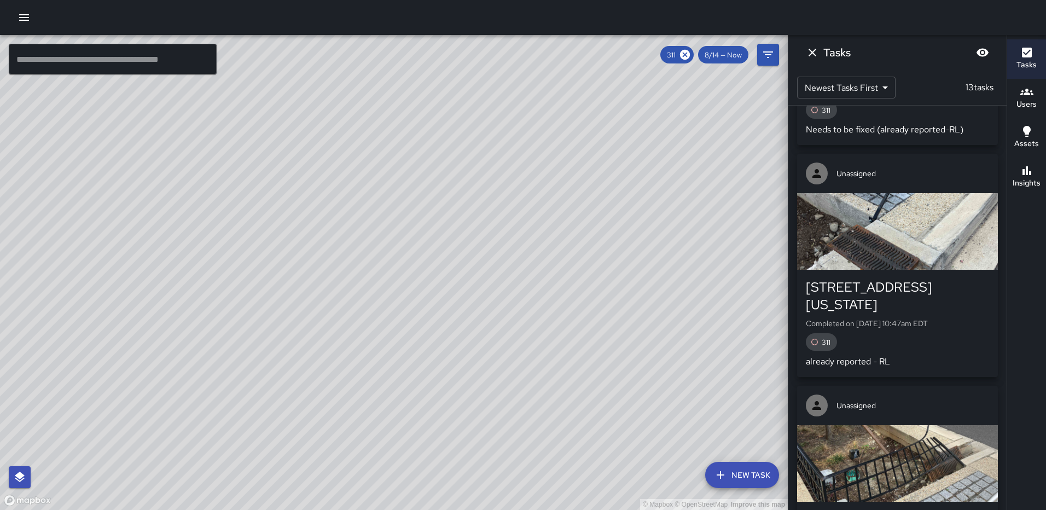
scroll to position [2427, 0]
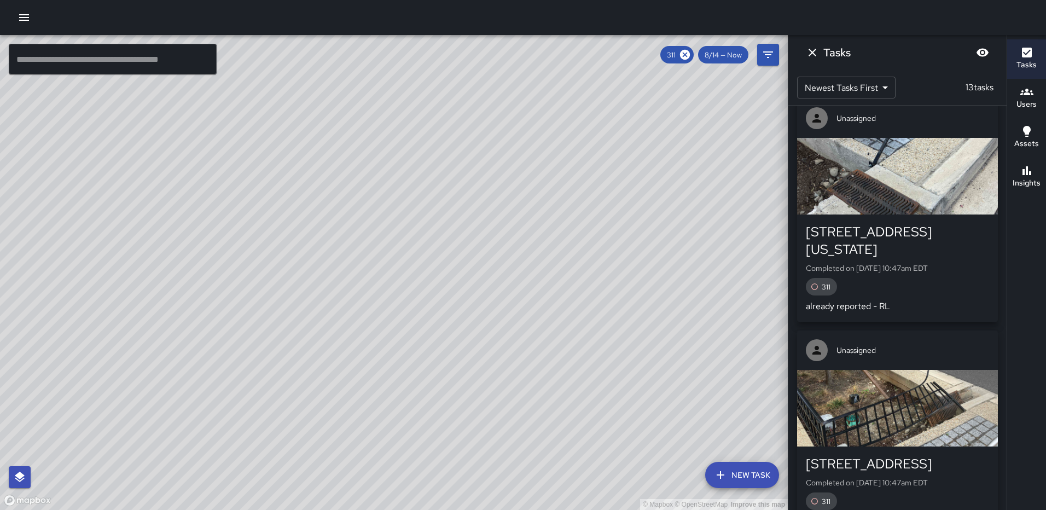
click at [816, 48] on icon "Dismiss" at bounding box center [812, 52] width 13 height 13
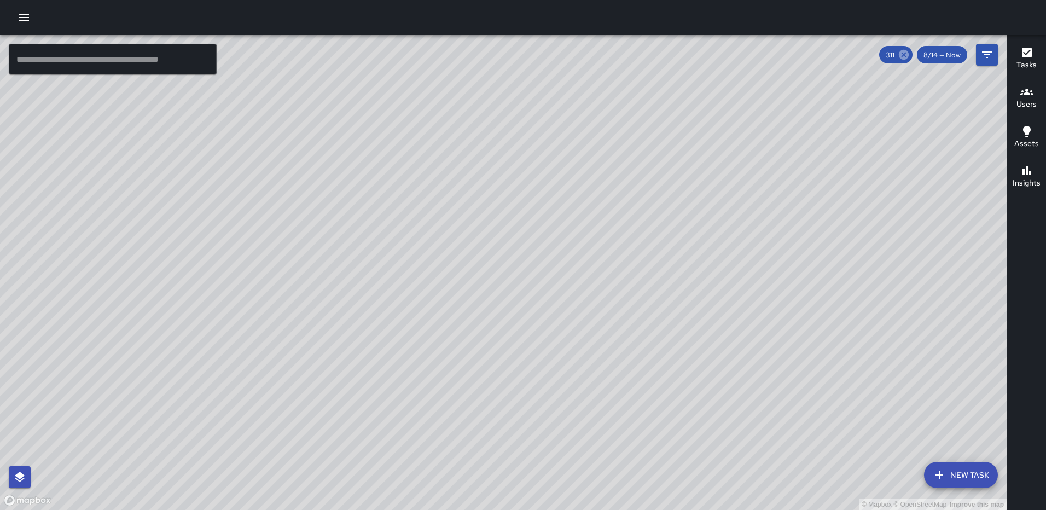
click at [901, 53] on icon at bounding box center [904, 55] width 10 height 10
click at [980, 48] on button "Filters" at bounding box center [987, 55] width 22 height 22
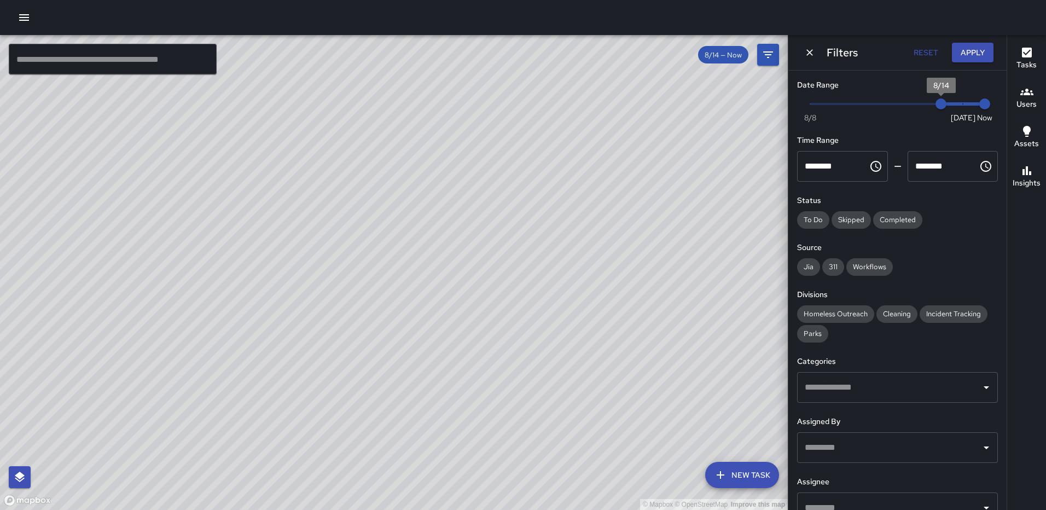
type input "*"
drag, startPoint x: 942, startPoint y: 100, endPoint x: 954, endPoint y: 101, distance: 12.6
click at [957, 101] on span "8/15" at bounding box center [962, 103] width 11 height 11
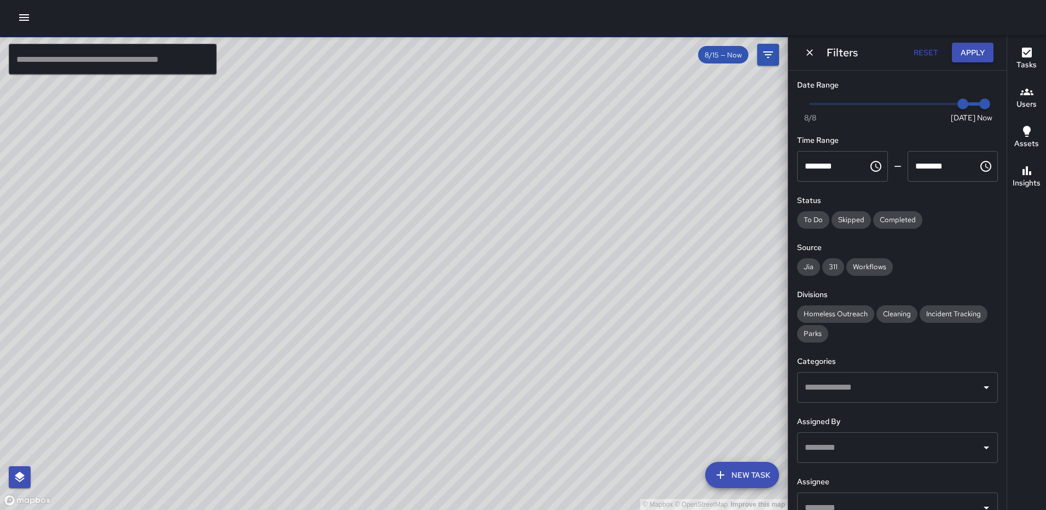
drag, startPoint x: 969, startPoint y: 46, endPoint x: 967, endPoint y: 67, distance: 20.3
click at [969, 46] on button "Apply" at bounding box center [973, 53] width 42 height 20
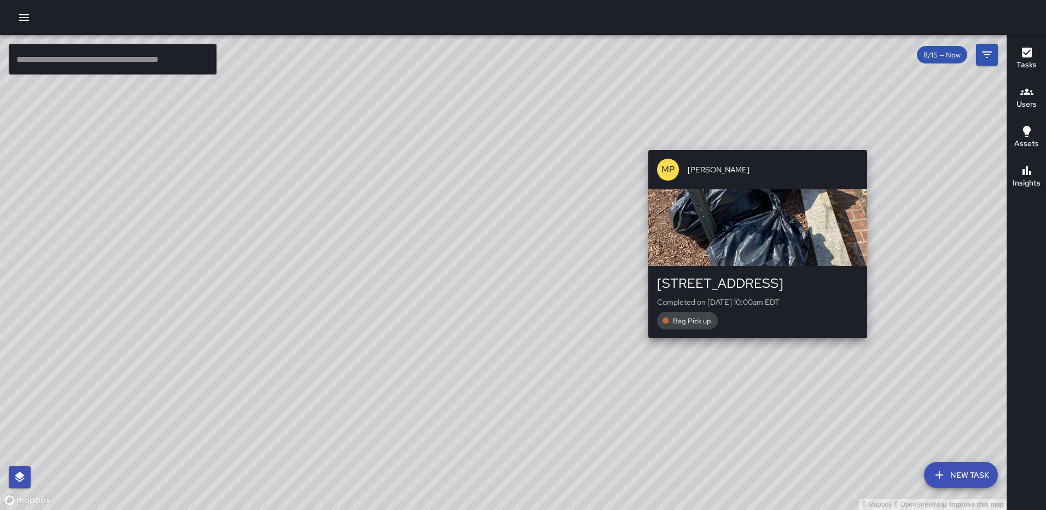
click at [871, 344] on div "© Mapbox © OpenStreetMap Improve this map MP Marlowe Phillips 1026 3rd Street N…" at bounding box center [503, 272] width 1006 height 475
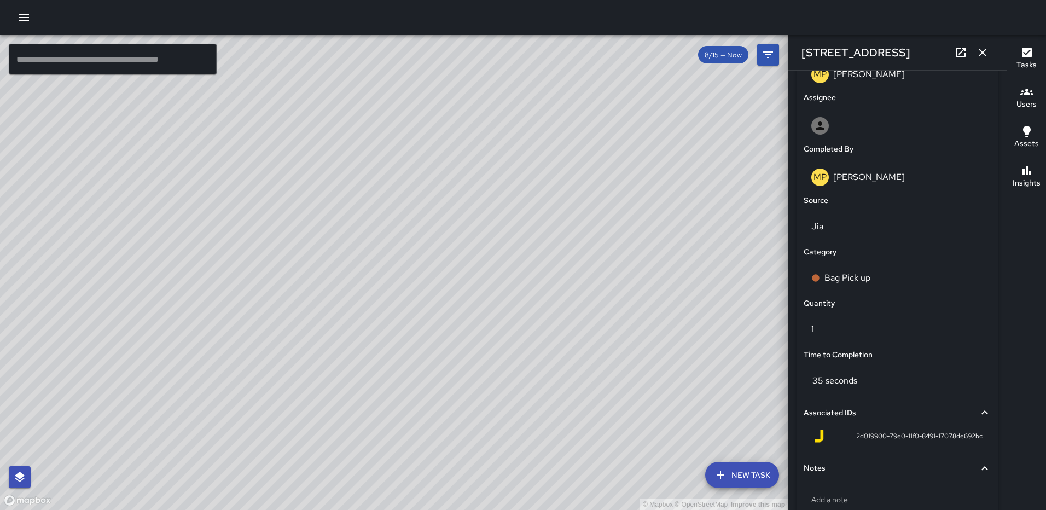
scroll to position [672, 0]
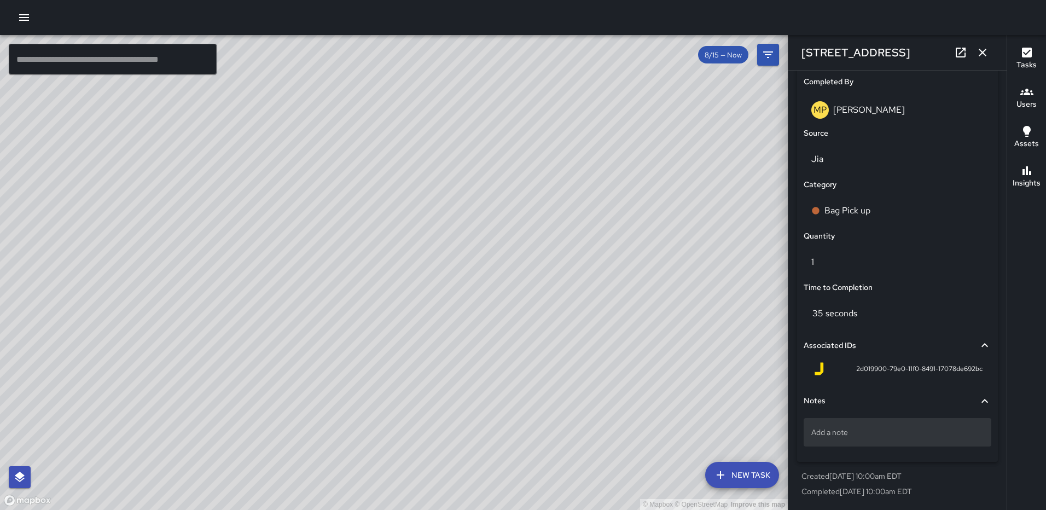
click at [906, 438] on p "Add a note" at bounding box center [897, 432] width 172 height 11
type textarea "*****"
click at [978, 51] on icon "button" at bounding box center [982, 52] width 13 height 13
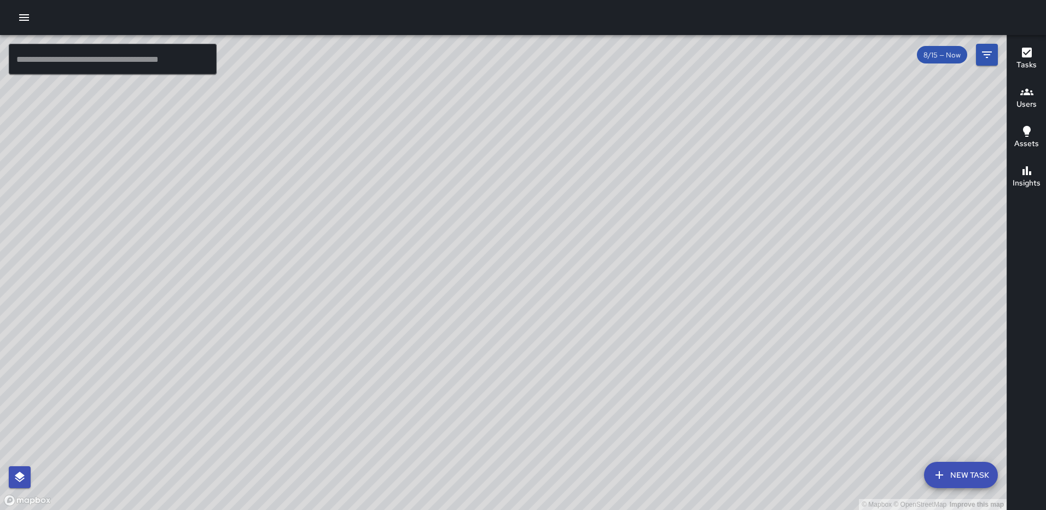
drag, startPoint x: 200, startPoint y: 347, endPoint x: 211, endPoint y: 407, distance: 61.2
click at [216, 421] on div "© Mapbox © OpenStreetMap Improve this map" at bounding box center [503, 272] width 1006 height 475
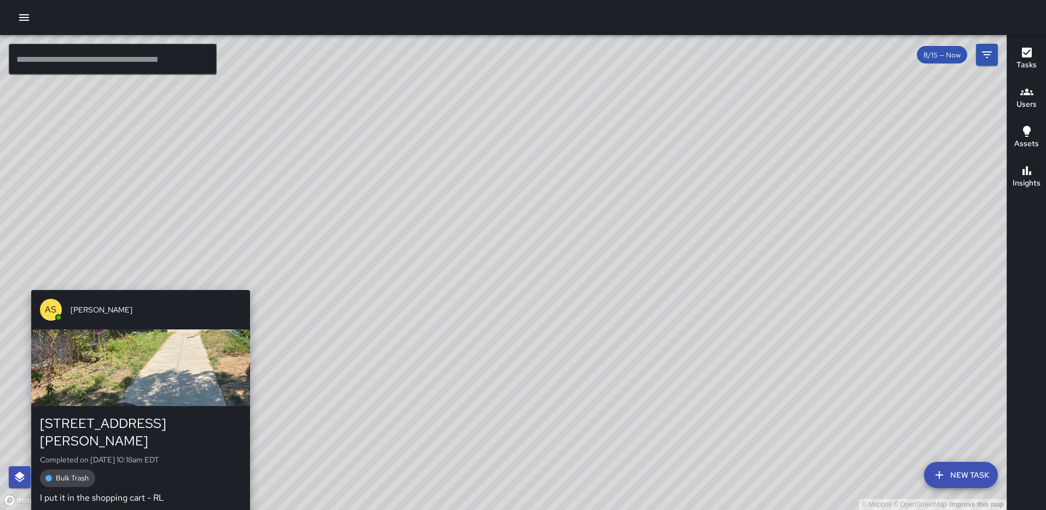
click at [135, 284] on div "© Mapbox © OpenStreetMap Improve this map AS [PERSON_NAME] [STREET_ADDRESS][PER…" at bounding box center [503, 272] width 1006 height 475
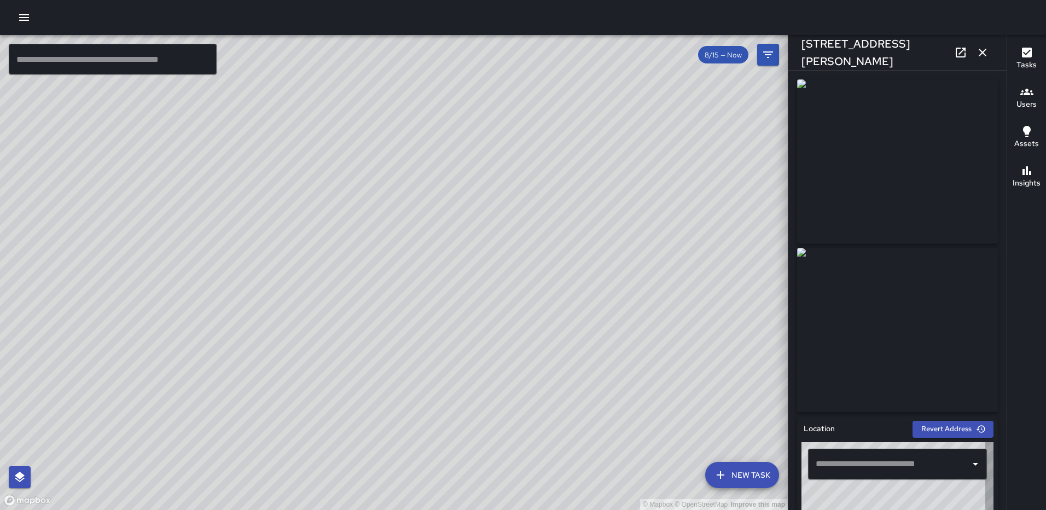
type input "**********"
click at [979, 56] on icon "button" at bounding box center [982, 52] width 13 height 13
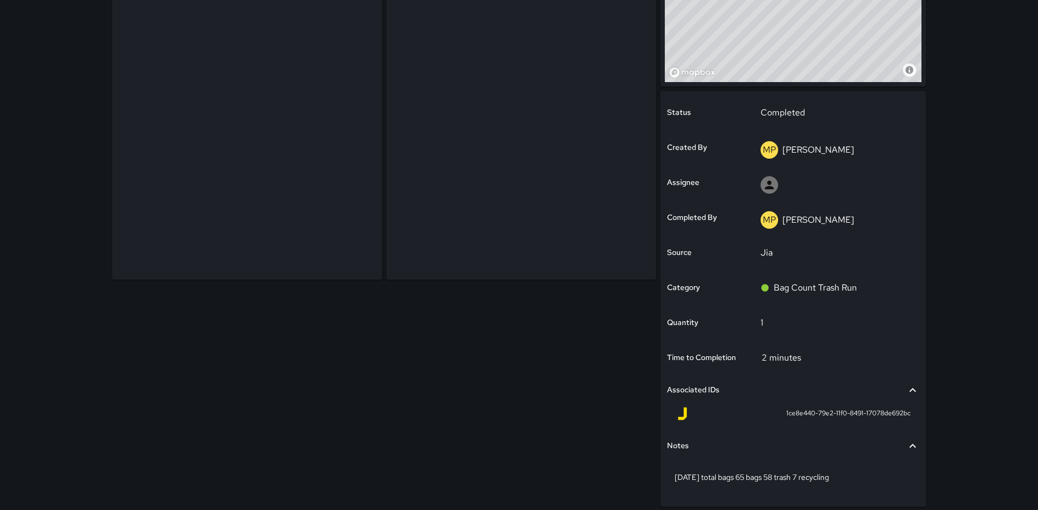
scroll to position [196, 0]
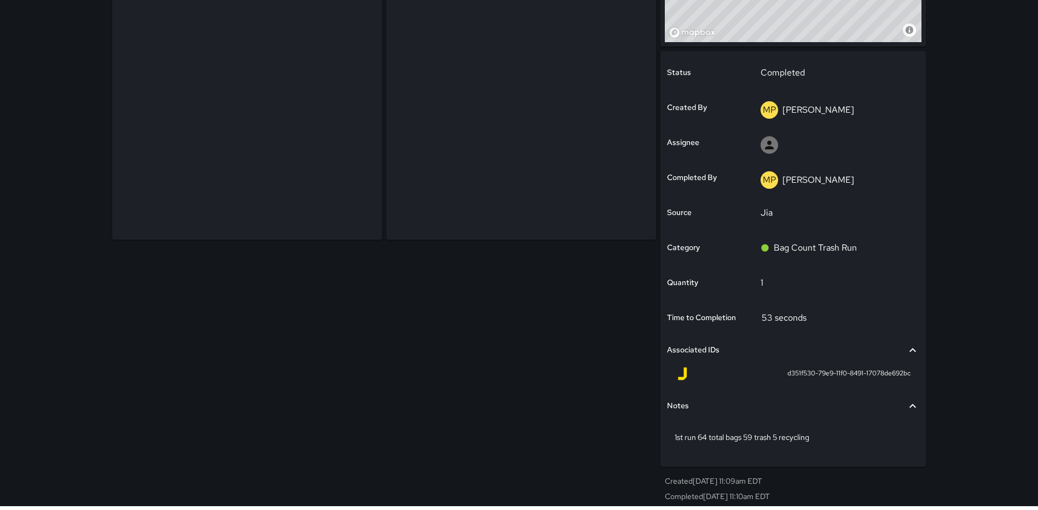
scroll to position [196, 0]
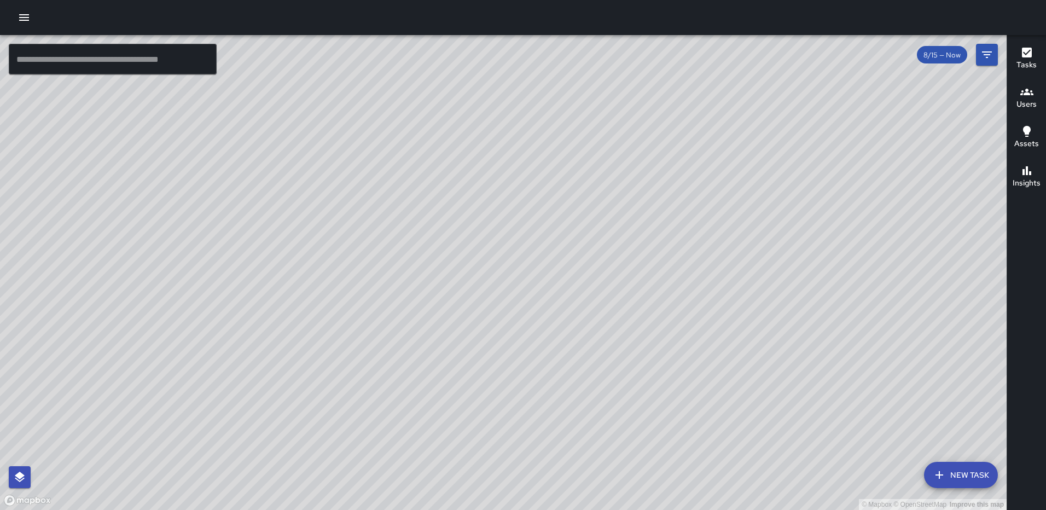
click at [1018, 55] on div "Tasks" at bounding box center [1026, 58] width 20 height 25
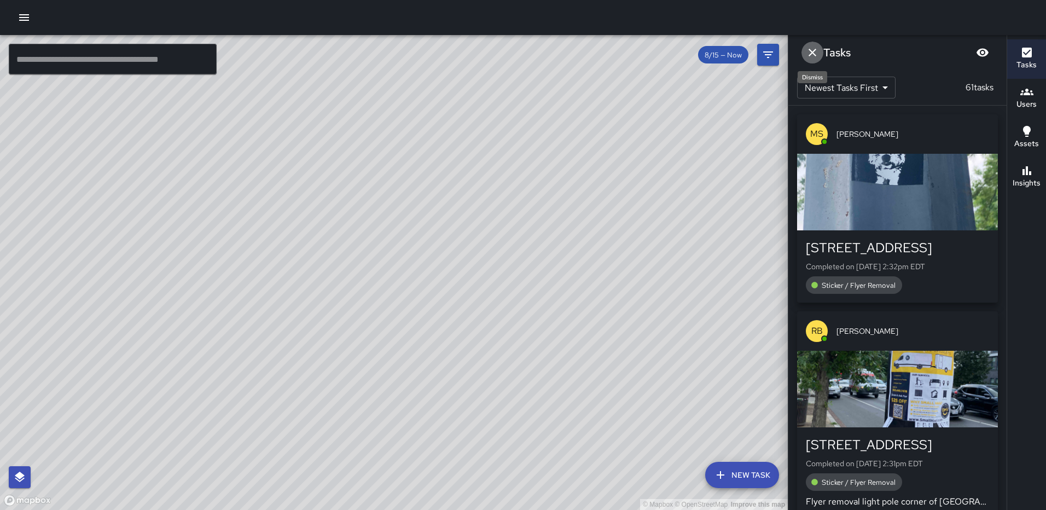
click at [810, 49] on icon "Dismiss" at bounding box center [812, 52] width 13 height 13
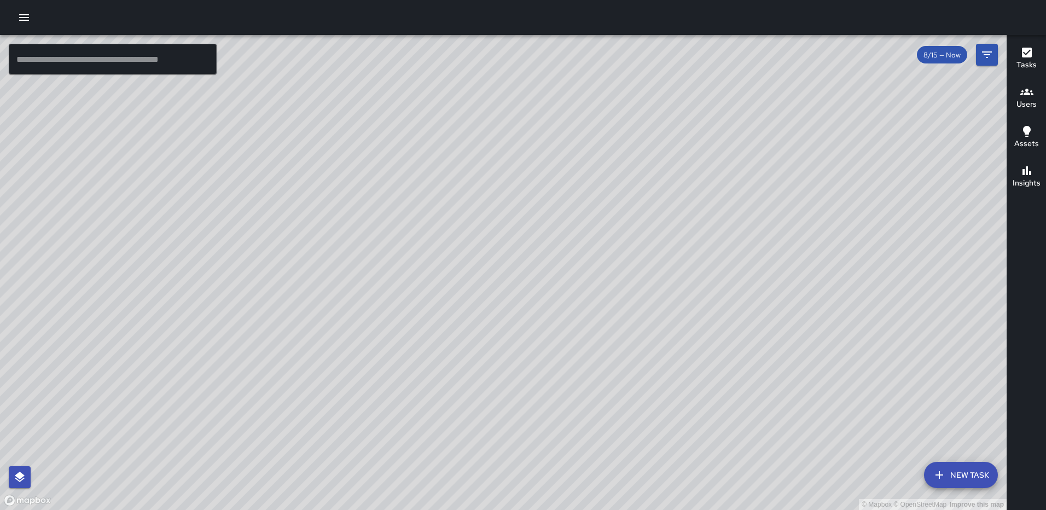
drag, startPoint x: 659, startPoint y: 290, endPoint x: 382, endPoint y: 141, distance: 315.0
click at [369, 138] on div "© Mapbox © OpenStreetMap Improve this map" at bounding box center [503, 272] width 1006 height 475
click at [640, 249] on div "© Mapbox © OpenStreetMap Improve this map [PERSON_NAME] [STREET_ADDRESS] Comple…" at bounding box center [503, 272] width 1006 height 475
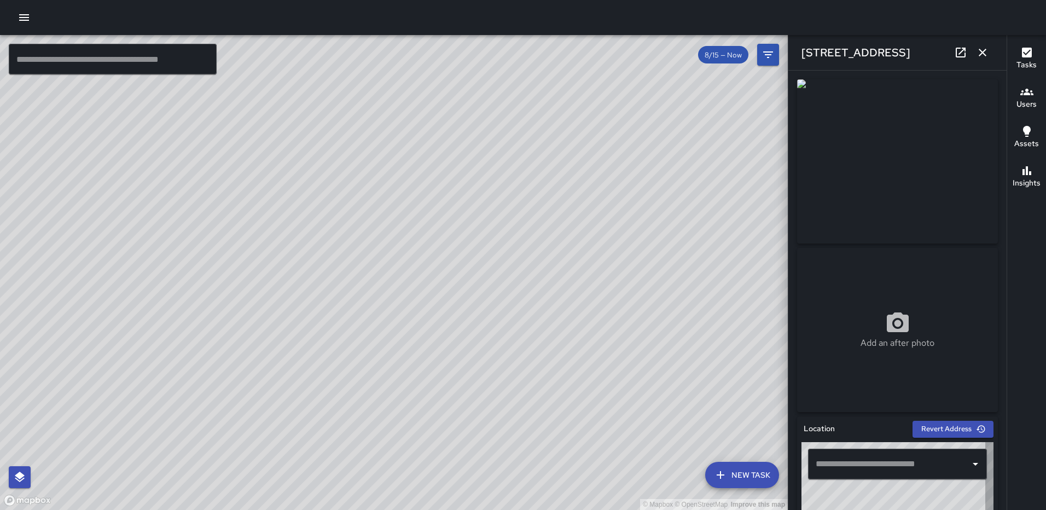
type input "**********"
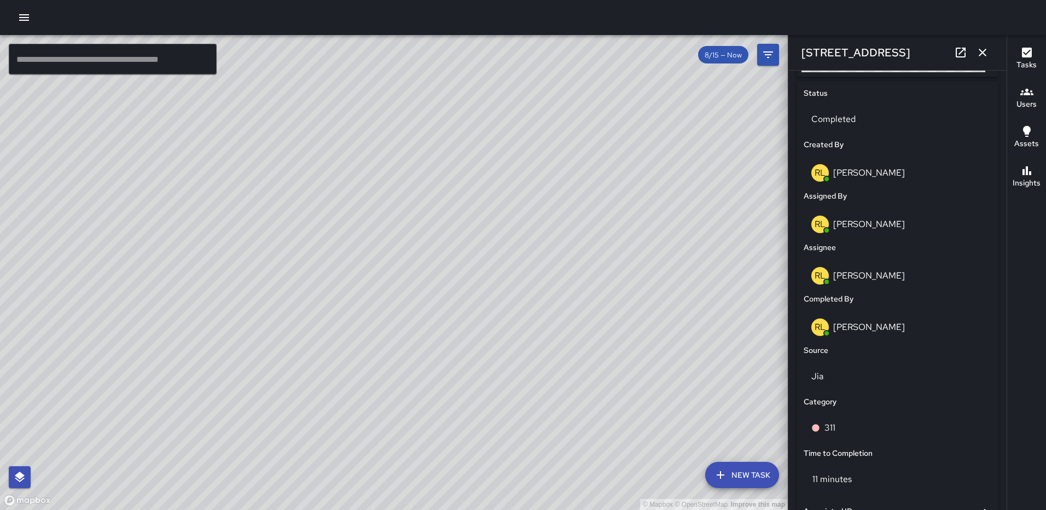
scroll to position [672, 0]
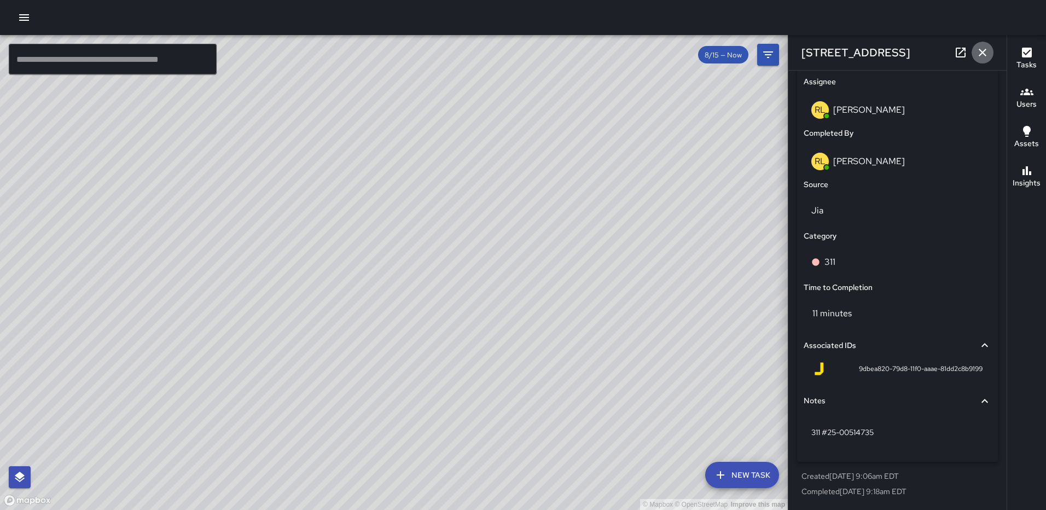
click at [985, 55] on icon "button" at bounding box center [983, 53] width 8 height 8
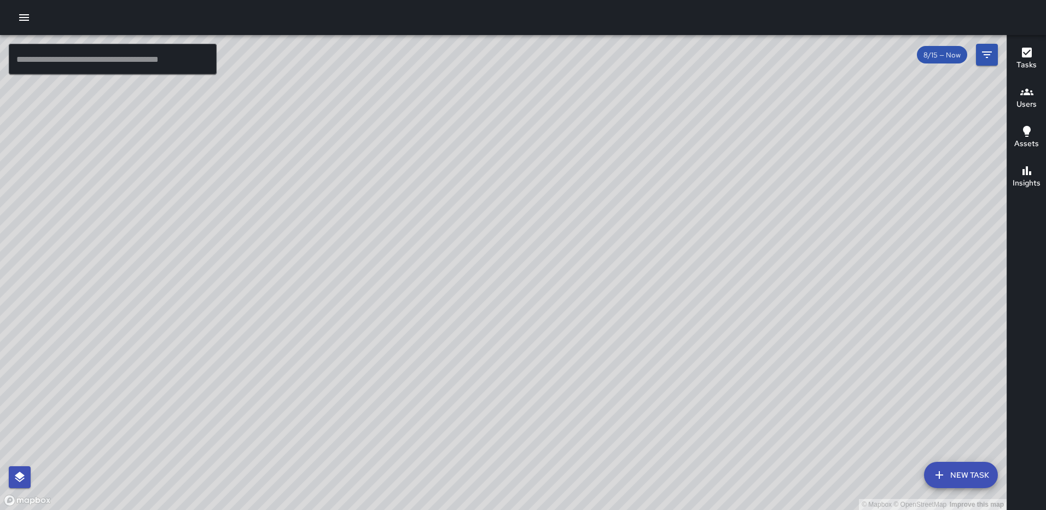
click at [1013, 46] on button "Tasks" at bounding box center [1026, 58] width 39 height 39
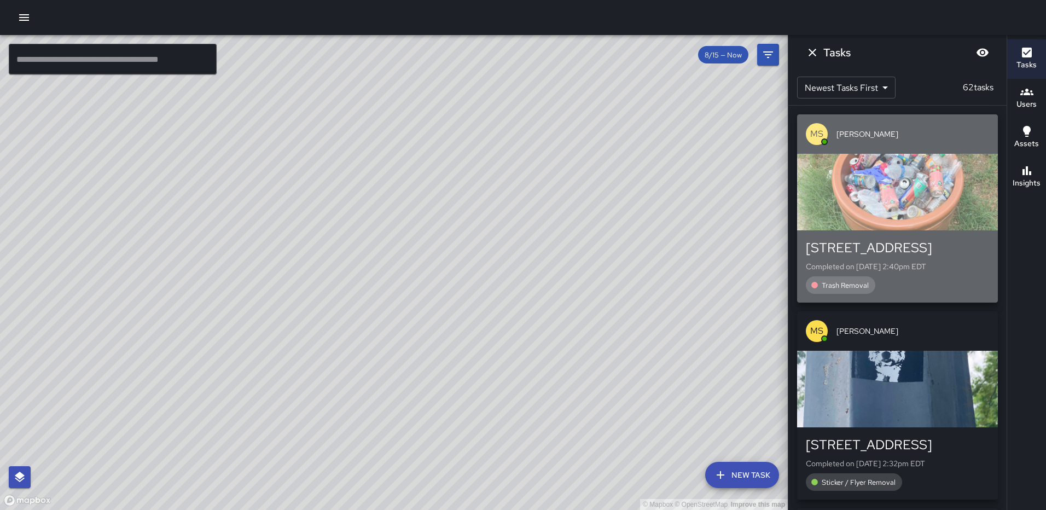
click at [889, 181] on div "button" at bounding box center [897, 192] width 201 height 77
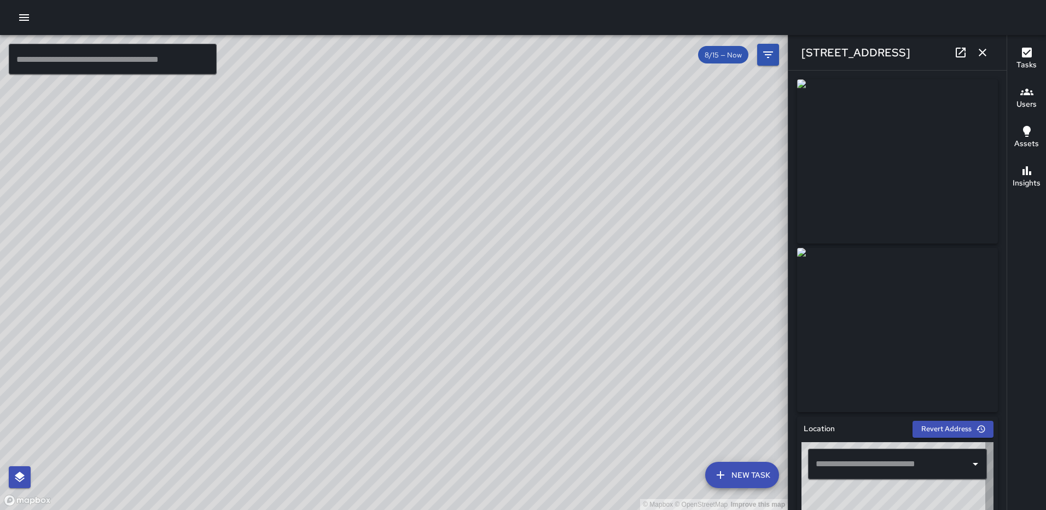
type input "**********"
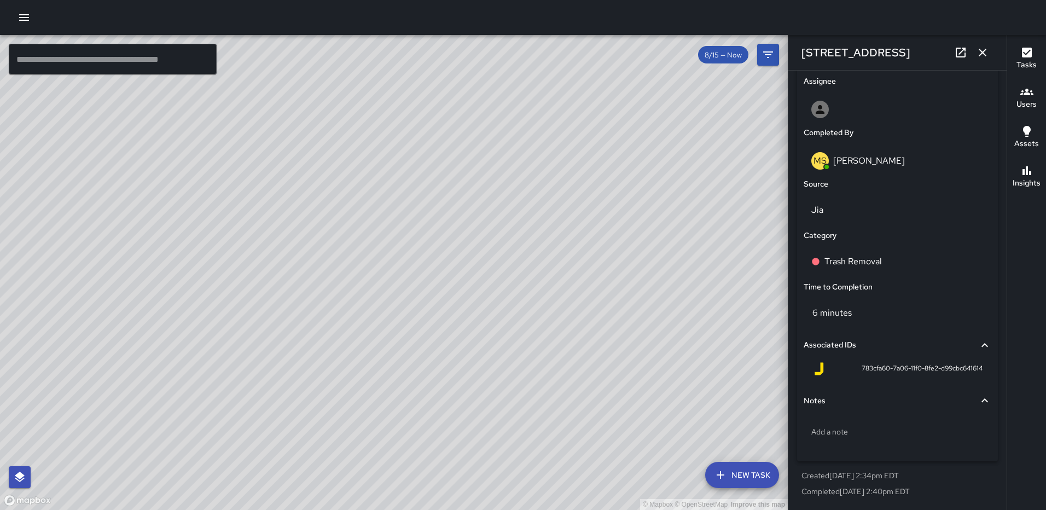
scroll to position [0, 0]
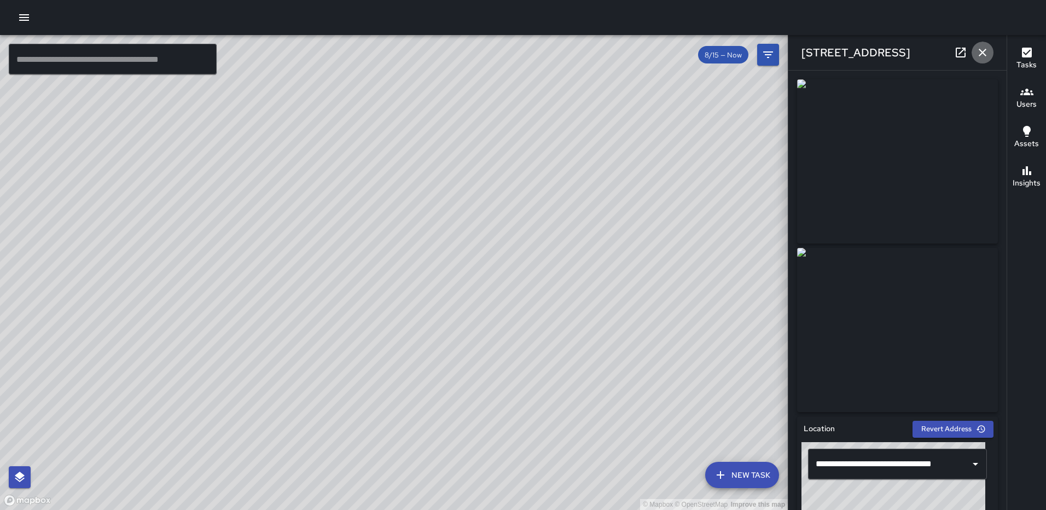
click at [982, 51] on icon "button" at bounding box center [982, 52] width 13 height 13
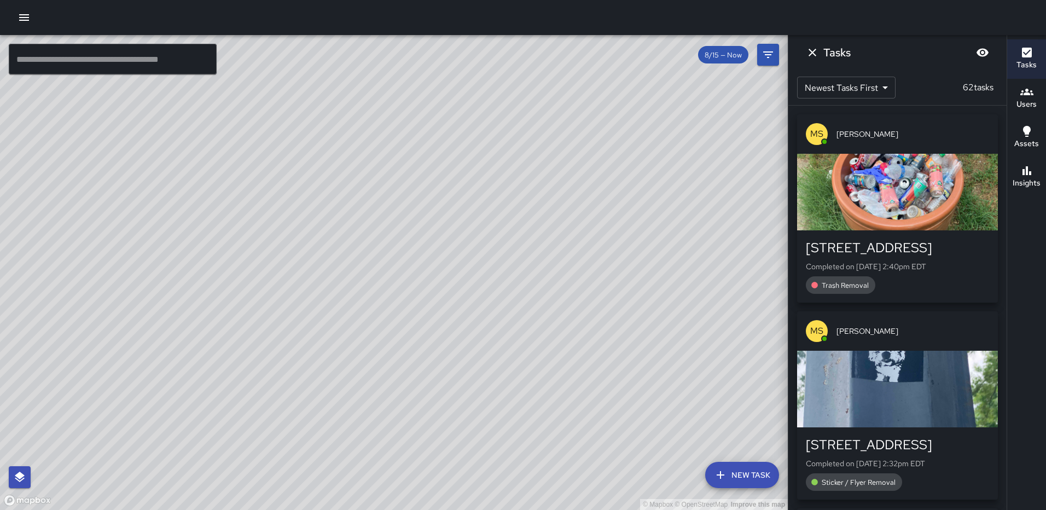
click at [816, 51] on icon "Dismiss" at bounding box center [812, 52] width 13 height 13
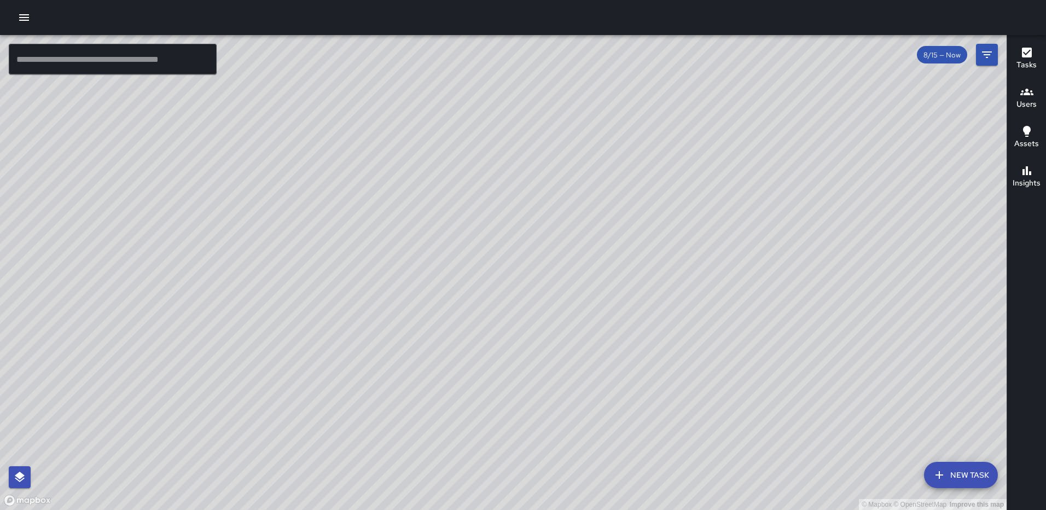
drag, startPoint x: 764, startPoint y: 251, endPoint x: 558, endPoint y: 211, distance: 209.5
click at [557, 216] on div "© Mapbox © OpenStreetMap Improve this map" at bounding box center [503, 272] width 1006 height 475
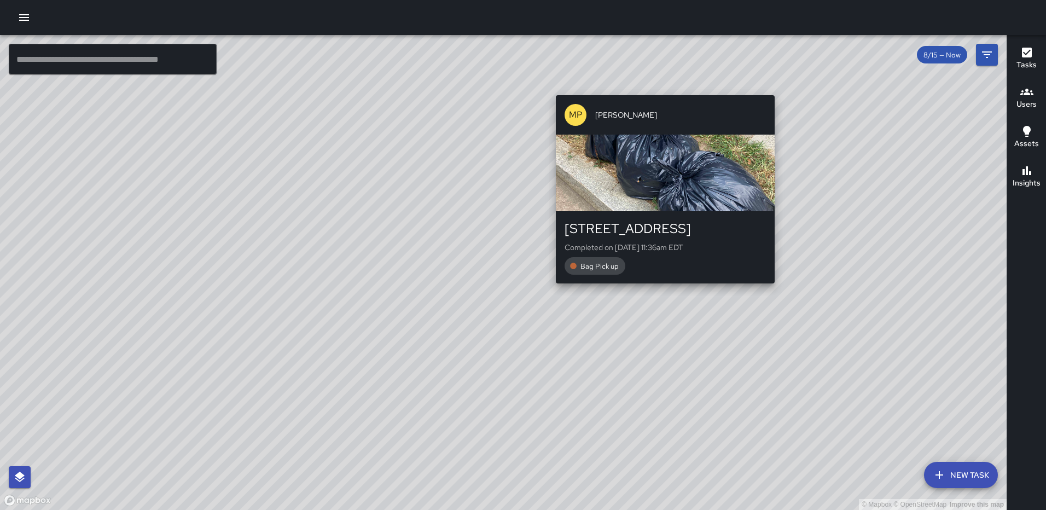
click at [659, 87] on div "© Mapbox © OpenStreetMap Improve this map MP [PERSON_NAME] [STREET_ADDRESS] Com…" at bounding box center [503, 272] width 1006 height 475
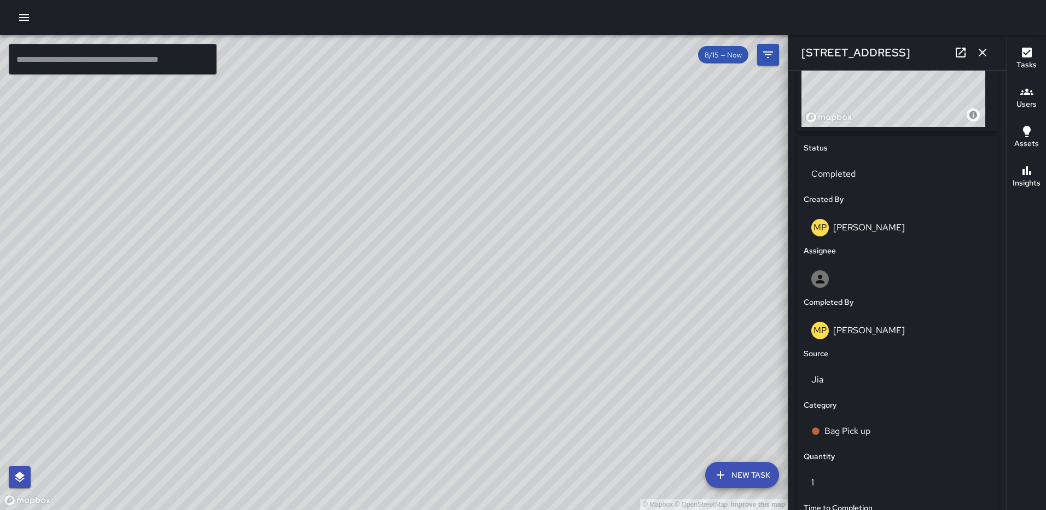
scroll to position [672, 0]
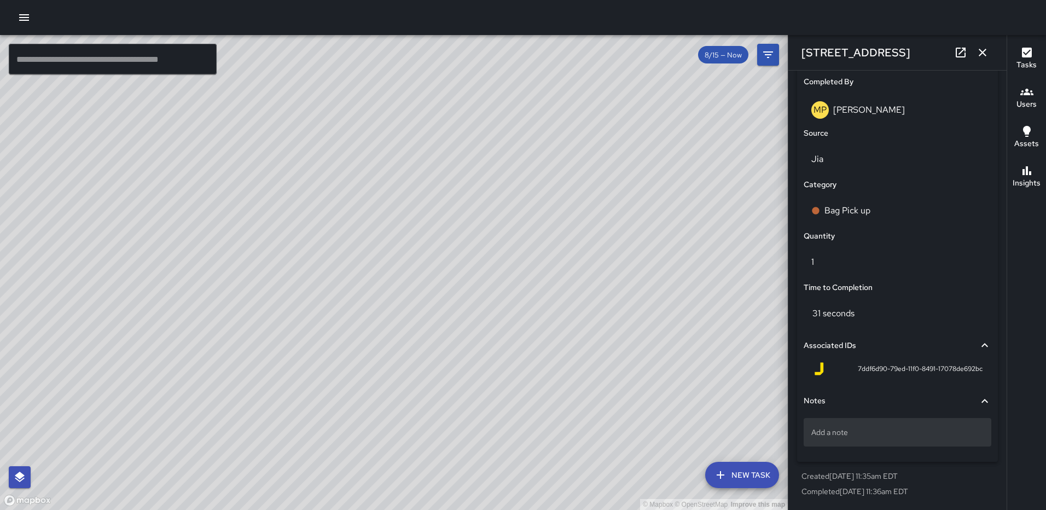
click at [878, 433] on p "Add a note" at bounding box center [897, 432] width 172 height 11
type textarea "*****"
click at [979, 51] on icon "button" at bounding box center [982, 52] width 13 height 13
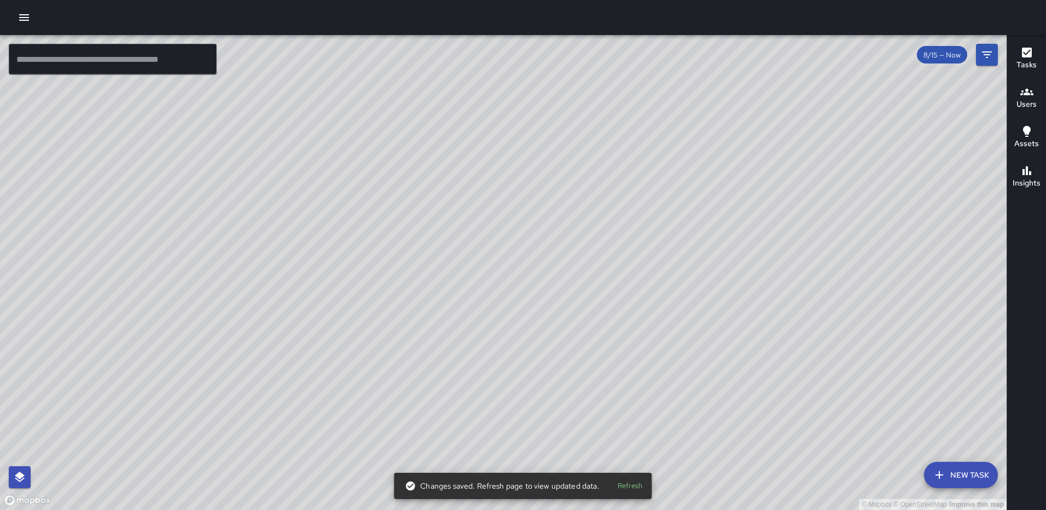
drag, startPoint x: 620, startPoint y: 459, endPoint x: 601, endPoint y: 327, distance: 133.7
click at [601, 327] on div "© Mapbox © OpenStreetMap Improve this map" at bounding box center [503, 272] width 1006 height 475
click at [445, 347] on div "© Mapbox © OpenStreetMap Improve this map AS [PERSON_NAME] [STREET_ADDRESS][PER…" at bounding box center [503, 272] width 1006 height 475
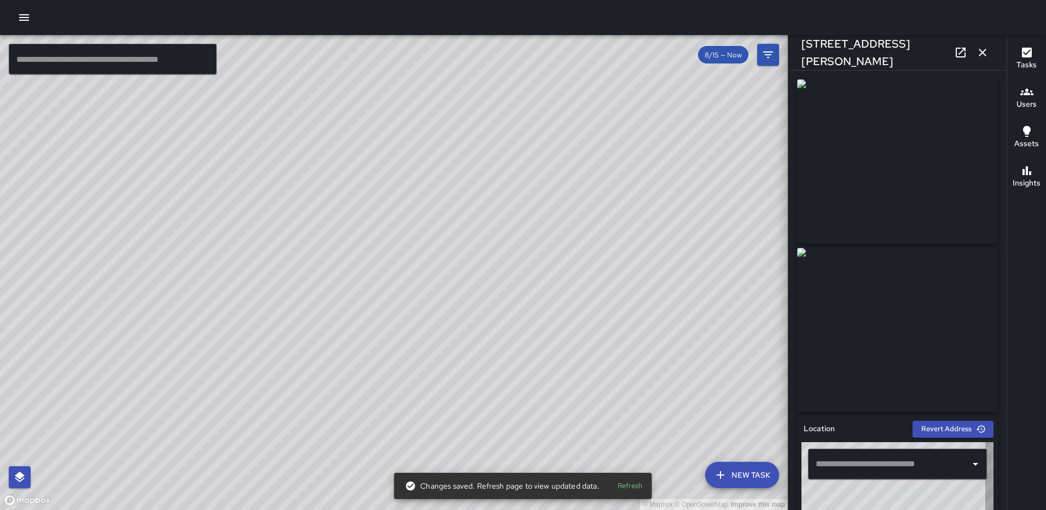
type input "**********"
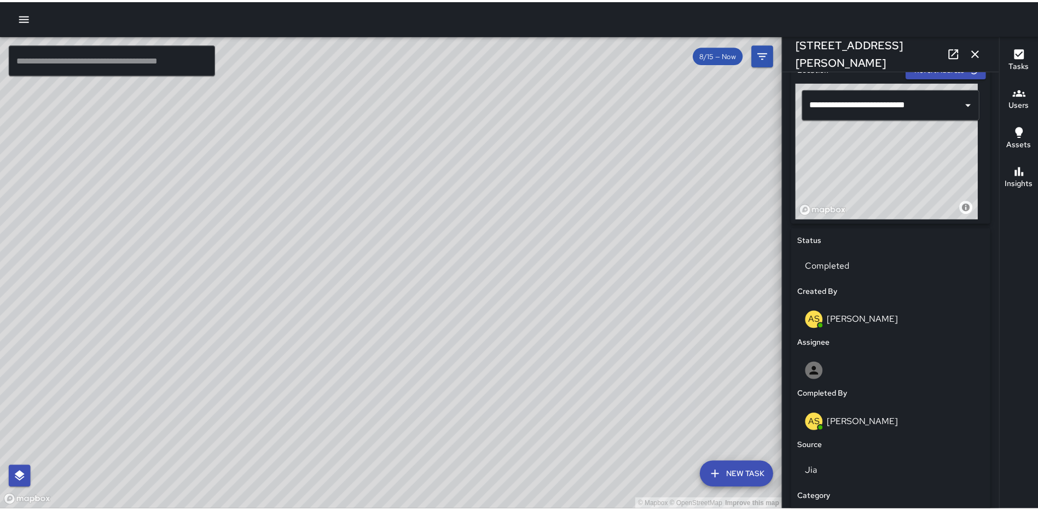
scroll to position [323, 0]
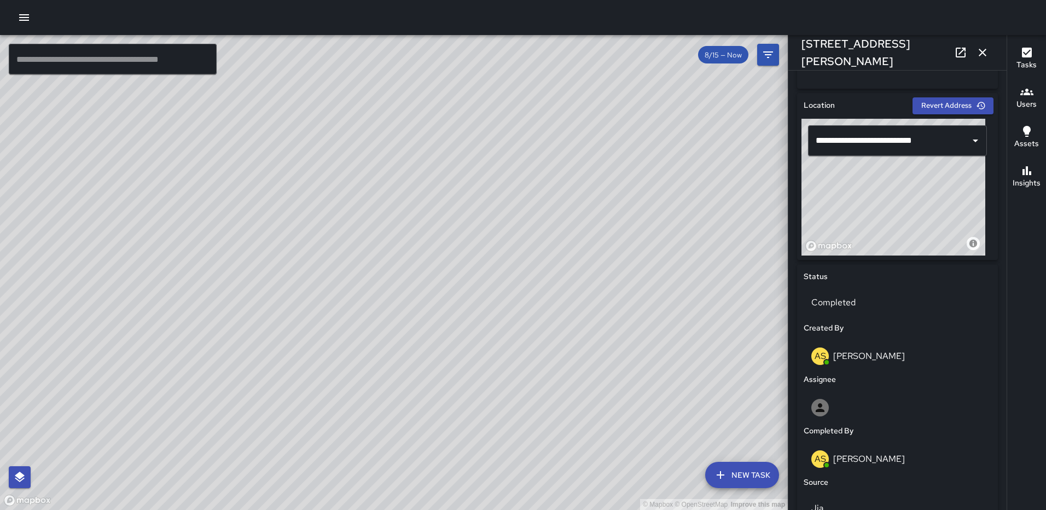
click at [982, 50] on icon "button" at bounding box center [982, 52] width 13 height 13
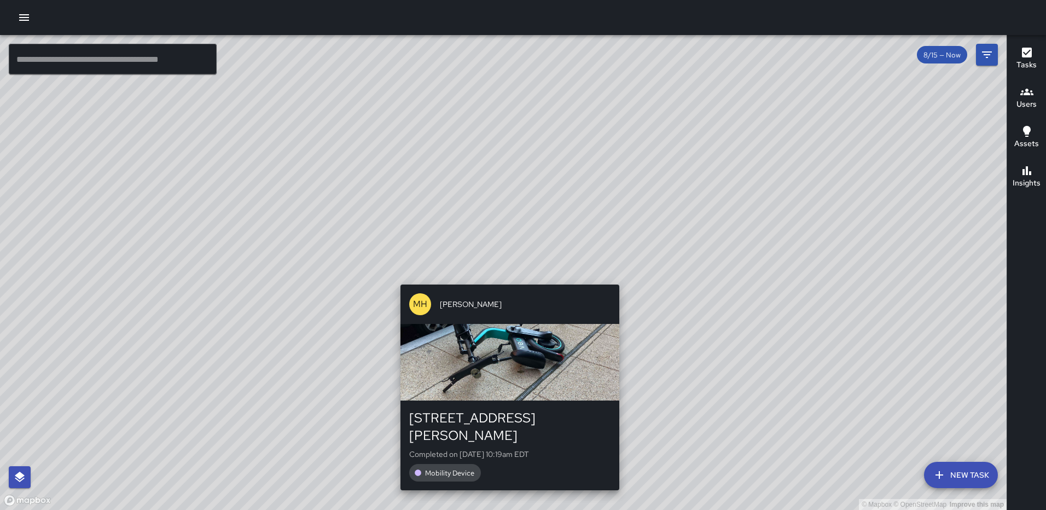
click at [617, 277] on div "© Mapbox © OpenStreetMap Improve this map MH [PERSON_NAME] [STREET_ADDRESS][PER…" at bounding box center [503, 272] width 1006 height 475
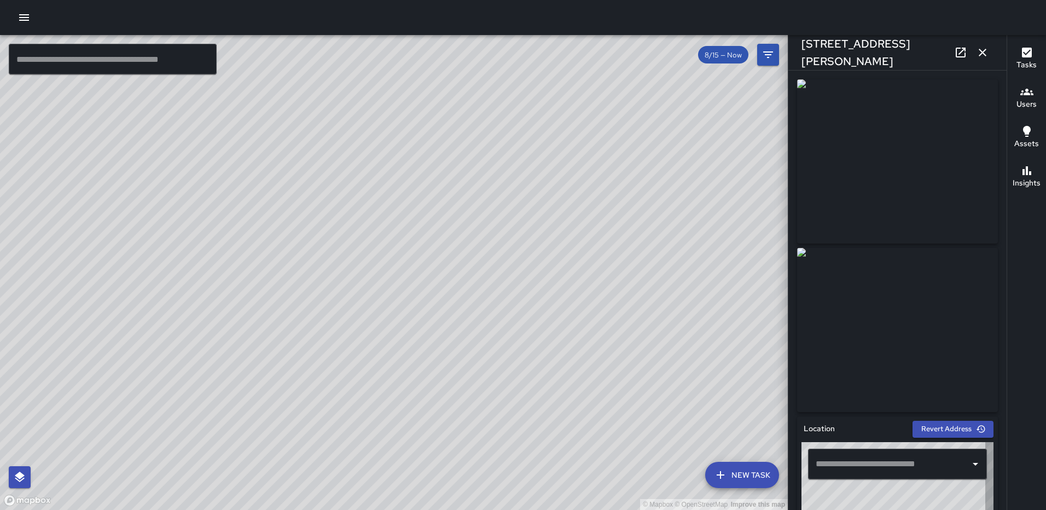
type input "**********"
click at [980, 49] on icon "button" at bounding box center [982, 52] width 13 height 13
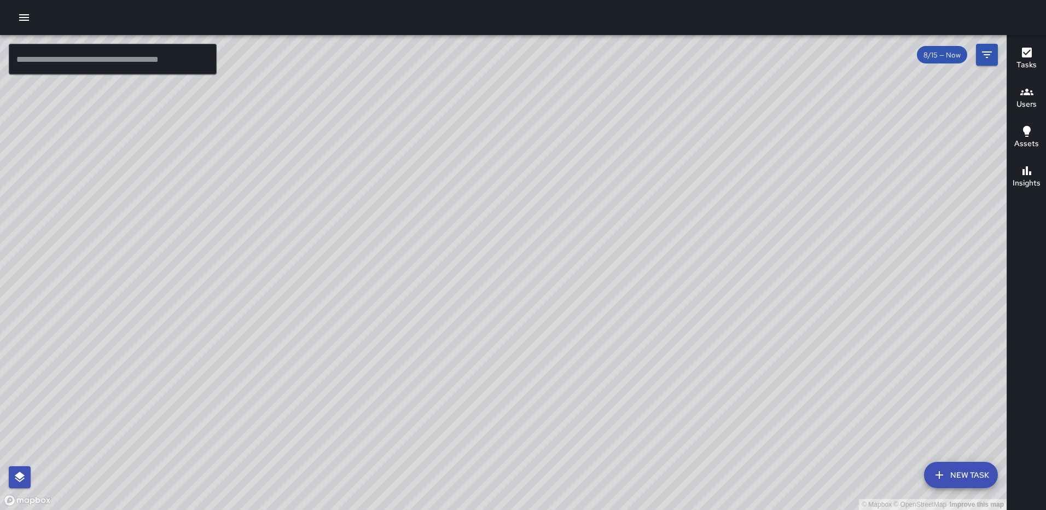
click at [25, 21] on icon "button" at bounding box center [24, 17] width 10 height 7
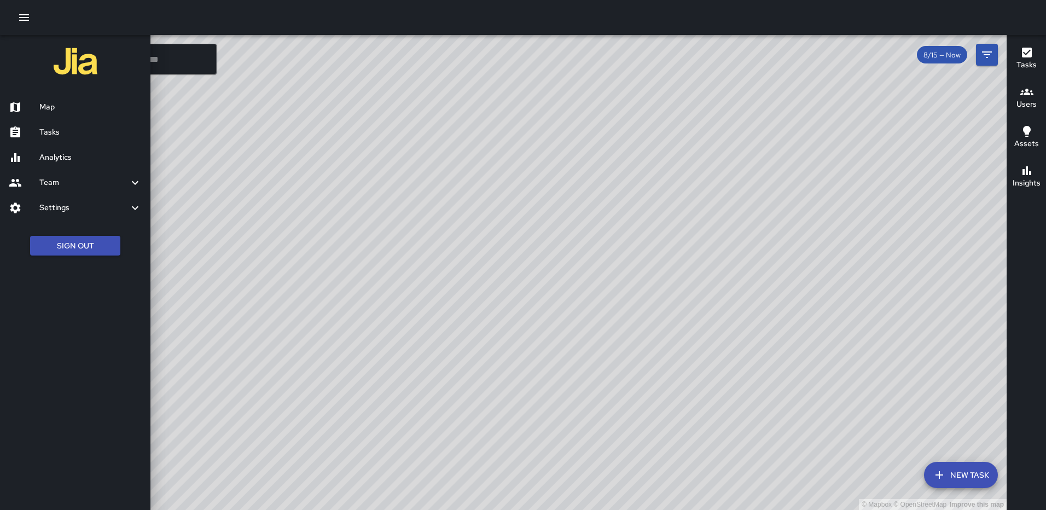
click at [46, 154] on h6 "Analytics" at bounding box center [90, 158] width 102 height 12
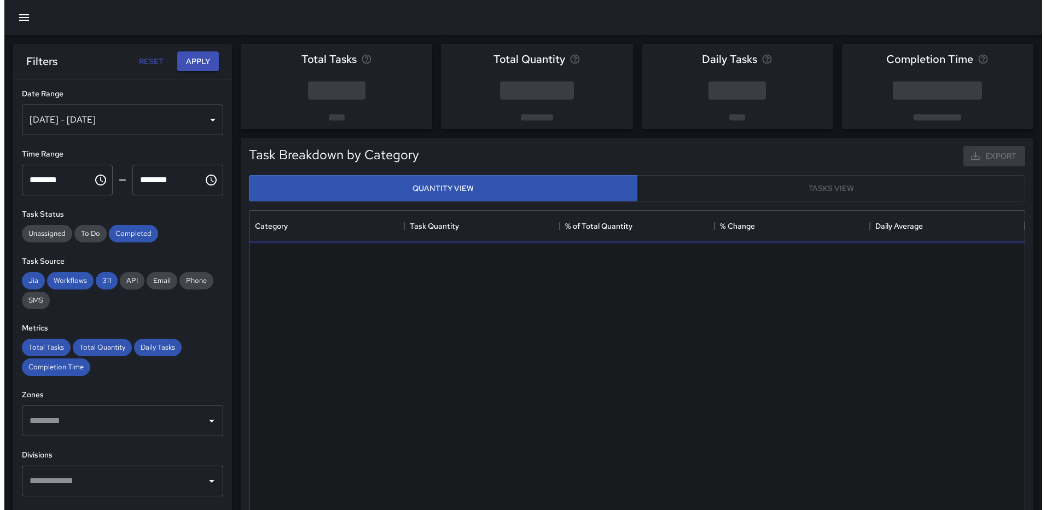
scroll to position [319, 767]
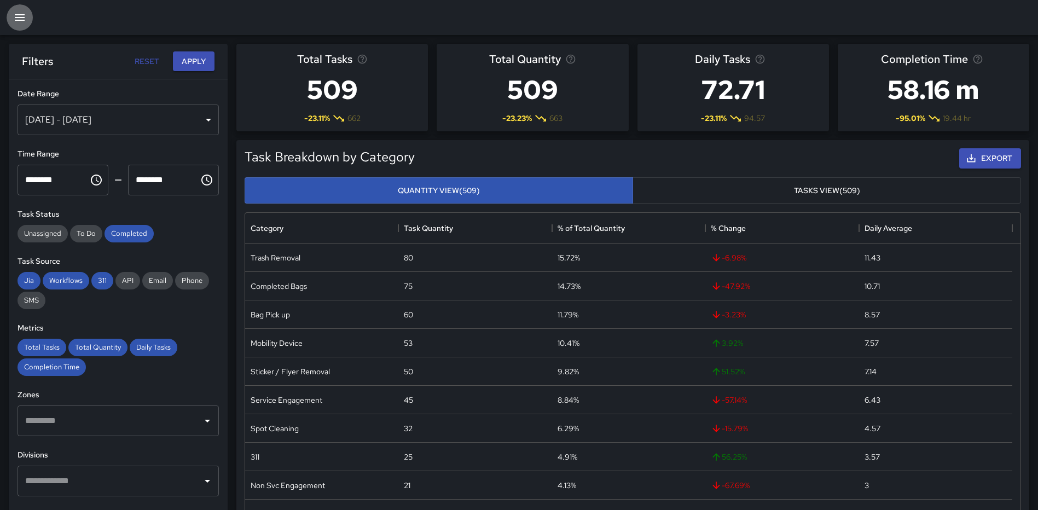
click at [21, 15] on icon "button" at bounding box center [20, 17] width 10 height 7
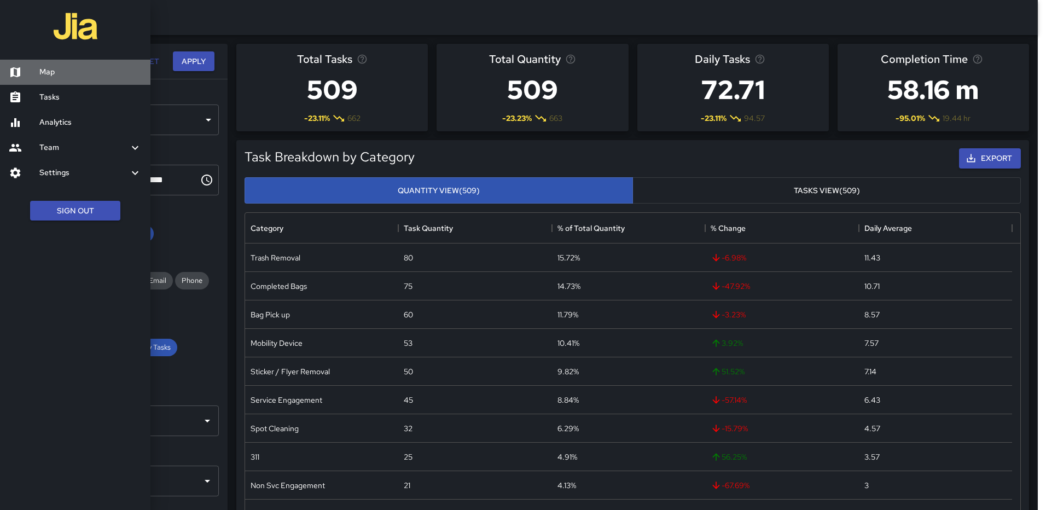
click at [46, 66] on link "Map" at bounding box center [75, 72] width 150 height 25
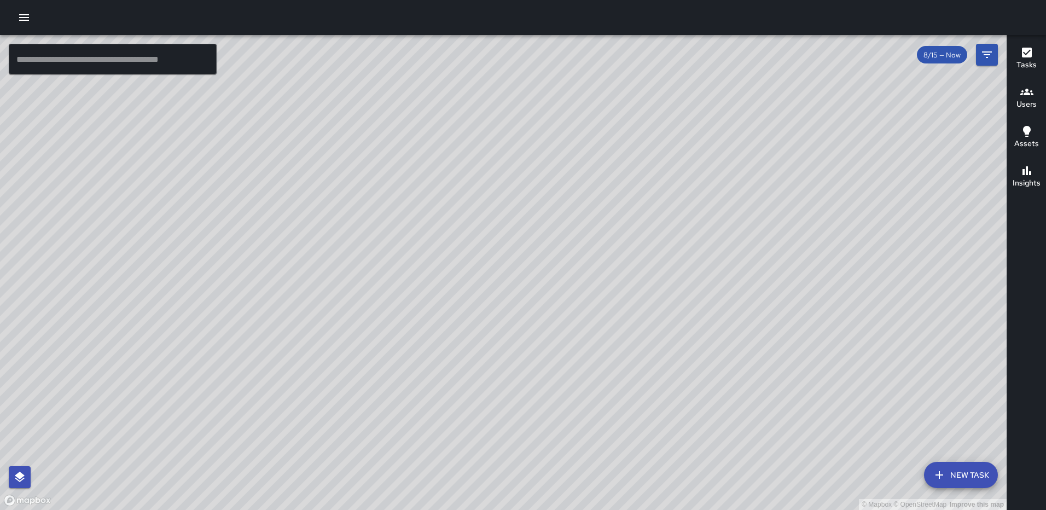
click at [1025, 57] on icon "button" at bounding box center [1027, 53] width 10 height 10
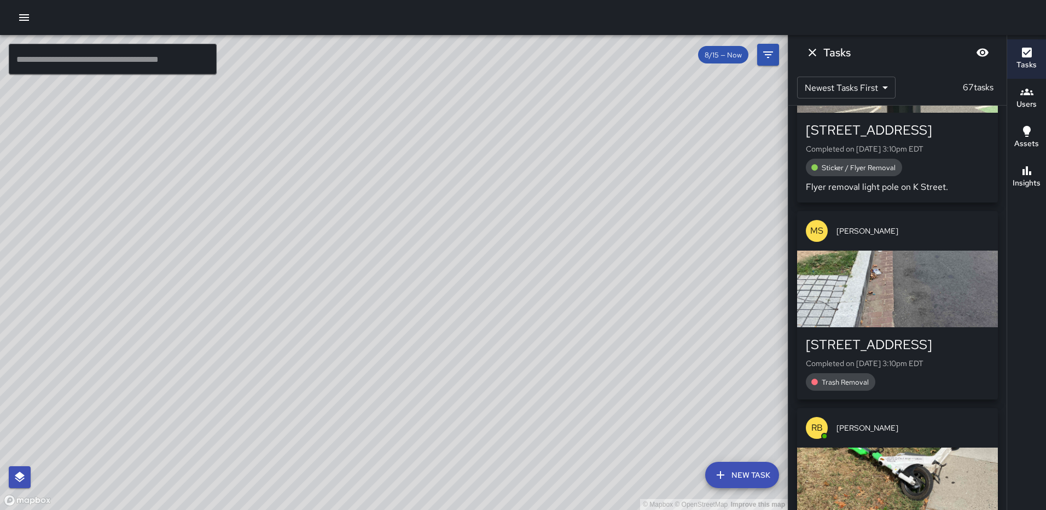
scroll to position [547, 0]
click at [931, 305] on div "button" at bounding box center [897, 288] width 201 height 77
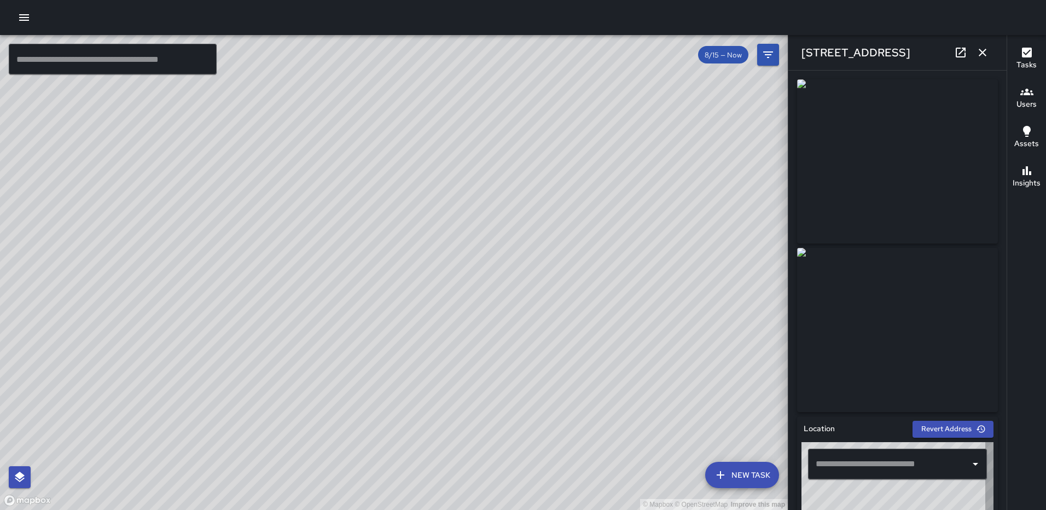
type input "**********"
click at [984, 56] on icon "button" at bounding box center [982, 52] width 13 height 13
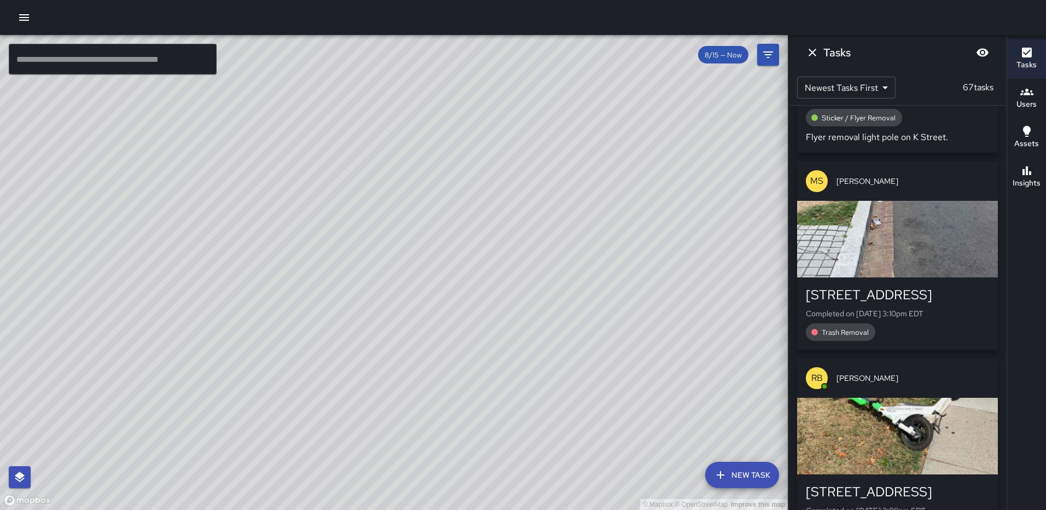
scroll to position [602, 0]
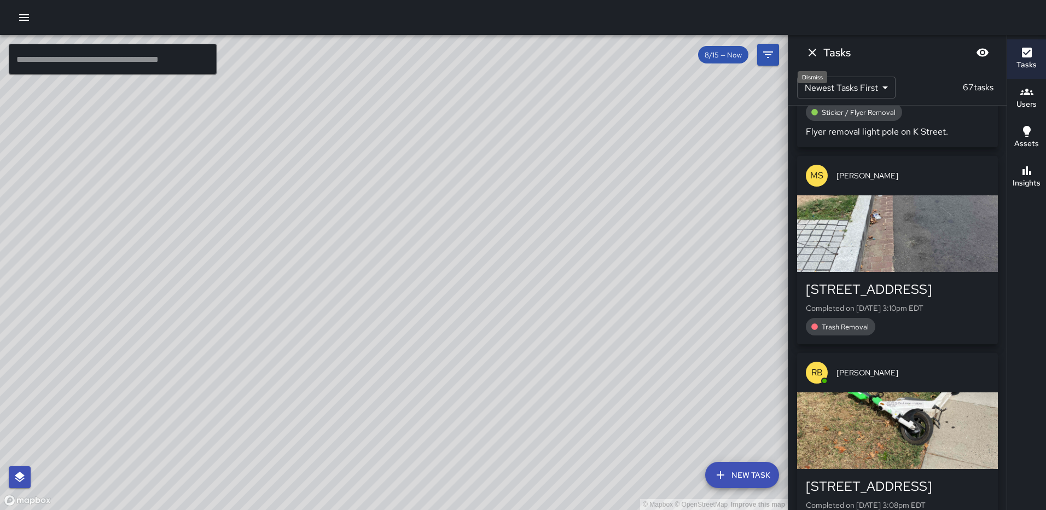
click at [818, 51] on icon "Dismiss" at bounding box center [812, 52] width 13 height 13
